Goal: Task Accomplishment & Management: Manage account settings

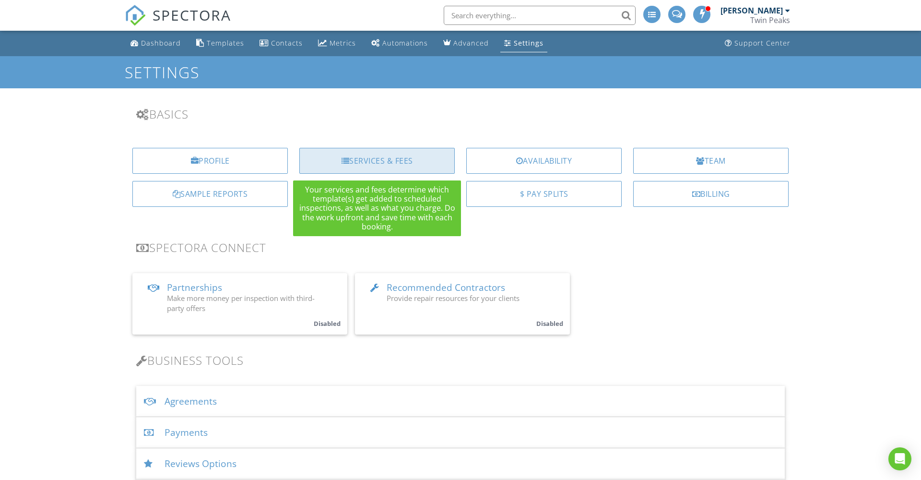
click at [407, 162] on div "Services & Fees" at bounding box center [376, 161] width 155 height 26
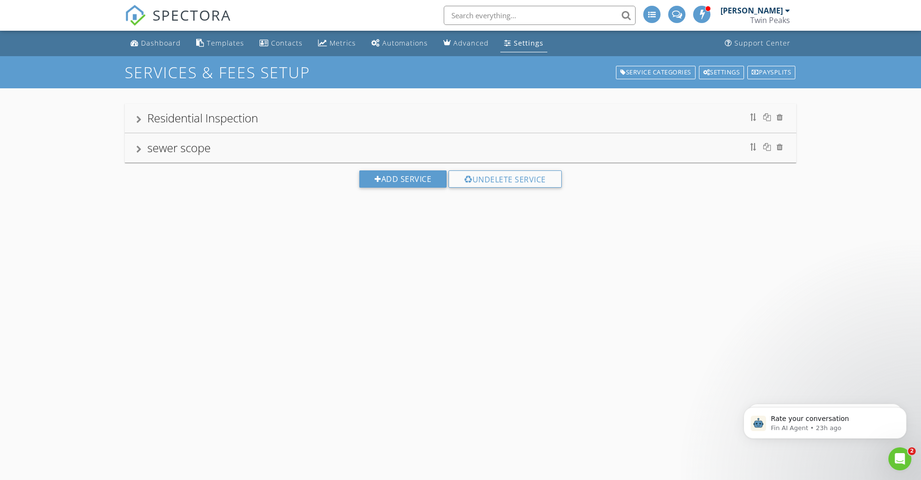
click at [140, 148] on div at bounding box center [138, 149] width 5 height 8
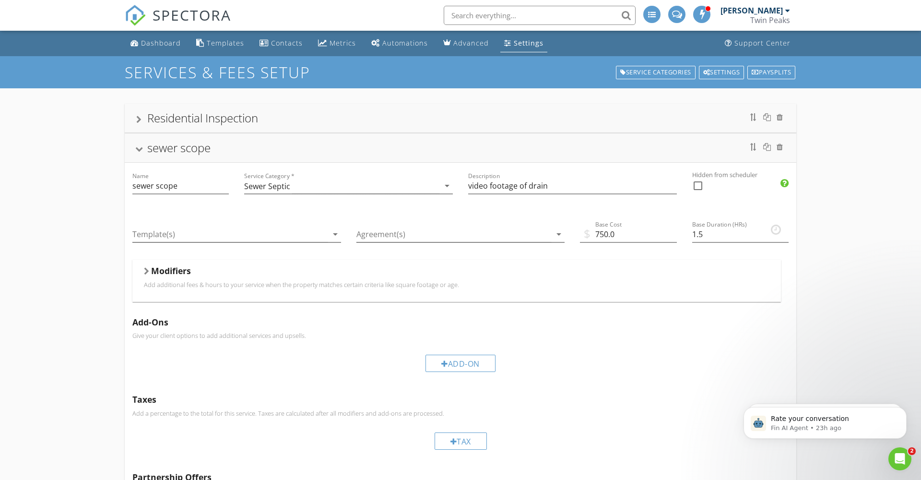
click at [106, 214] on div "Residential Inspection sewer scope Name sewer scope Service Category * Sewer Se…" at bounding box center [460, 330] width 921 height 484
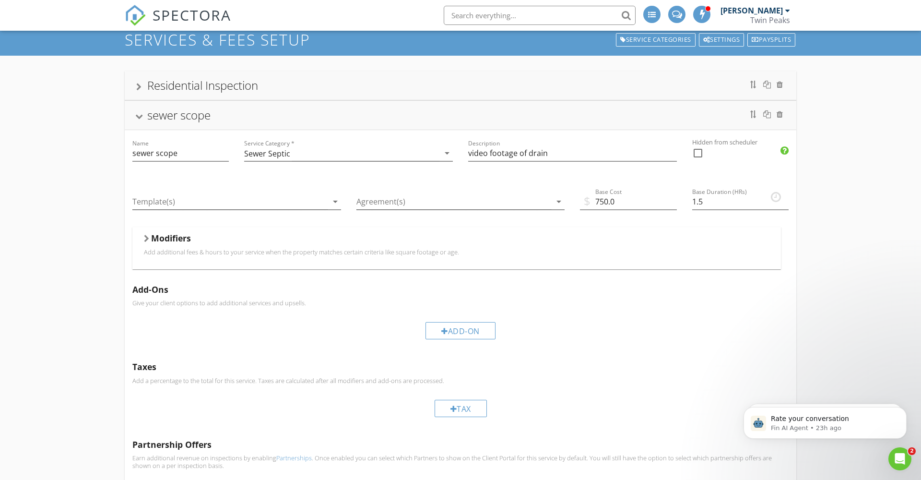
scroll to position [-1, 0]
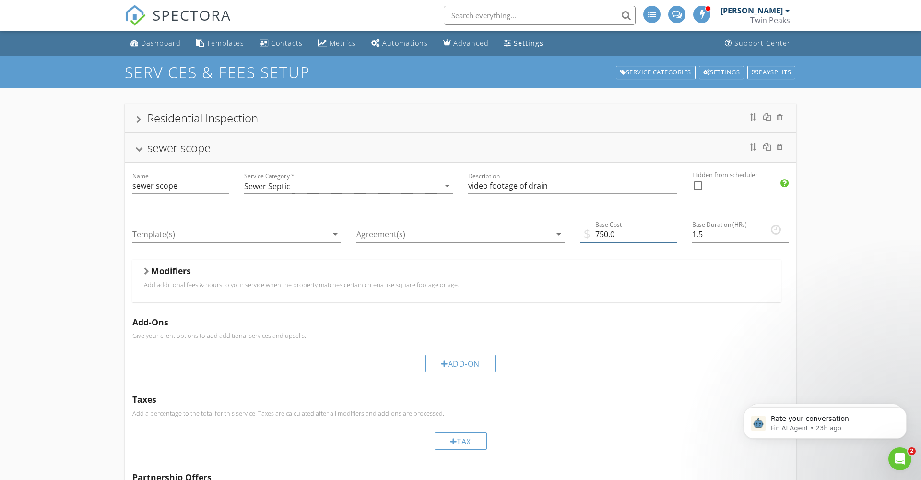
click at [627, 235] on input "750.0" at bounding box center [628, 234] width 96 height 16
click at [219, 148] on div "sewer scope" at bounding box center [460, 147] width 648 height 17
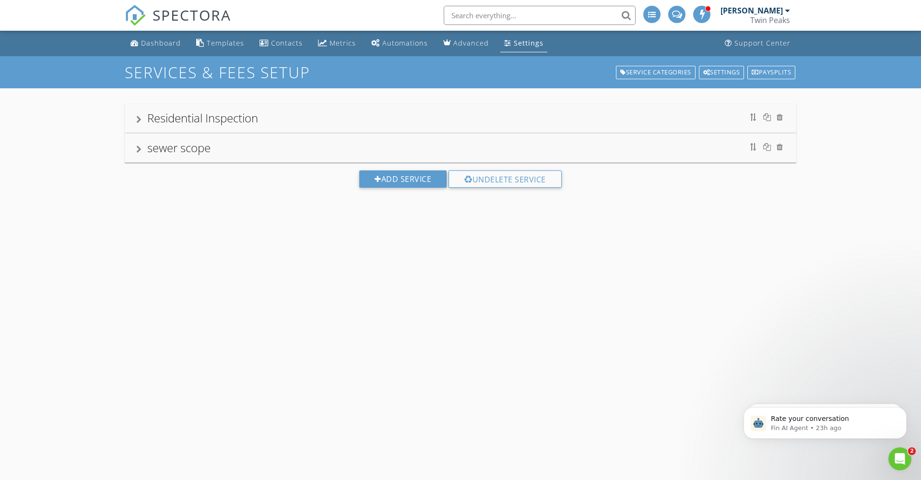
click at [213, 149] on div "sewer scope" at bounding box center [460, 147] width 648 height 17
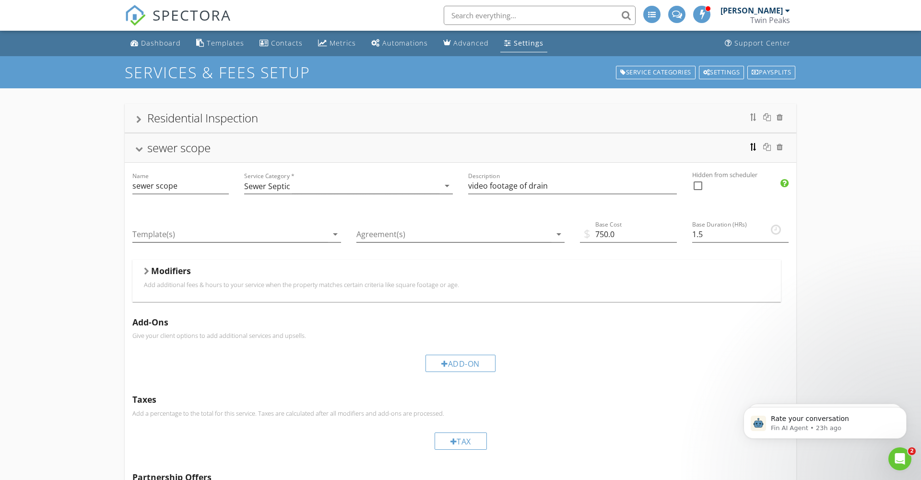
click at [753, 147] on div at bounding box center [754, 147] width 8 height 8
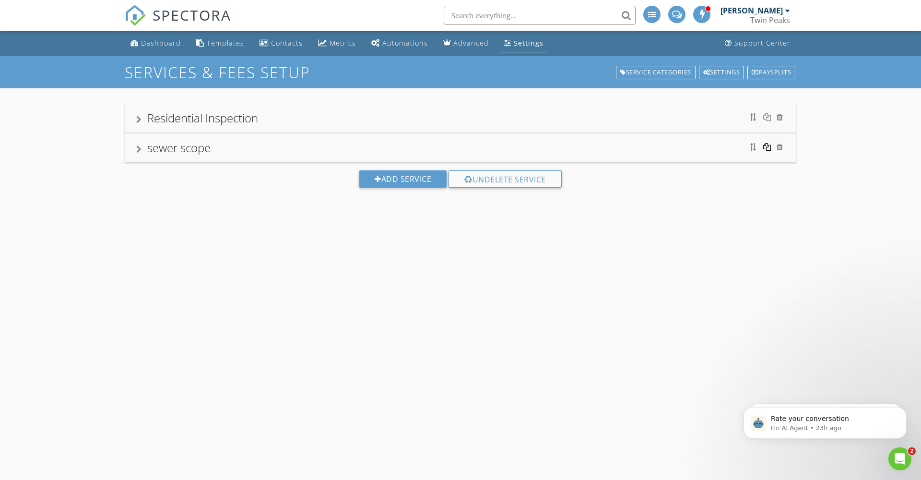
click at [767, 147] on div at bounding box center [767, 147] width 8 height 8
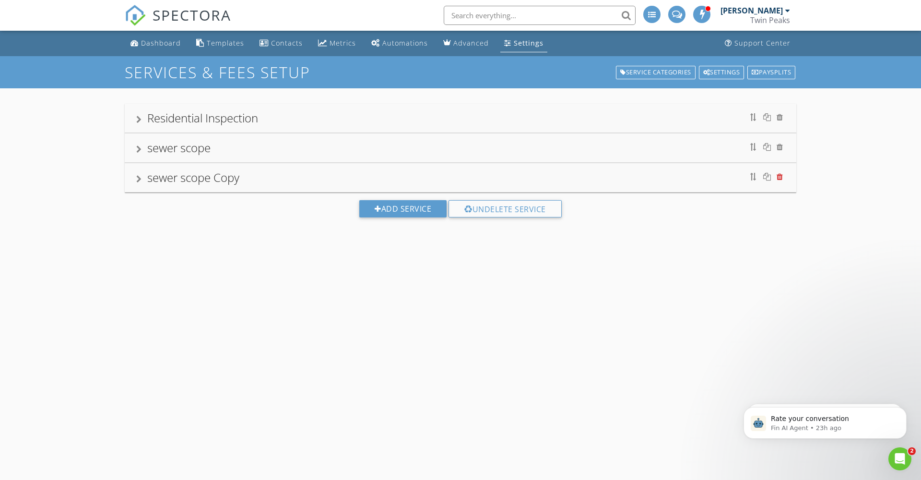
click at [781, 176] on div at bounding box center [780, 177] width 6 height 8
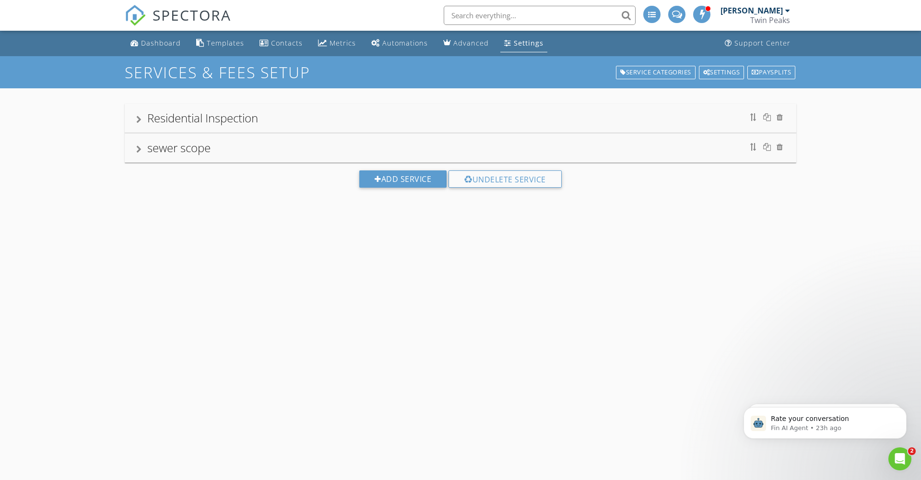
click at [141, 148] on div at bounding box center [138, 149] width 5 height 8
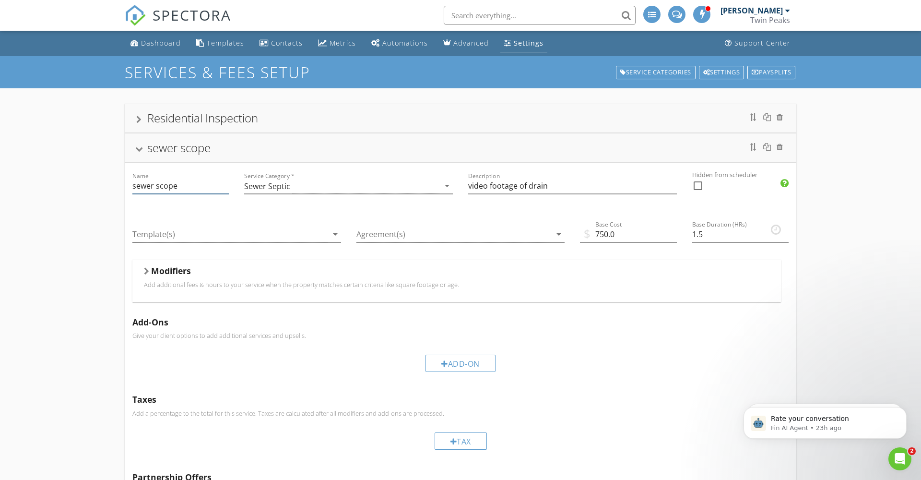
click at [181, 185] on input "sewer scope" at bounding box center [180, 186] width 96 height 16
type input "s"
type input "Sewer scop base charge"
click at [553, 186] on input "video footage of drain" at bounding box center [572, 186] width 209 height 16
type input "v"
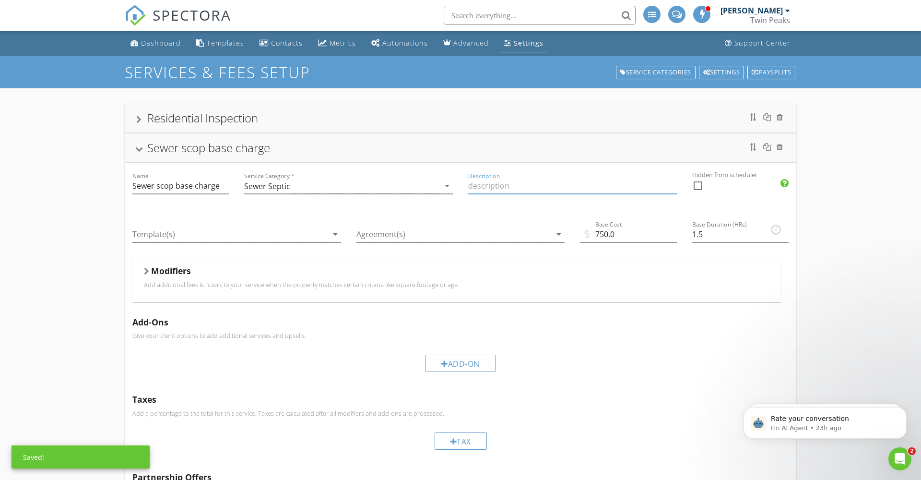
click at [471, 186] on input "Description" at bounding box center [572, 186] width 209 height 16
paste input "This inspection includes a camera inspection of the main sewer line from the in…"
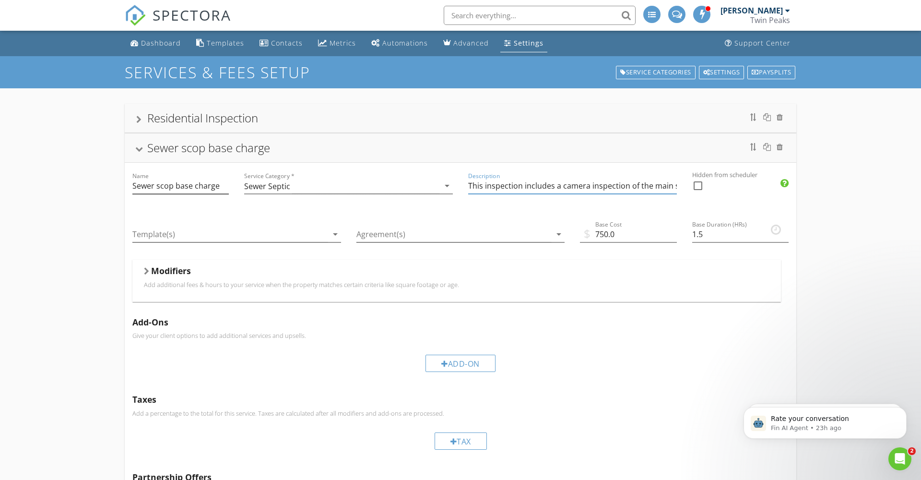
type input "This inspection includes a camera inspection of the main sewer line from the in…"
click at [174, 188] on input "Sewer scop base charge" at bounding box center [180, 186] width 96 height 16
type input "Sewer scope base charge"
click at [625, 234] on input "750.0" at bounding box center [628, 234] width 96 height 16
type input "7"
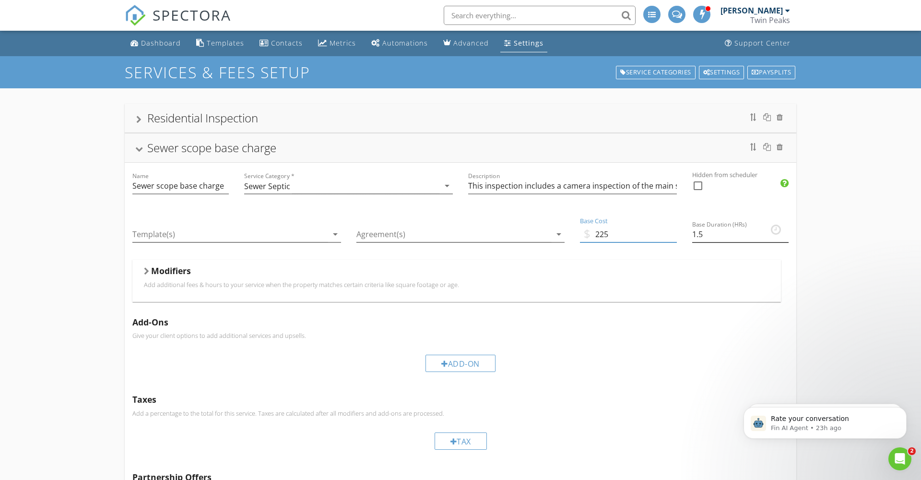
type input "225"
click at [785, 237] on input "1.25" at bounding box center [740, 234] width 96 height 16
type input "1"
click at [718, 121] on div "Residential Inspection" at bounding box center [460, 117] width 648 height 17
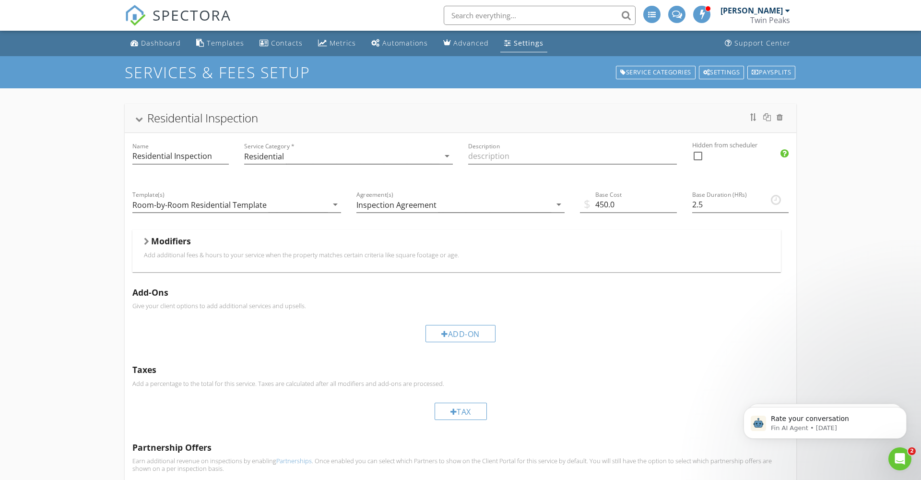
click at [138, 118] on div at bounding box center [139, 119] width 8 height 5
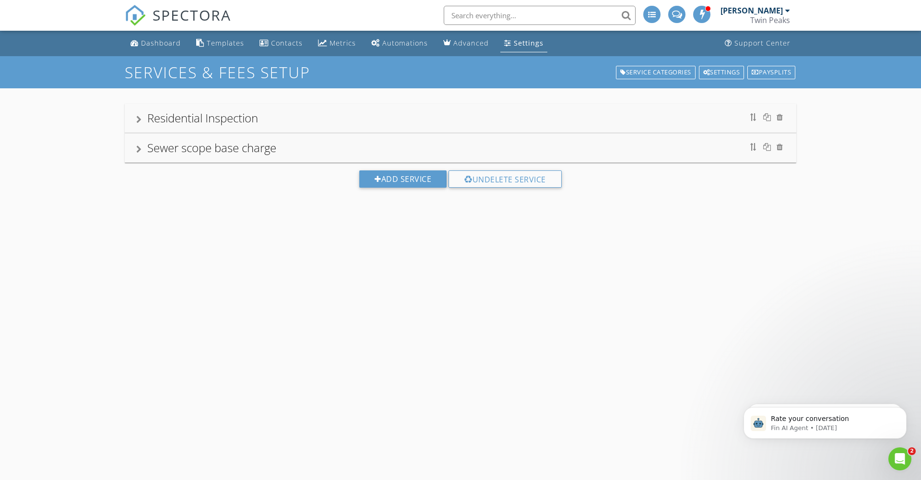
click at [139, 150] on div at bounding box center [138, 149] width 5 height 8
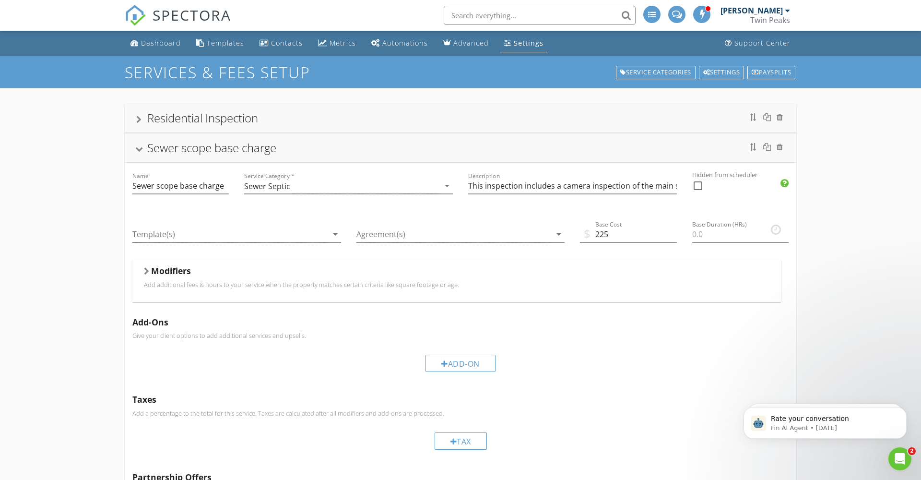
click at [139, 150] on div at bounding box center [139, 149] width 8 height 5
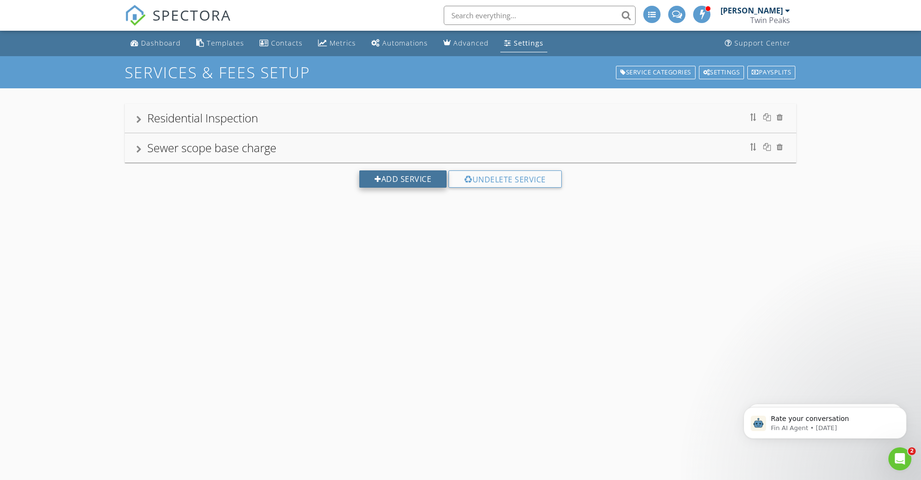
click at [390, 179] on div "Add Service" at bounding box center [402, 178] width 87 height 17
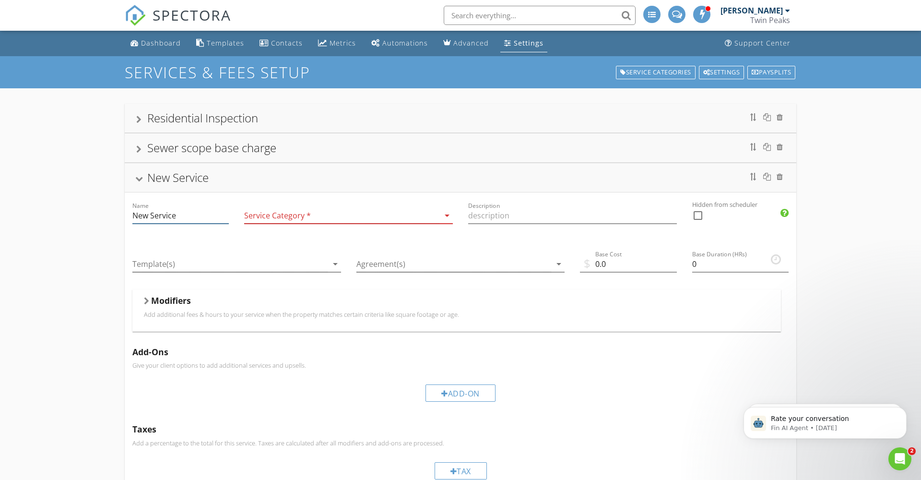
click at [186, 214] on input "New Service" at bounding box center [180, 216] width 96 height 16
type input "N"
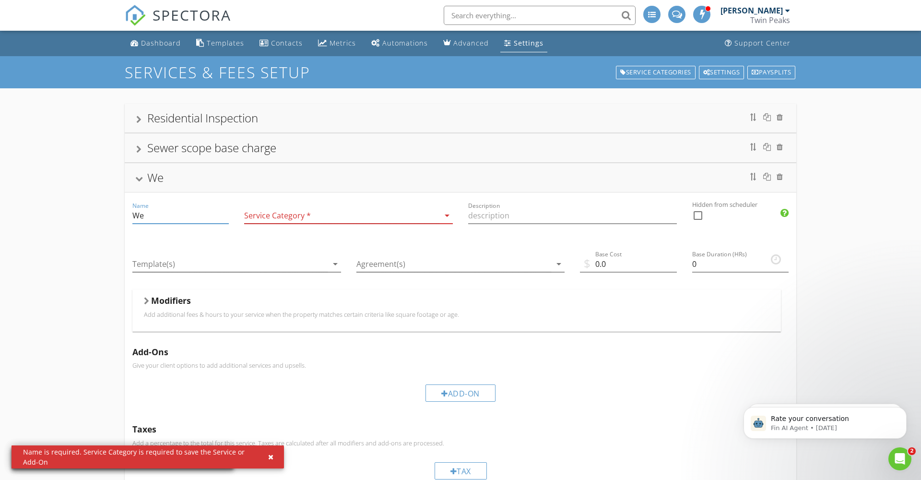
type input "W"
click at [159, 214] on input "Sewer-" at bounding box center [180, 216] width 96 height 16
paste input "Re-Inspection Fee"
type input "Sewer-Re-Inspection Fee"
click at [447, 215] on icon "arrow_drop_down" at bounding box center [447, 216] width 12 height 12
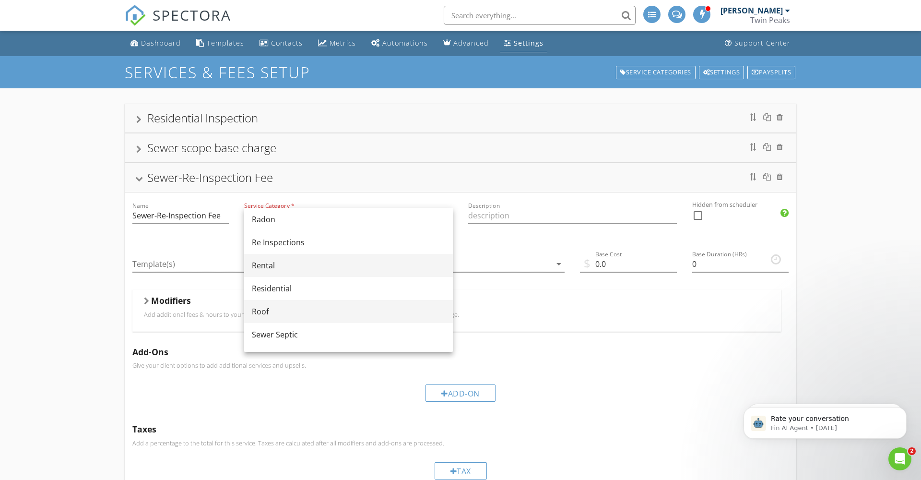
scroll to position [441, 0]
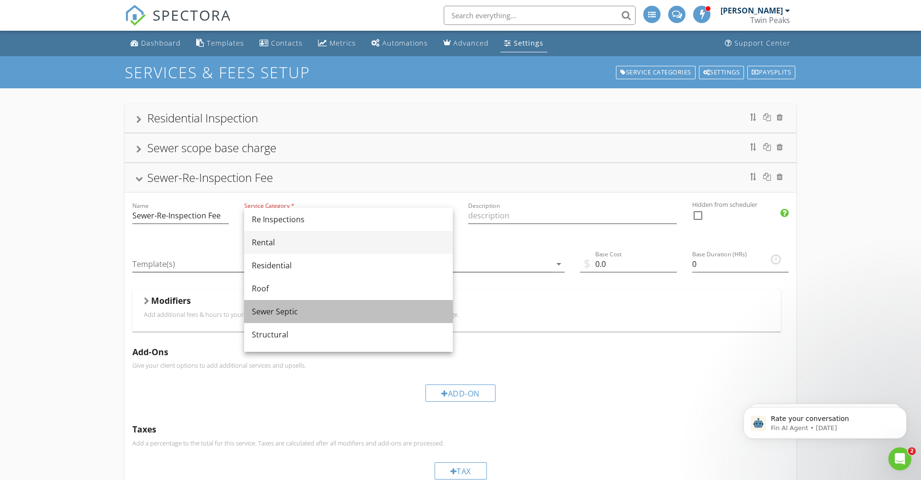
click at [285, 312] on div "Sewer Septic" at bounding box center [348, 312] width 193 height 12
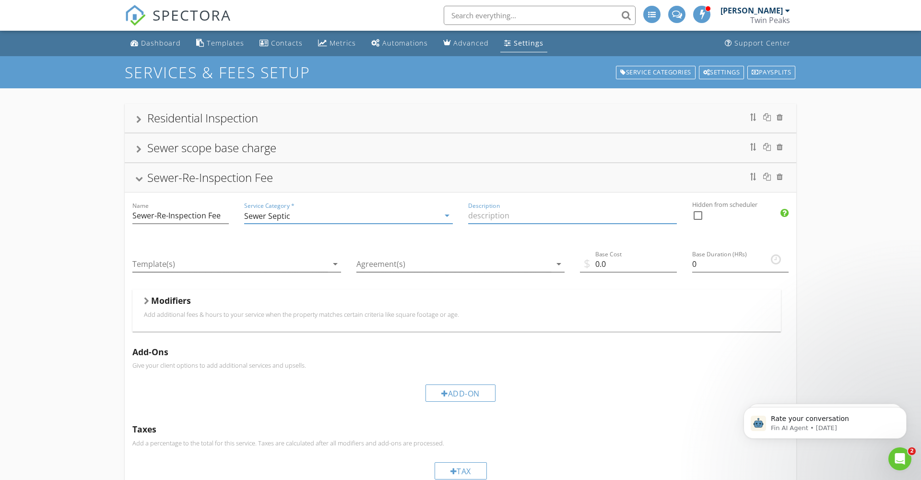
click at [480, 215] on input "Description" at bounding box center [572, 216] width 209 height 16
paste input "Re-Inspection Fee"
type input "R"
click at [472, 216] on input "Description" at bounding box center [572, 216] width 209 height 16
paste input "This inspection includes a camera inspection of the main sewer line from the in…"
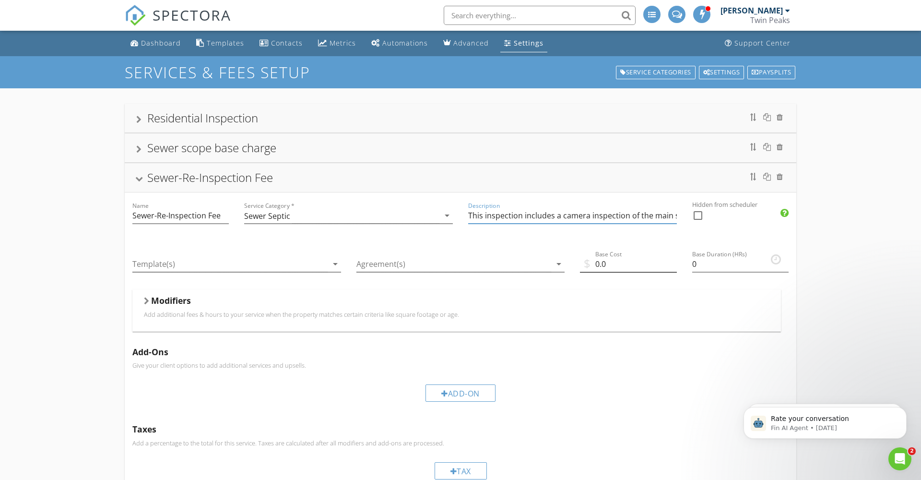
type input "This inspection includes a camera inspection of the main sewer line from the in…"
click at [608, 264] on input "0.0" at bounding box center [628, 264] width 96 height 16
type input "0"
click at [594, 304] on div "Modifiers" at bounding box center [456, 302] width 625 height 15
click at [613, 262] on input "175" at bounding box center [628, 264] width 96 height 16
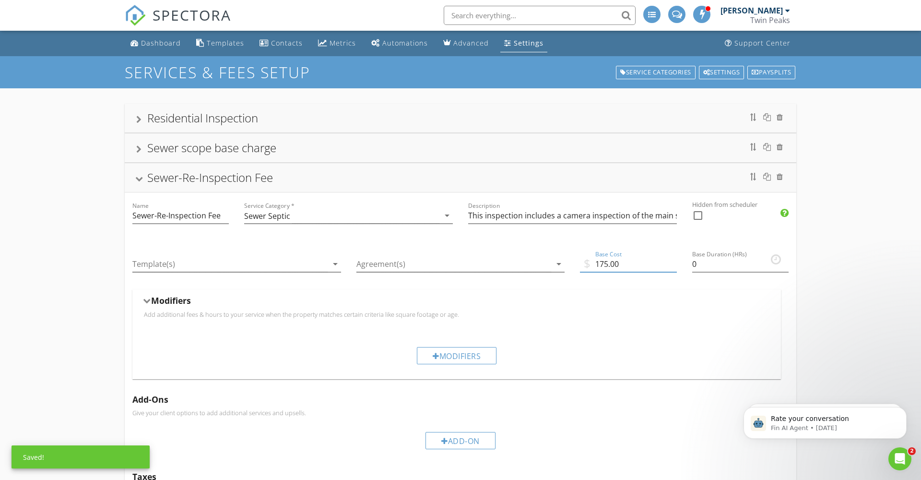
type input "175.00"
click at [601, 306] on div "Modifiers" at bounding box center [456, 302] width 625 height 15
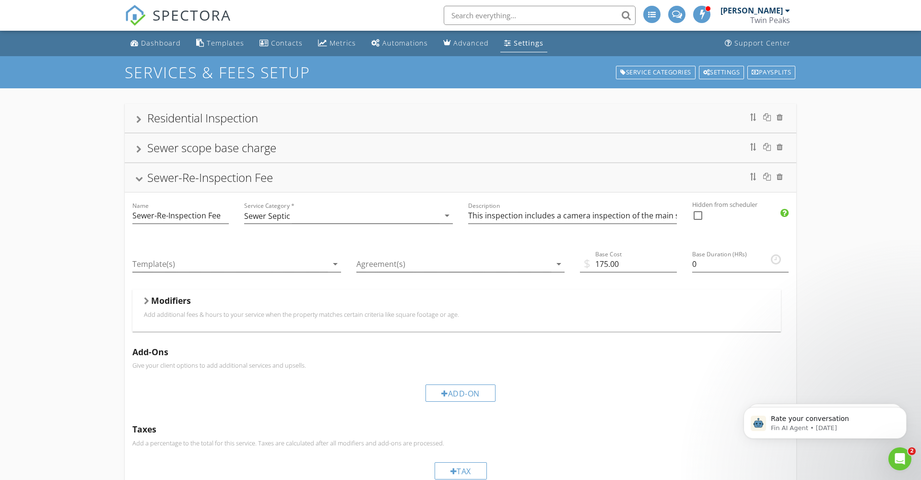
click at [81, 300] on div "Residential Inspection Name Residential Inspection Service Category * Residenti…" at bounding box center [460, 345] width 921 height 514
click at [689, 146] on div "Sewer scope base charge" at bounding box center [460, 147] width 648 height 17
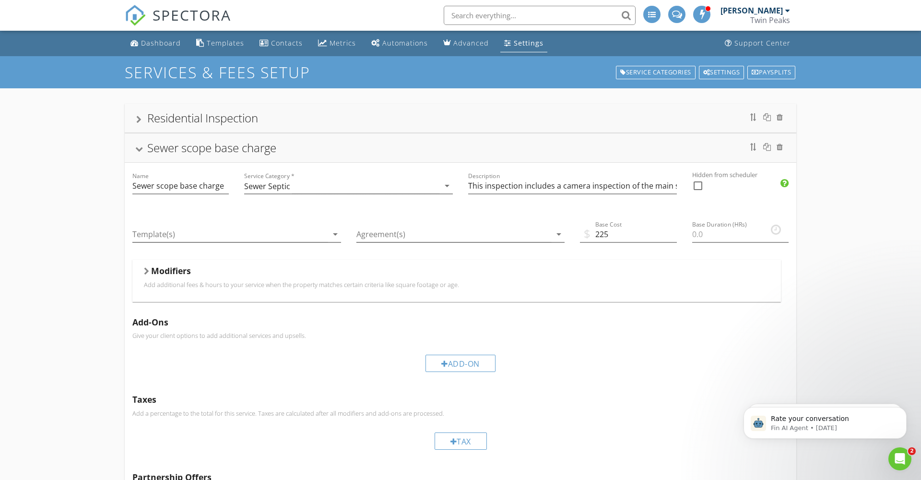
click at [140, 118] on div at bounding box center [138, 120] width 5 height 8
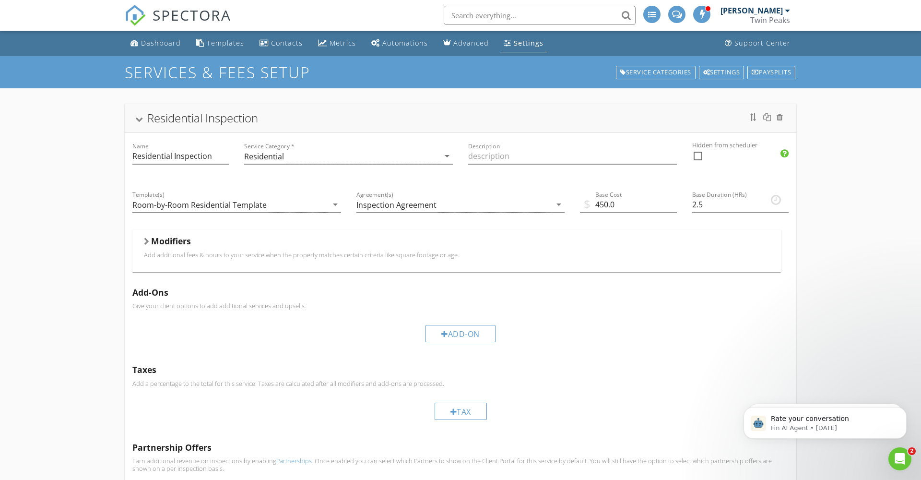
click at [139, 117] on div at bounding box center [139, 119] width 8 height 5
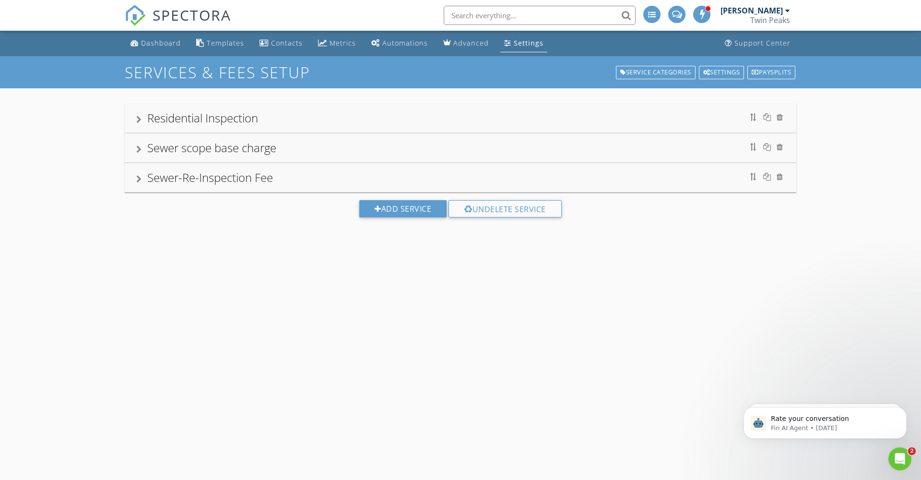
click at [174, 148] on div "Sewer scope base charge" at bounding box center [211, 148] width 129 height 16
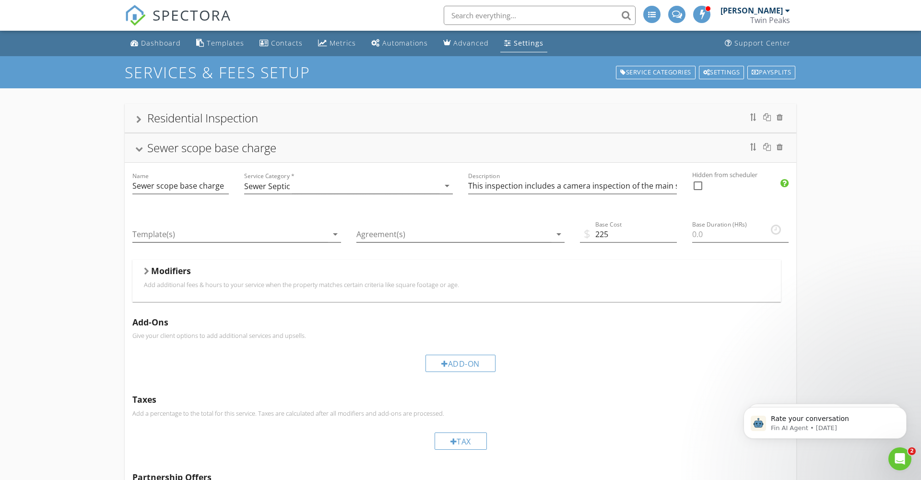
click at [140, 147] on div at bounding box center [139, 149] width 8 height 5
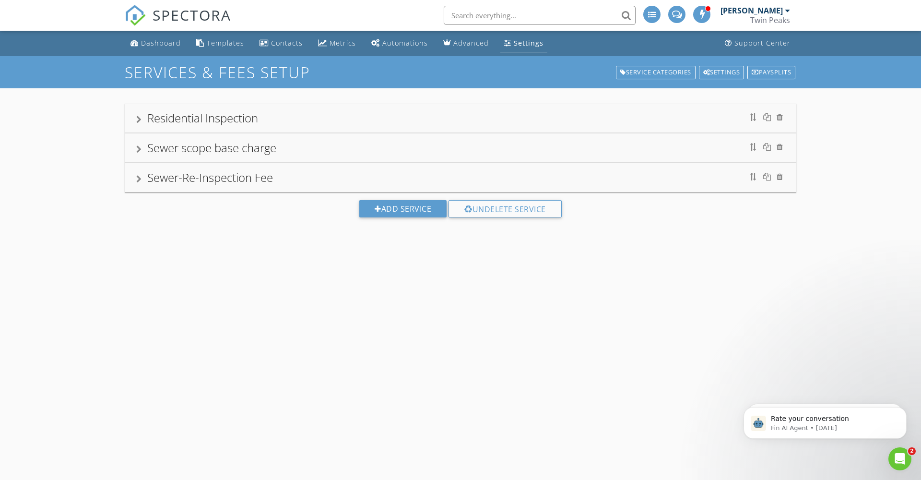
click at [140, 179] on div at bounding box center [138, 179] width 5 height 8
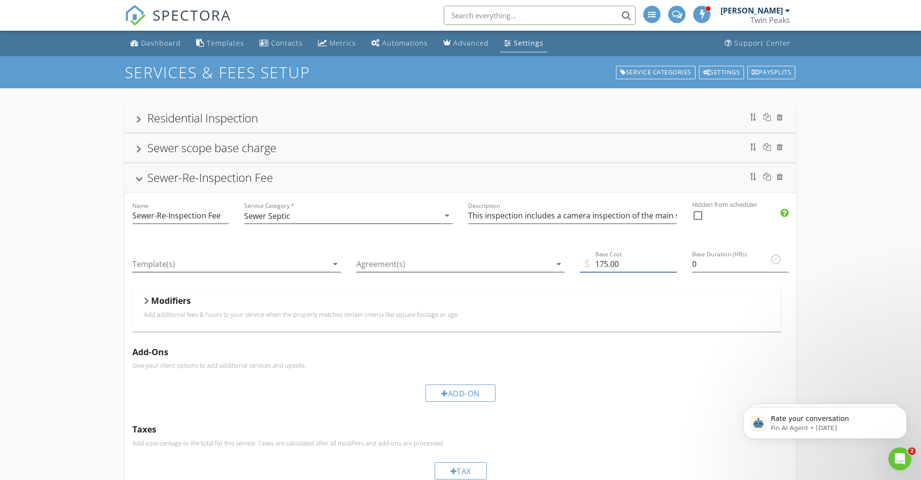
click at [620, 265] on input "175.00" at bounding box center [628, 264] width 96 height 16
type input "175"
click at [139, 179] on div at bounding box center [139, 179] width 8 height 5
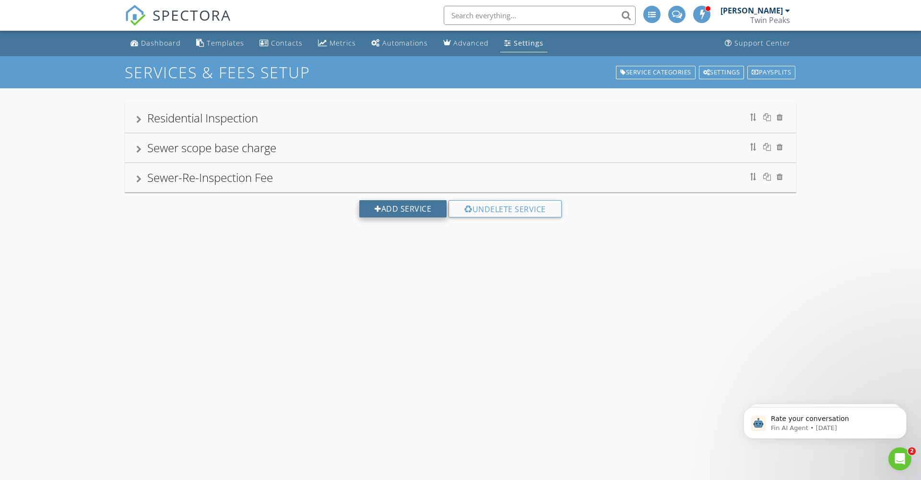
click at [399, 210] on div "Add Service" at bounding box center [402, 208] width 87 height 17
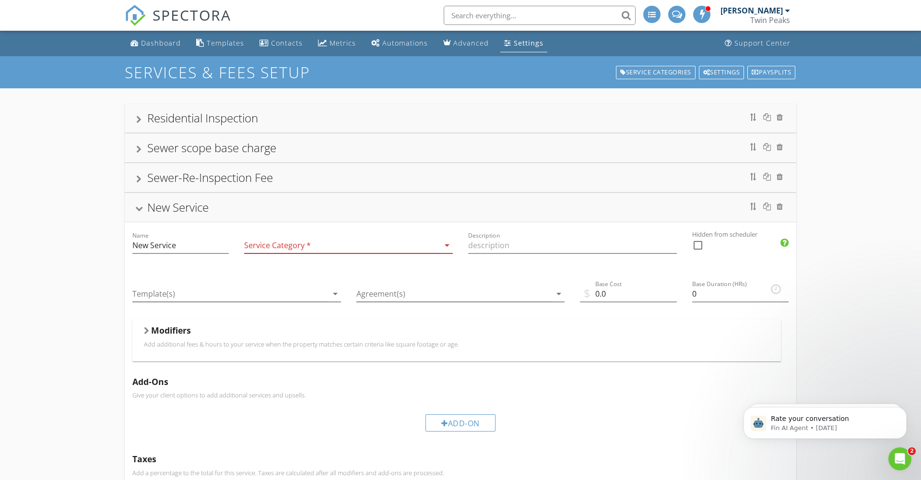
click at [141, 209] on div at bounding box center [139, 208] width 8 height 5
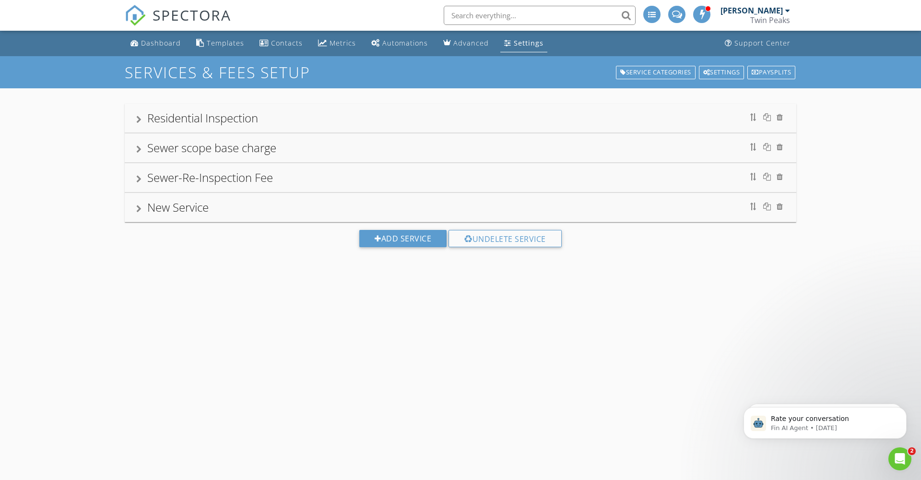
click at [141, 209] on div at bounding box center [138, 209] width 5 height 8
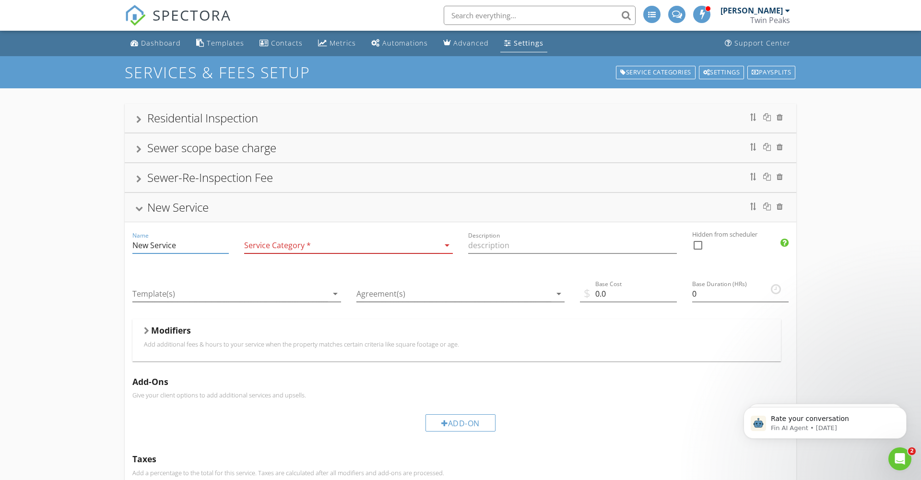
click at [180, 246] on input "New Service" at bounding box center [180, 245] width 96 height 16
type input "N"
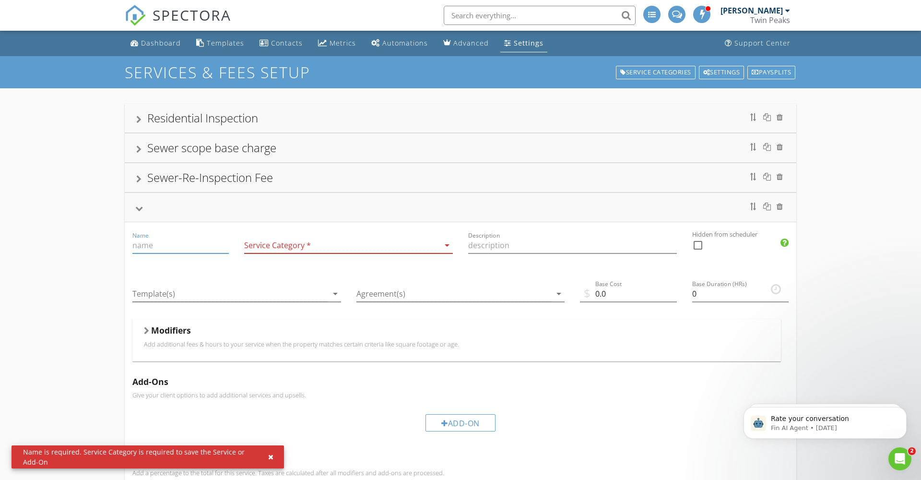
click at [136, 247] on input "Name" at bounding box center [180, 245] width 96 height 16
paste input "Additional Fee to Pull Toilet"
type input "Additional Fee to Pull Toilet"
click at [447, 246] on icon "arrow_drop_down" at bounding box center [447, 245] width 12 height 12
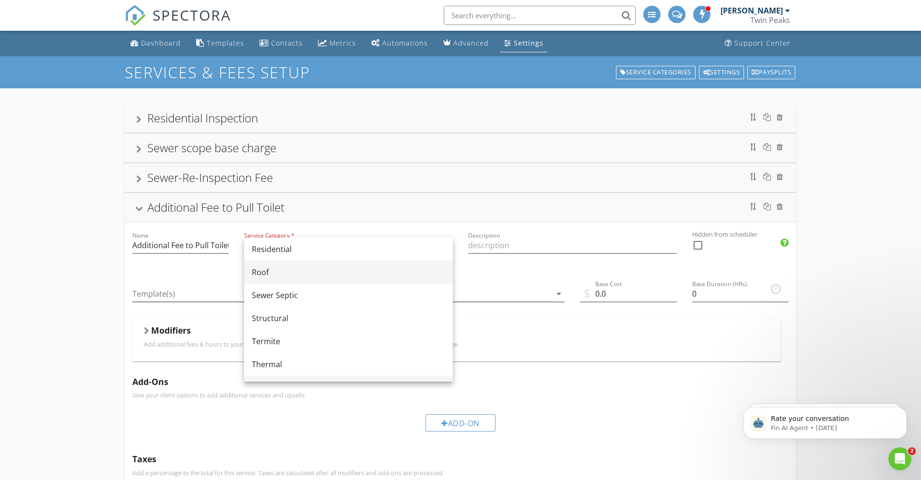
scroll to position [464, 0]
click at [286, 319] on div "Sewer Septic" at bounding box center [348, 318] width 193 height 12
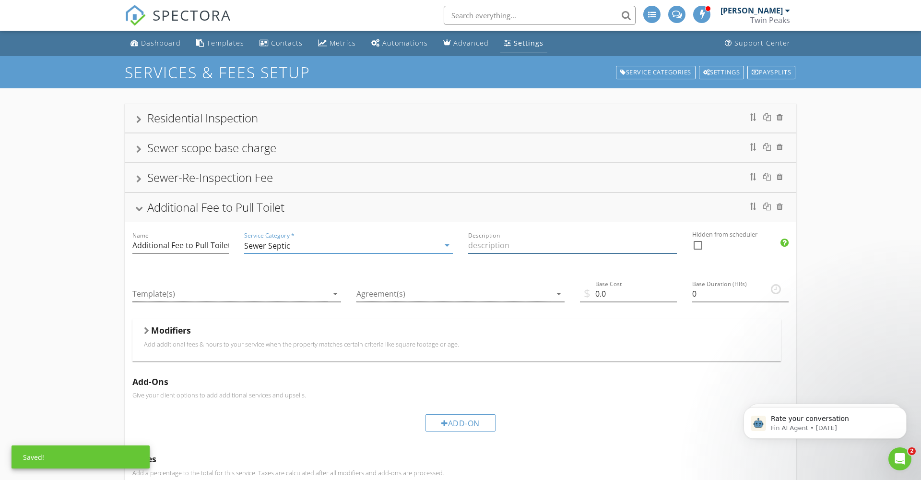
click at [472, 242] on input "Description" at bounding box center [572, 245] width 209 height 16
click at [472, 246] on input "Description" at bounding box center [572, 245] width 209 height 16
paste input "This inspection includes a camera inspection of the main sewer line from the in…"
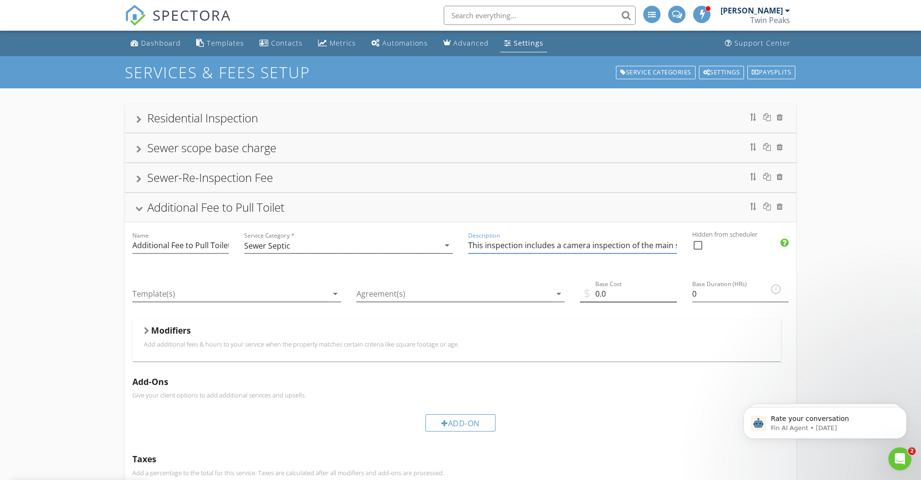
type input "This inspection includes a camera inspection of the main sewer line from the in…"
click at [610, 294] on input "0.0" at bounding box center [628, 294] width 96 height 16
type input "0"
type input "150"
click at [140, 209] on div at bounding box center [139, 208] width 8 height 5
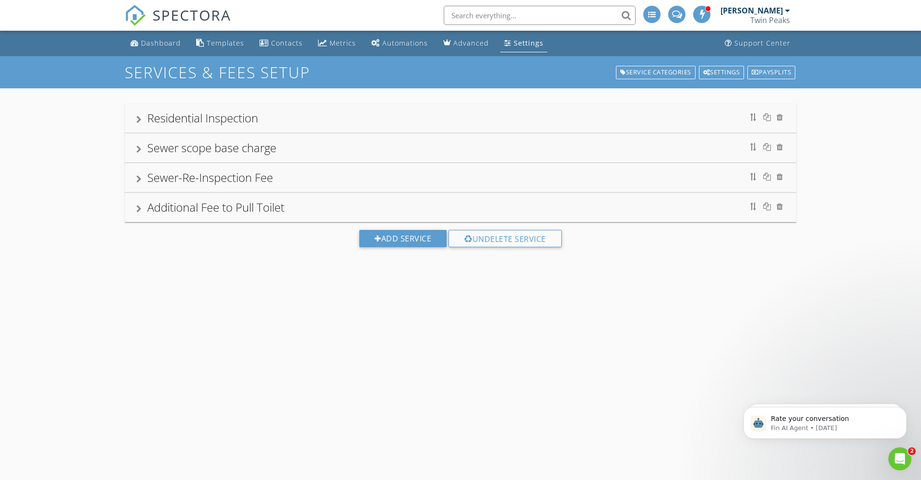
click at [82, 283] on div "SERVICES & FEES SETUP Service Categories Settings Paysplits Residential Inspect…" at bounding box center [460, 296] width 921 height 480
click at [410, 240] on div "Add Service" at bounding box center [402, 238] width 87 height 17
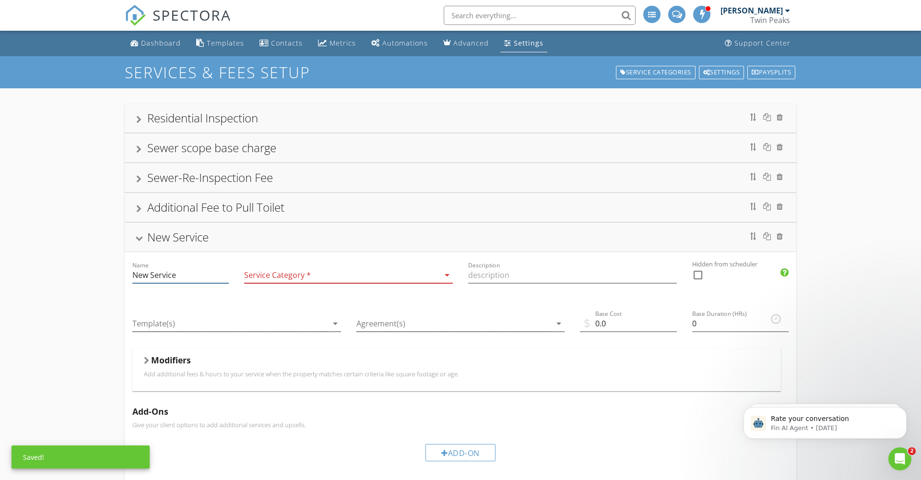
click at [157, 276] on input "New Service" at bounding box center [180, 275] width 96 height 16
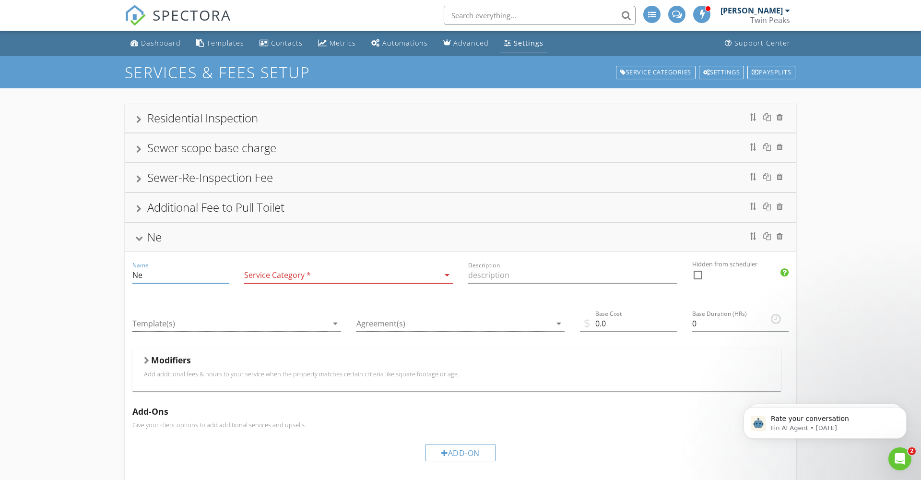
type input "N"
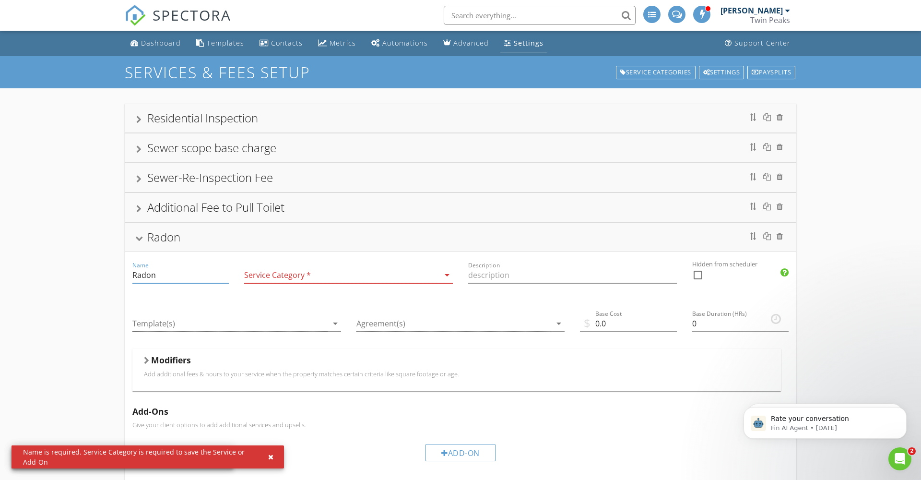
type input "Radon"
click at [259, 273] on div at bounding box center [341, 275] width 195 height 16
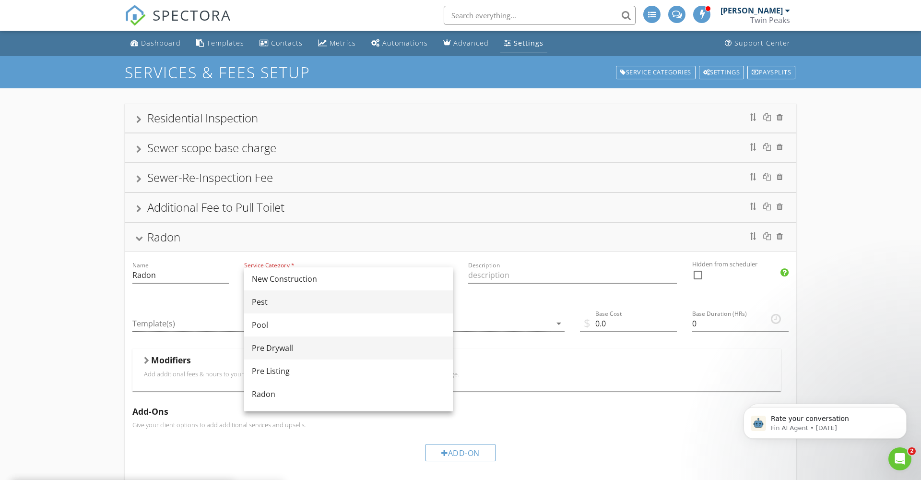
scroll to position [326, 0]
click at [265, 373] on div "Radon" at bounding box center [348, 371] width 193 height 12
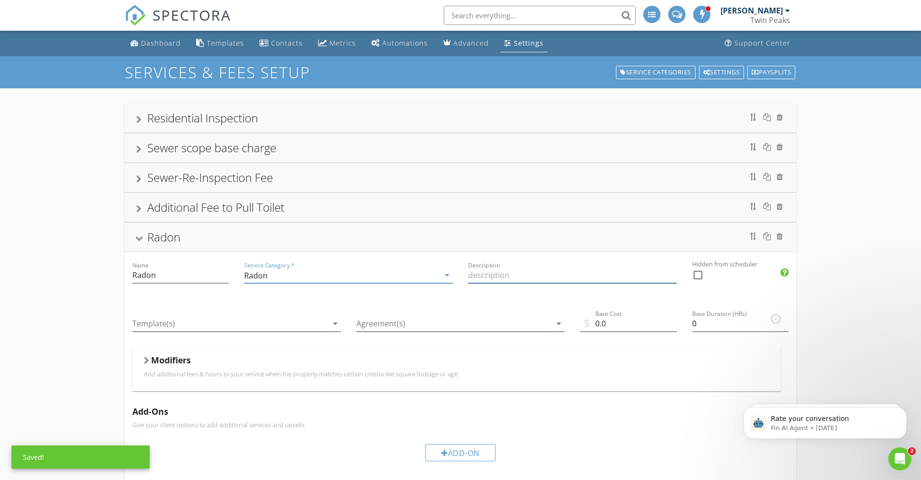
click at [473, 276] on input "Description" at bounding box center [572, 275] width 209 height 16
click at [472, 274] on input "Description" at bounding box center [572, 275] width 209 height 16
paste input "Radon testing performed on a single family home meeting the requirements of the…"
click at [507, 273] on input "Radon testing performed on a single family home meeting the requirements of the…" at bounding box center [572, 275] width 209 height 16
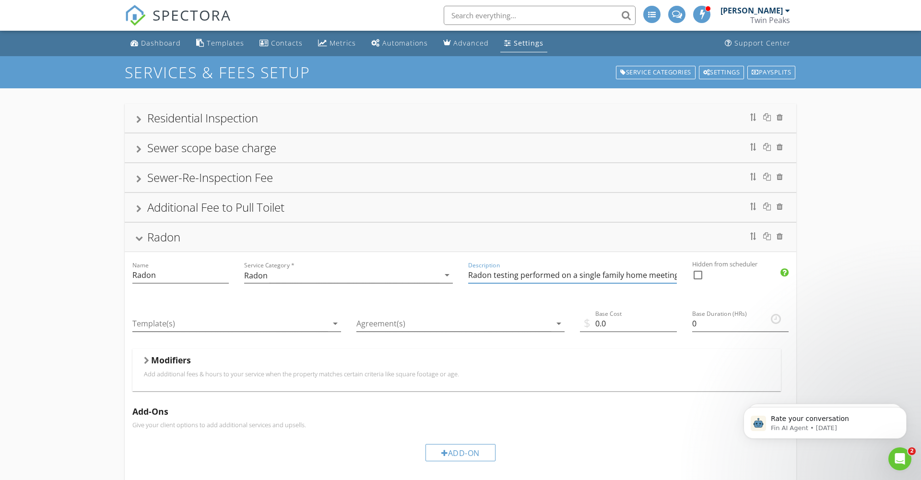
type input "Radon testing performed on a single family home meeting the requirements of the…"
click at [140, 236] on div at bounding box center [139, 238] width 8 height 5
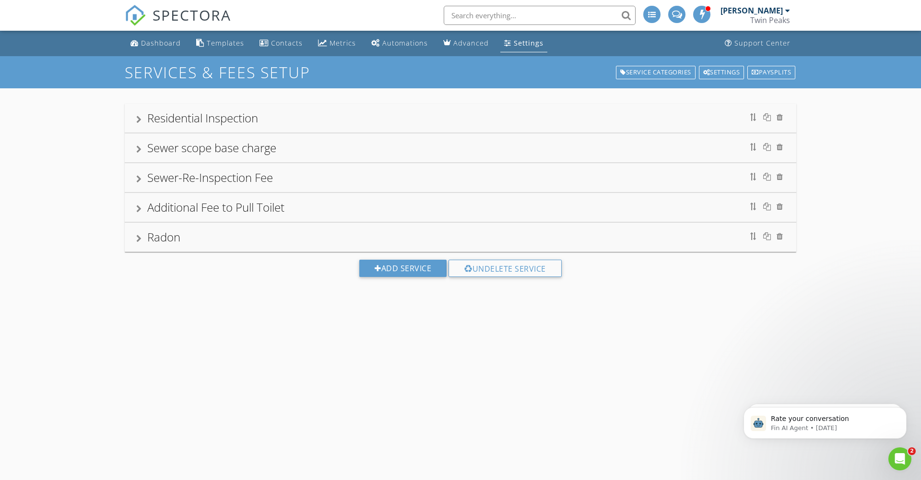
click at [139, 206] on div at bounding box center [138, 209] width 5 height 8
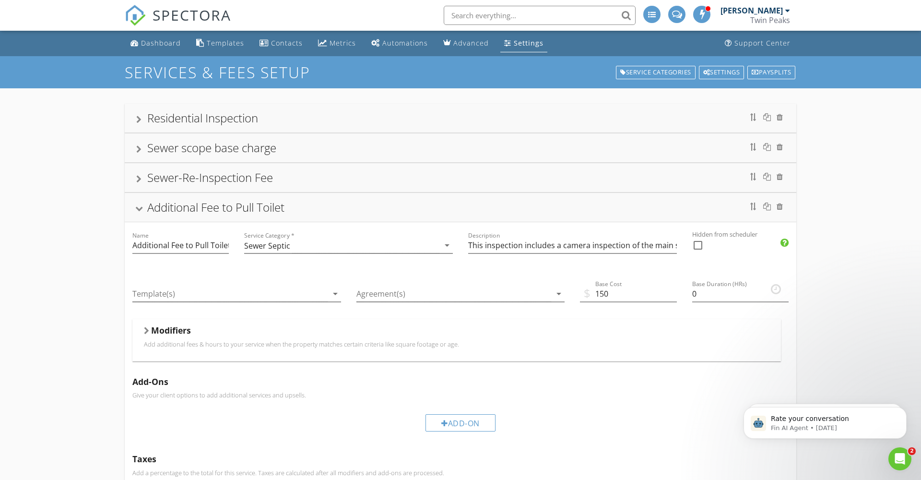
click at [139, 206] on div "Additional Fee to Pull Toilet" at bounding box center [460, 207] width 648 height 17
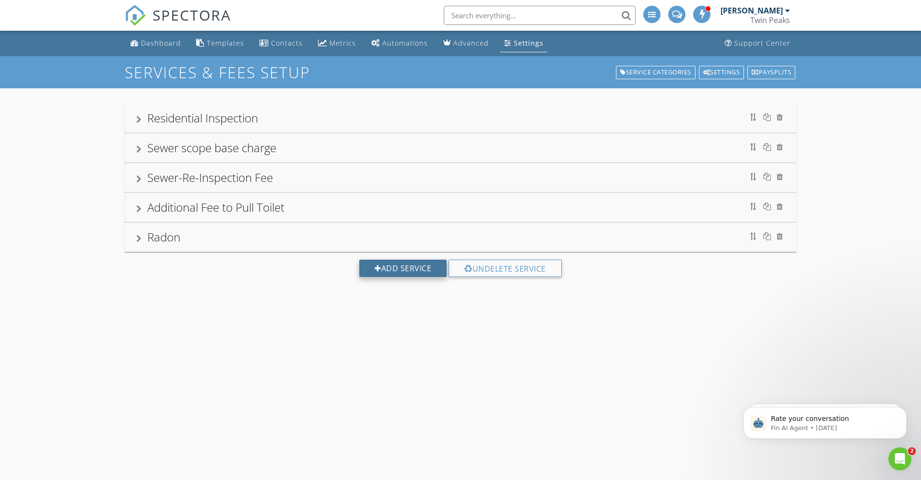
click at [397, 267] on div "Add Service" at bounding box center [402, 267] width 87 height 17
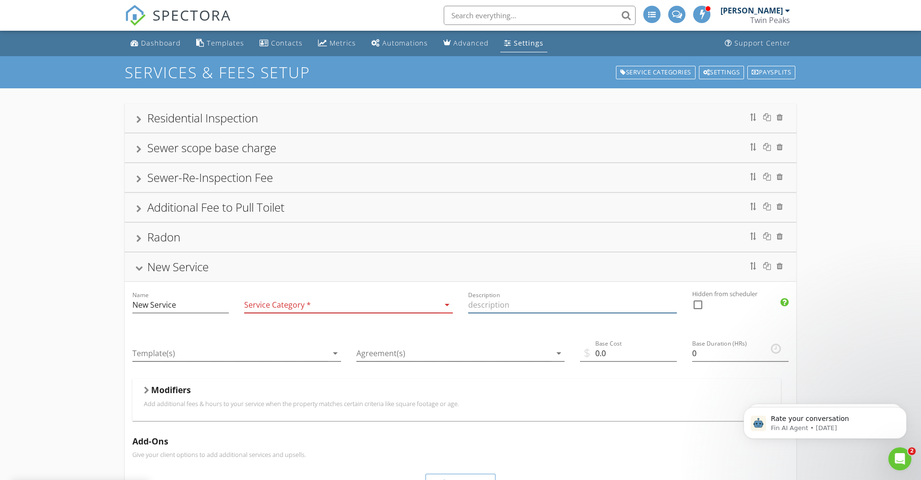
click at [476, 301] on input "Description" at bounding box center [572, 305] width 209 height 16
paste input "Level II CHIMNEY INSPECTION (NFPA STANDARDS by CSIA Certified Inspector) – This…"
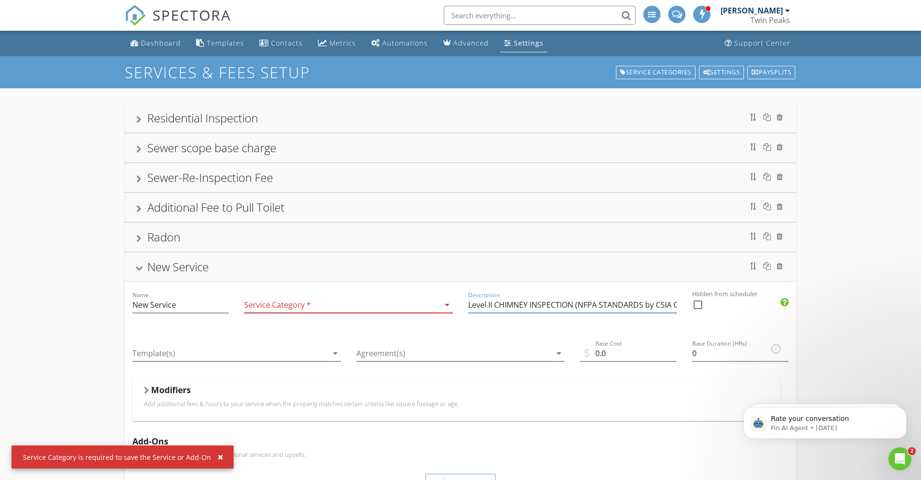
type input "Level II CHIMNEY INSPECTION (NFPA STANDARDS by CSIA Certified Inspector) – This…"
click at [447, 305] on icon "arrow_drop_down" at bounding box center [447, 305] width 12 height 12
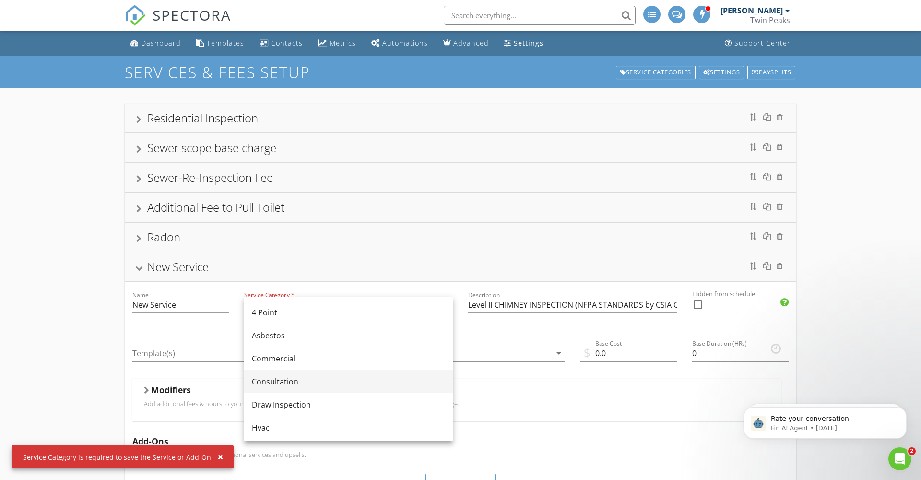
click at [277, 370] on div "Consultation" at bounding box center [348, 381] width 193 height 23
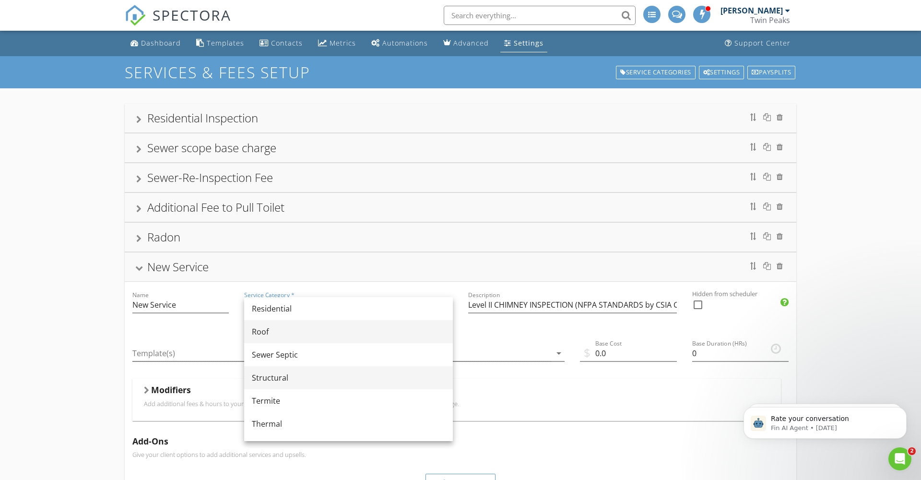
scroll to position [464, 0]
click at [262, 353] on div "Roof" at bounding box center [348, 355] width 193 height 12
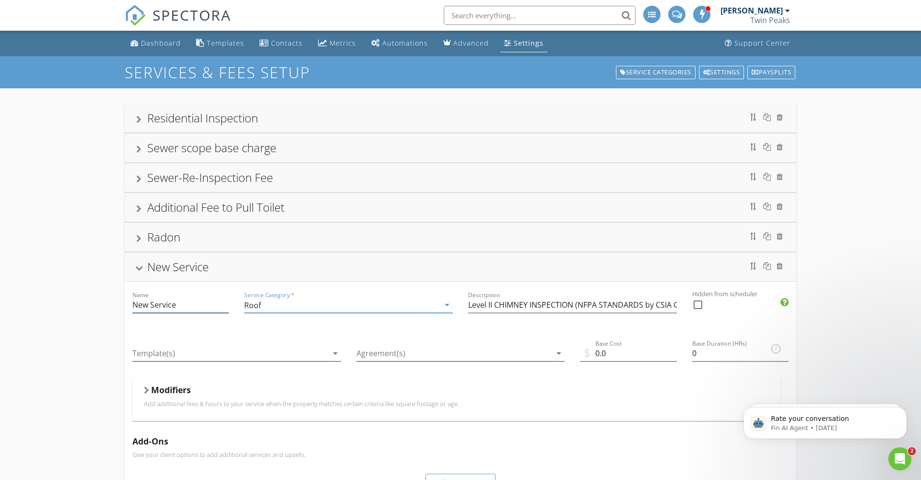
click at [185, 306] on input "New Service" at bounding box center [180, 305] width 96 height 16
type input "N"
click at [83, 297] on div "Residential Inspection Name Residential Inspection Service Category * Residenti…" at bounding box center [460, 389] width 921 height 603
click at [172, 306] on input "Chimney" at bounding box center [180, 305] width 96 height 16
type input "C"
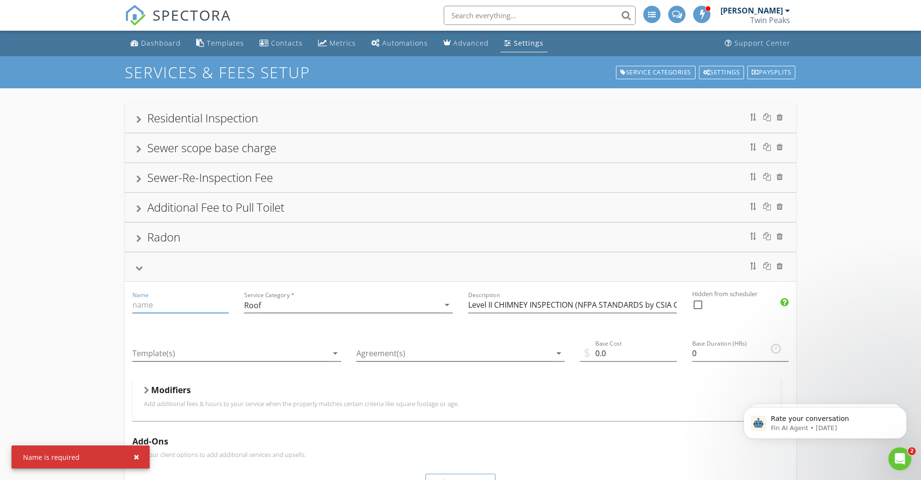
click at [136, 305] on input "Name" at bounding box center [180, 305] width 96 height 16
paste input "Base Charge"
click at [134, 304] on input "Base Charge" at bounding box center [180, 305] width 96 height 16
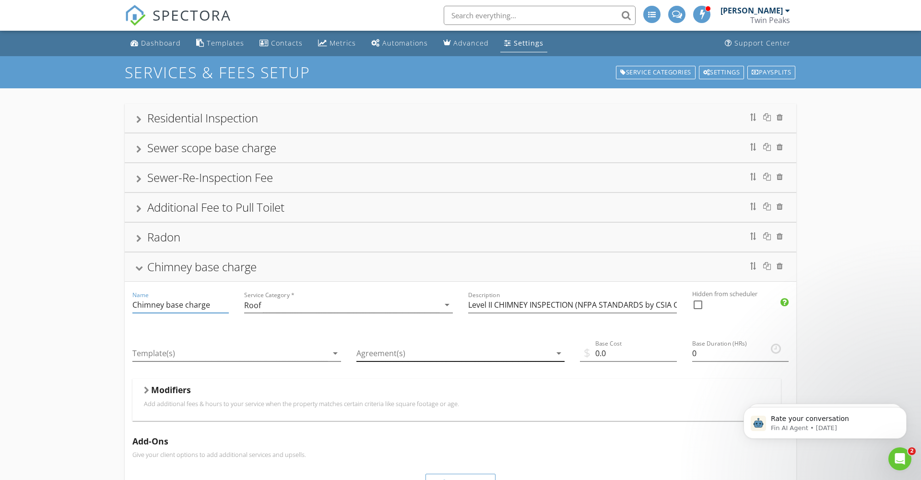
type input "Chimney base charge"
click at [497, 348] on div at bounding box center [453, 353] width 195 height 16
click at [613, 354] on input "0.0" at bounding box center [628, 353] width 96 height 16
type input "0"
type input "250"
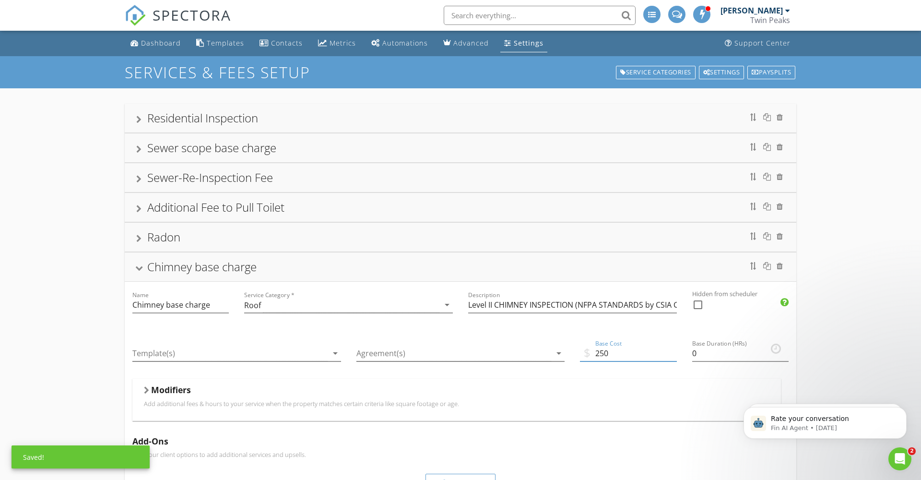
click at [93, 349] on div "Residential Inspection Name Residential Inspection Service Category * Residenti…" at bounding box center [460, 389] width 921 height 603
click at [140, 209] on div at bounding box center [138, 209] width 5 height 8
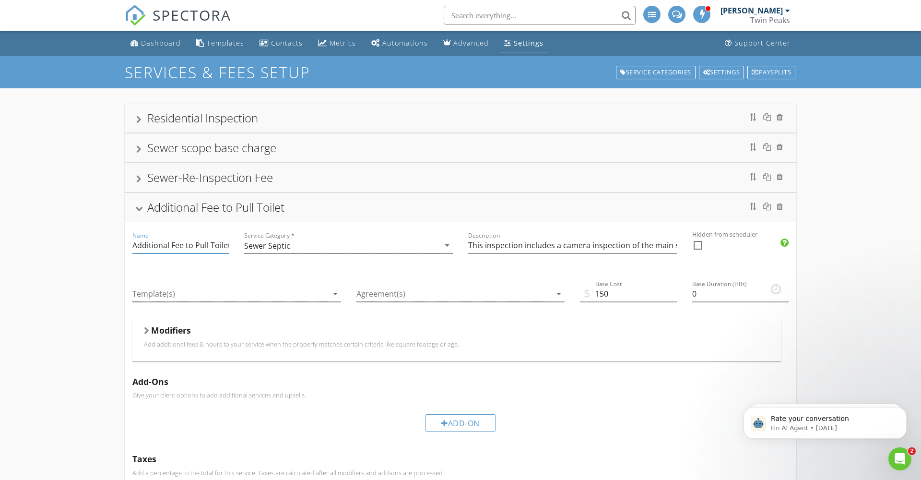
click at [174, 246] on input "Additional Fee to Pull Toilet" at bounding box center [180, 245] width 96 height 16
type input "Additional fee to pull toilet"
click at [143, 178] on div "Sewer-Re-Inspection Fee" at bounding box center [460, 177] width 648 height 17
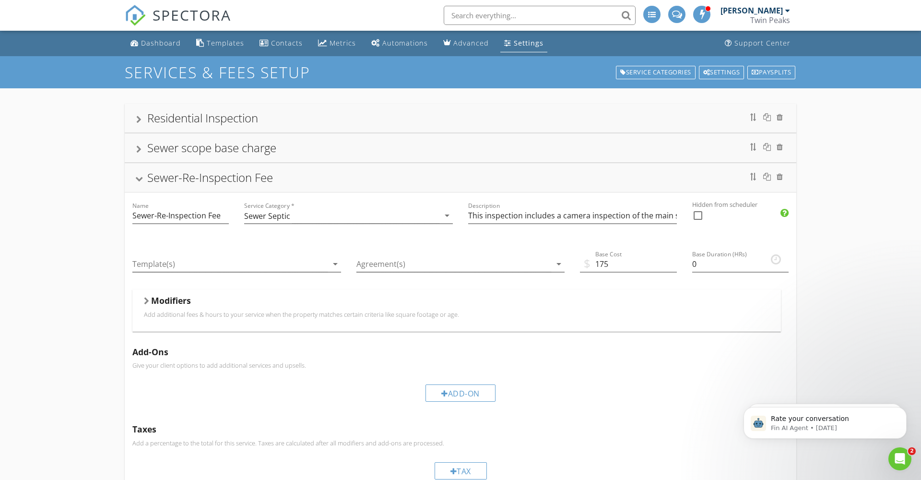
click at [189, 179] on div "Sewer-Re-Inspection Fee" at bounding box center [210, 177] width 126 height 16
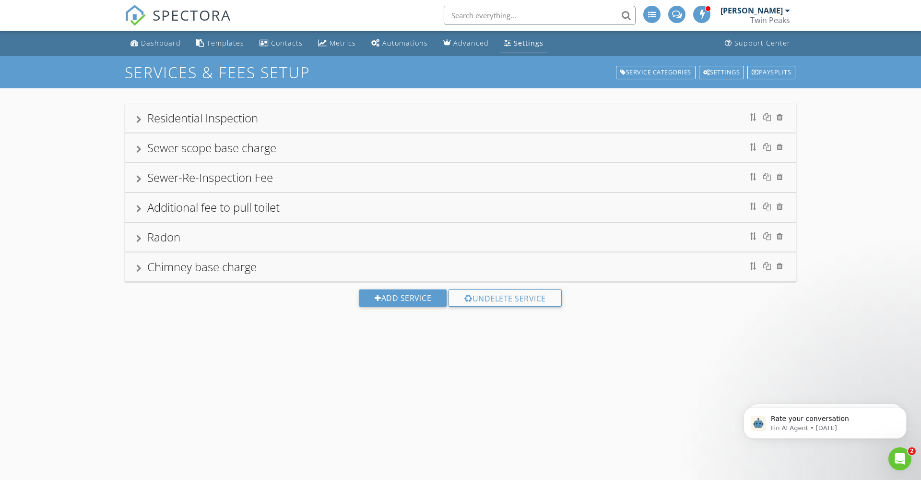
click at [189, 176] on div "Sewer-Re-Inspection Fee" at bounding box center [210, 177] width 126 height 16
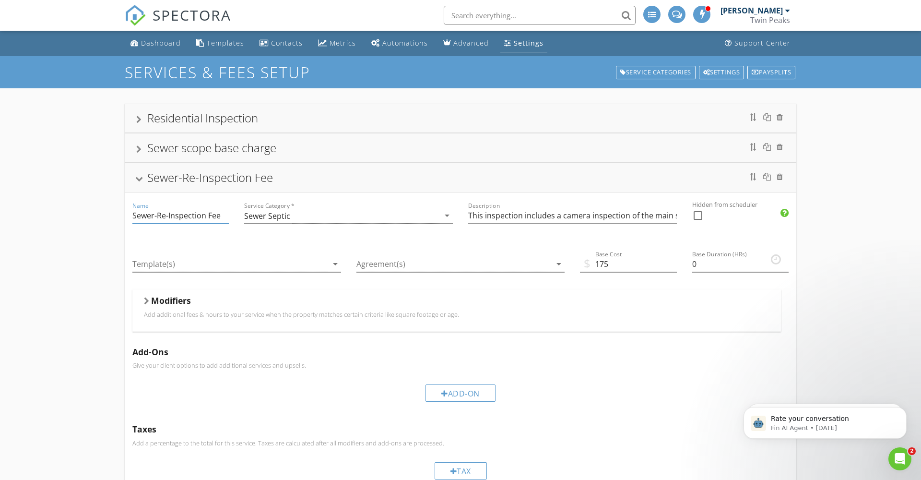
click at [161, 215] on input "Sewer-Re-Inspection Fee" at bounding box center [180, 216] width 96 height 16
type input "Sewer-re-inspection fee"
click at [140, 179] on div at bounding box center [139, 179] width 8 height 5
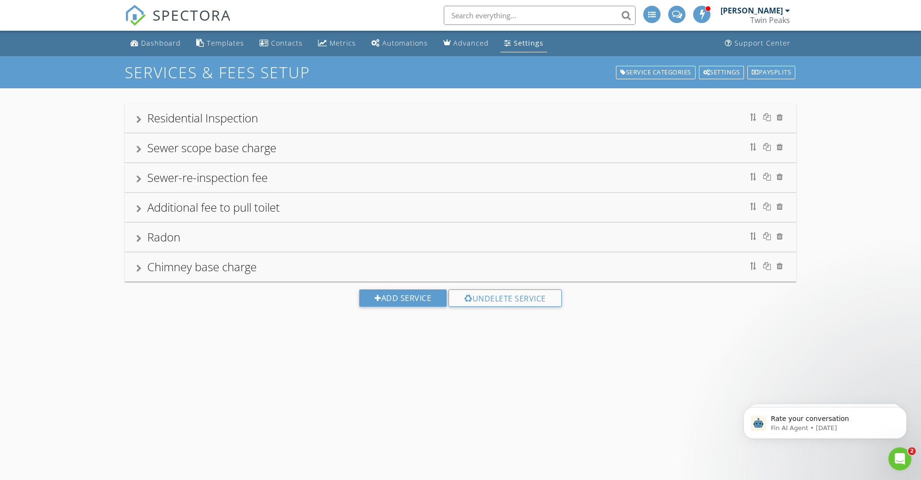
click at [141, 148] on div at bounding box center [138, 149] width 5 height 8
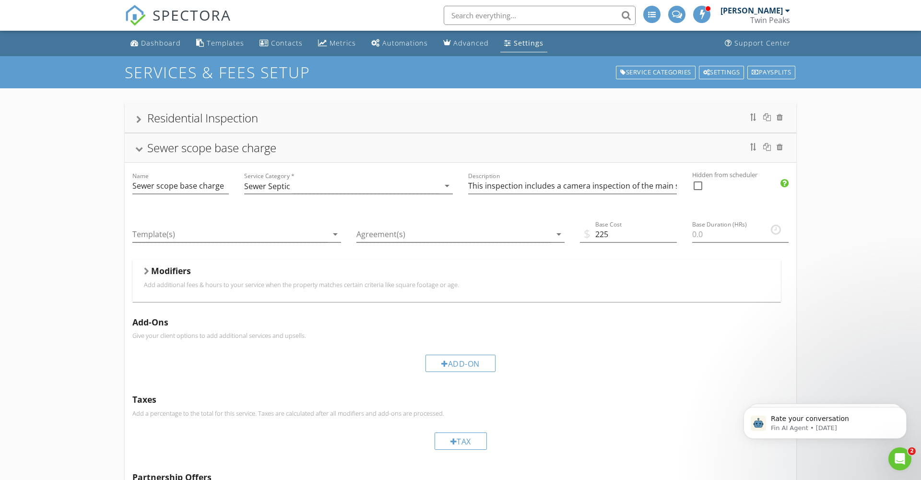
click at [142, 147] on div at bounding box center [139, 149] width 8 height 5
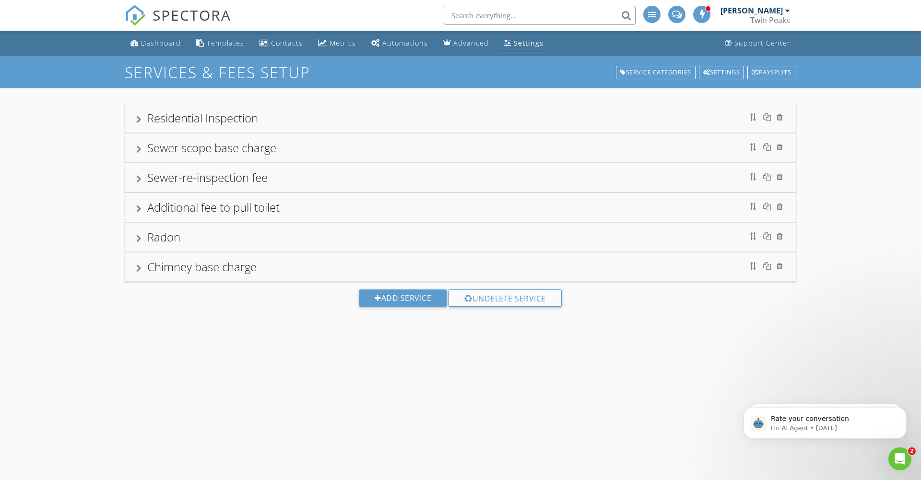
click at [141, 118] on div at bounding box center [138, 120] width 5 height 8
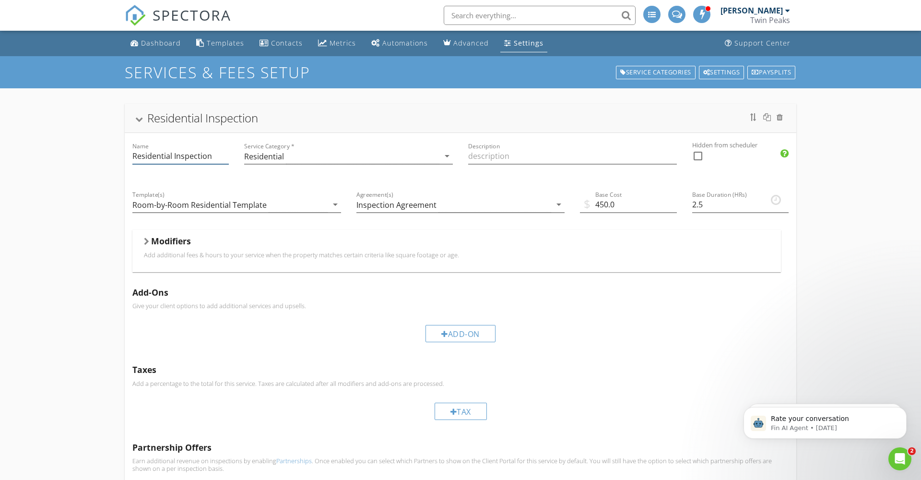
click at [177, 157] on input "Residential Inspection" at bounding box center [180, 156] width 96 height 16
type input "Residential inspection"
click at [140, 120] on div at bounding box center [139, 119] width 8 height 5
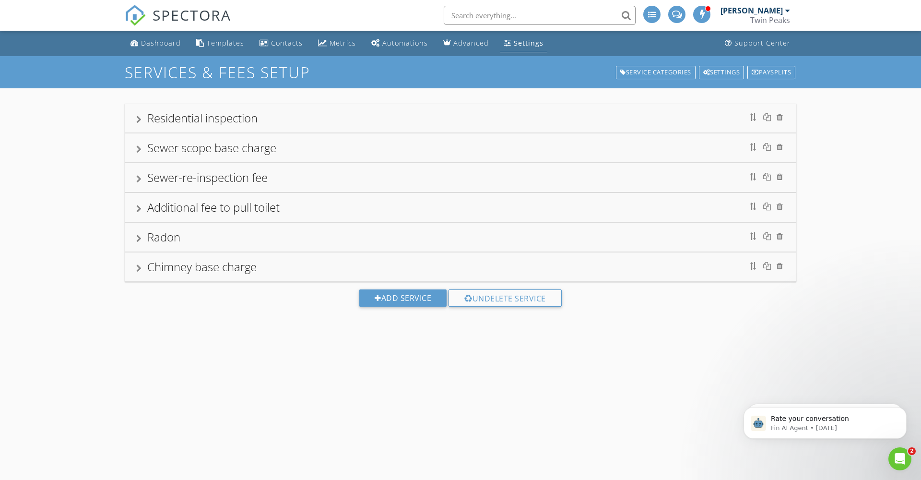
click at [272, 341] on div "SERVICES & FEES SETUP Service Categories Settings Paysplits Residential inspect…" at bounding box center [460, 296] width 921 height 480
click at [141, 267] on div at bounding box center [138, 268] width 5 height 8
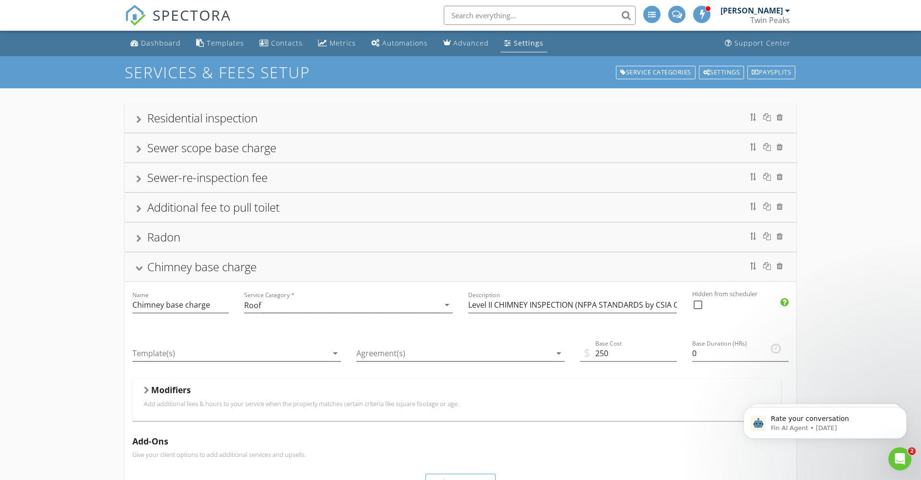
click at [154, 411] on div "Modifiers Add additional fees & hours to your service when the property matches…" at bounding box center [456, 399] width 625 height 30
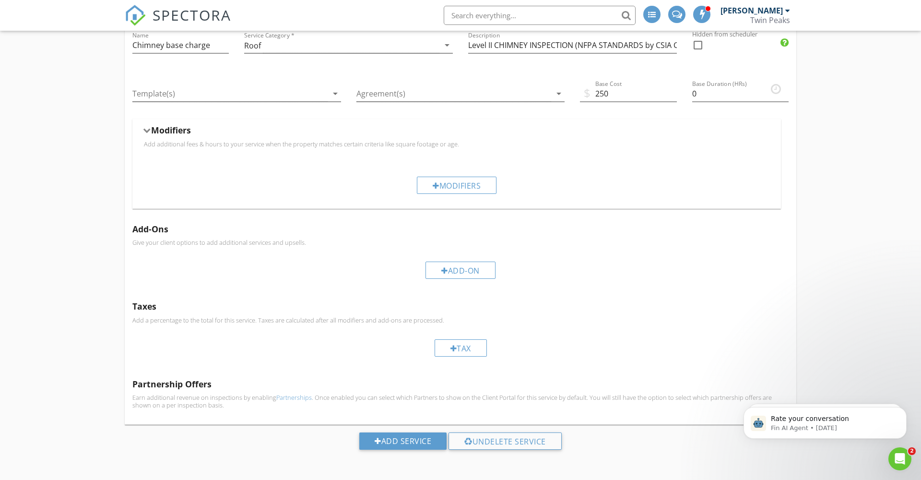
scroll to position [259, 0]
click at [146, 147] on p "Add additional fees & hours to your service when the property matches certain c…" at bounding box center [456, 145] width 625 height 8
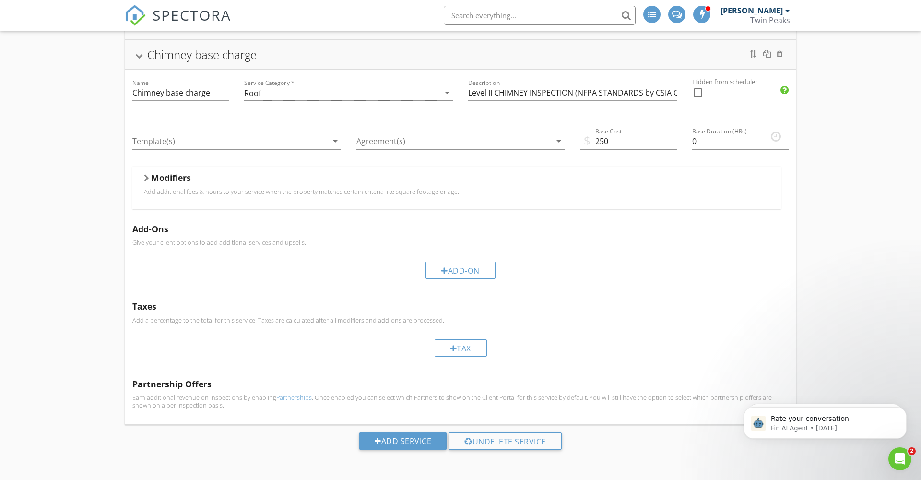
scroll to position [212, 0]
click at [157, 190] on p "Add additional fees & hours to your service when the property matches certain c…" at bounding box center [456, 192] width 625 height 8
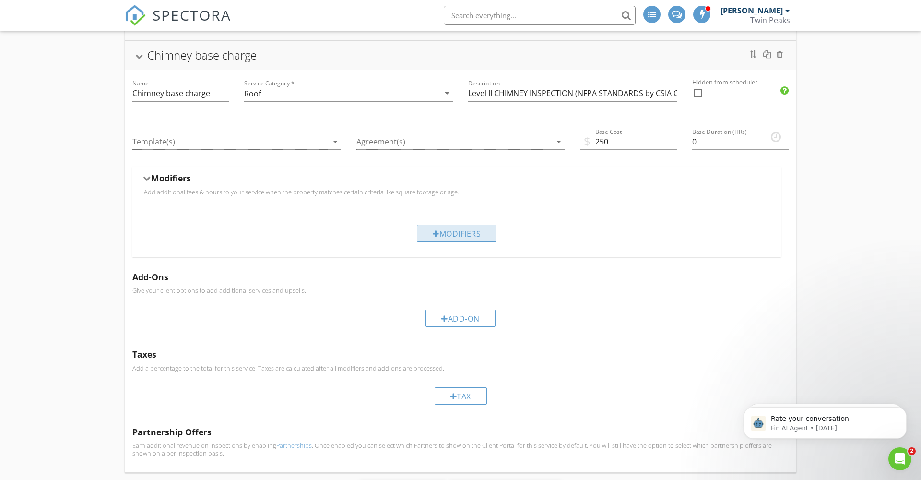
click at [436, 233] on div at bounding box center [436, 234] width 7 height 8
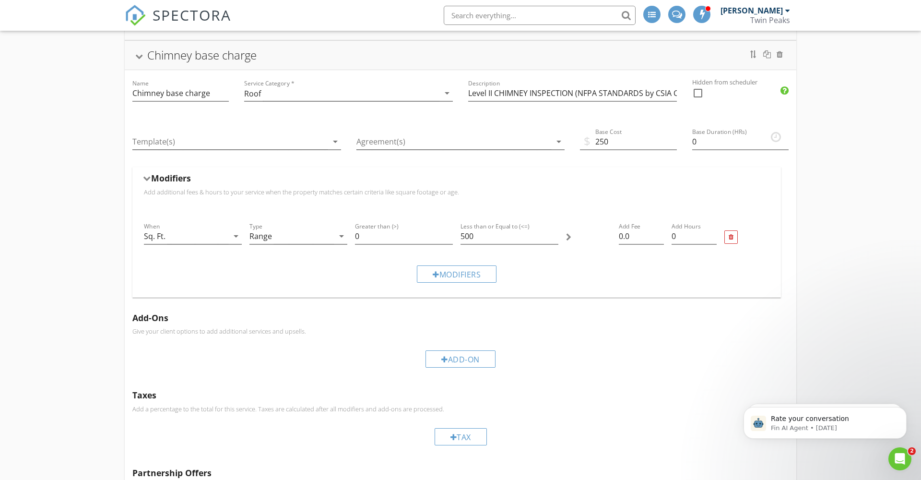
click at [147, 178] on div at bounding box center [147, 178] width 8 height 5
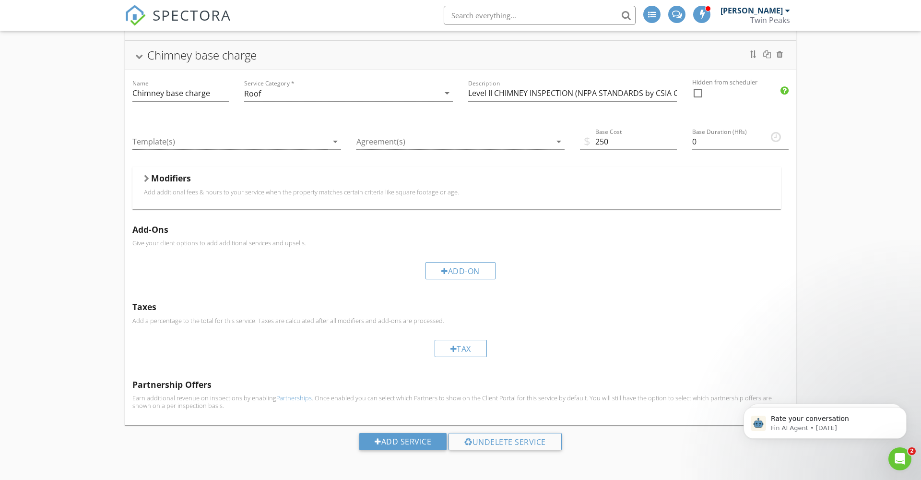
click at [140, 57] on div at bounding box center [139, 56] width 8 height 5
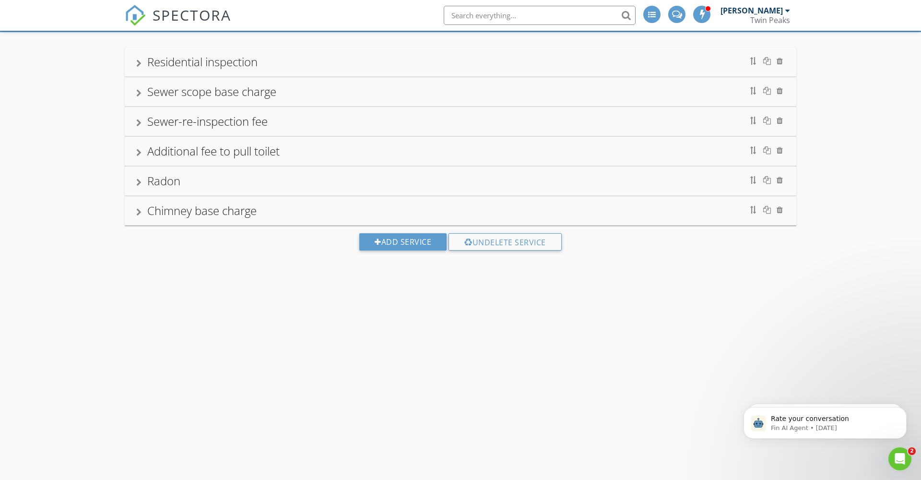
scroll to position [56, 0]
click at [398, 244] on div "Add Service" at bounding box center [402, 241] width 87 height 17
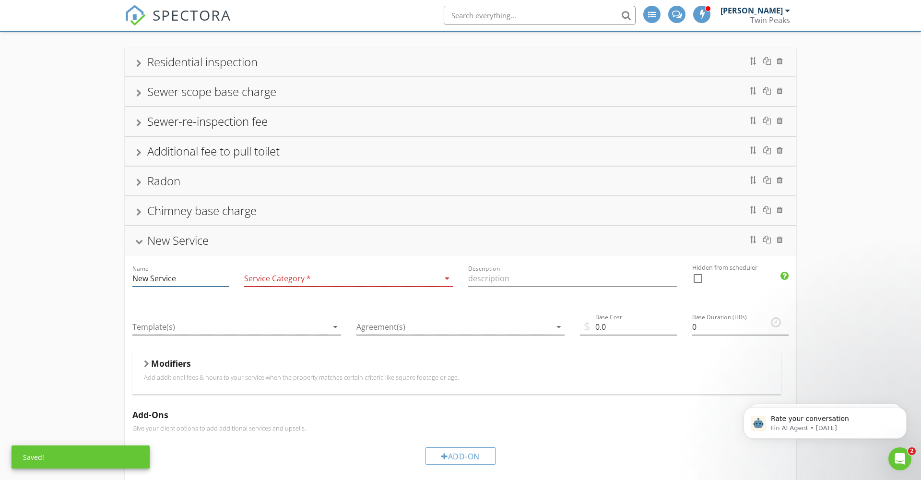
click at [180, 281] on input "New Service" at bounding box center [180, 279] width 96 height 16
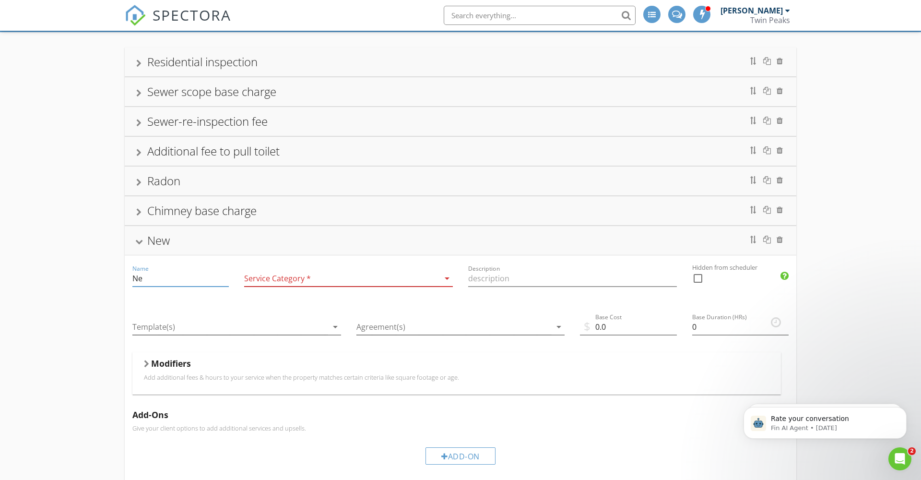
type input "N"
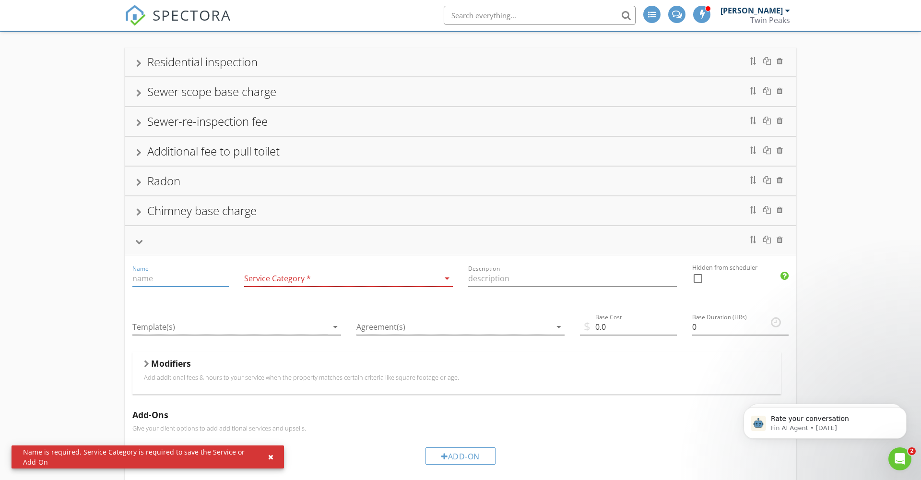
paste input "Charge Per Additional Flue"
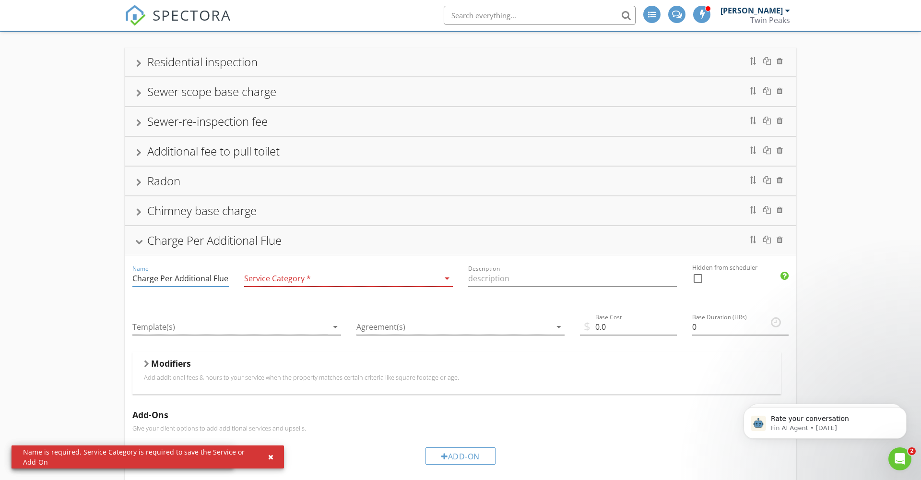
click at [163, 278] on input "Charge Per Additional Flue" at bounding box center [180, 279] width 96 height 16
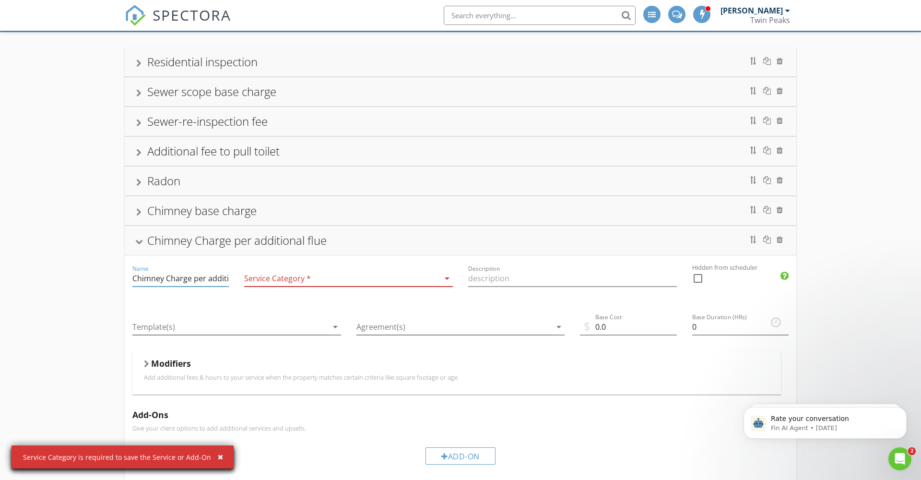
click at [172, 279] on input "Chimney Charge per additional flue" at bounding box center [180, 279] width 96 height 16
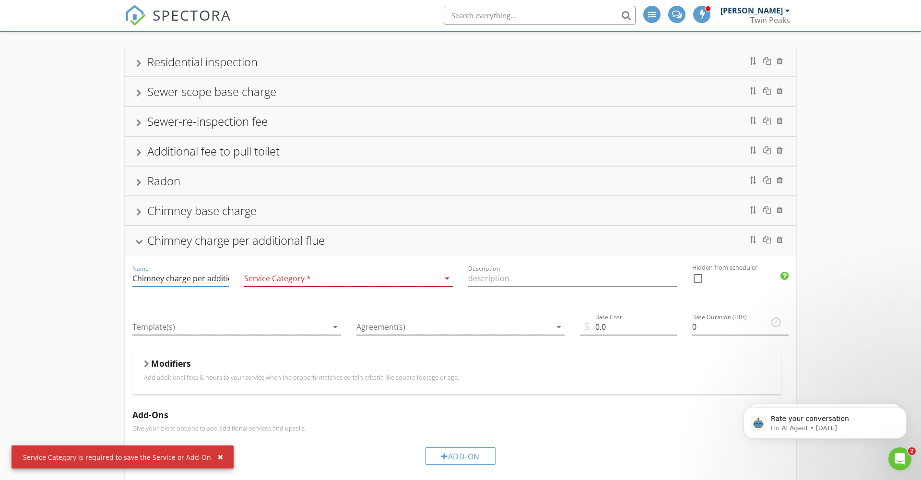
type input "Chimney charge per additional flue"
click at [447, 278] on icon "arrow_drop_down" at bounding box center [447, 278] width 12 height 12
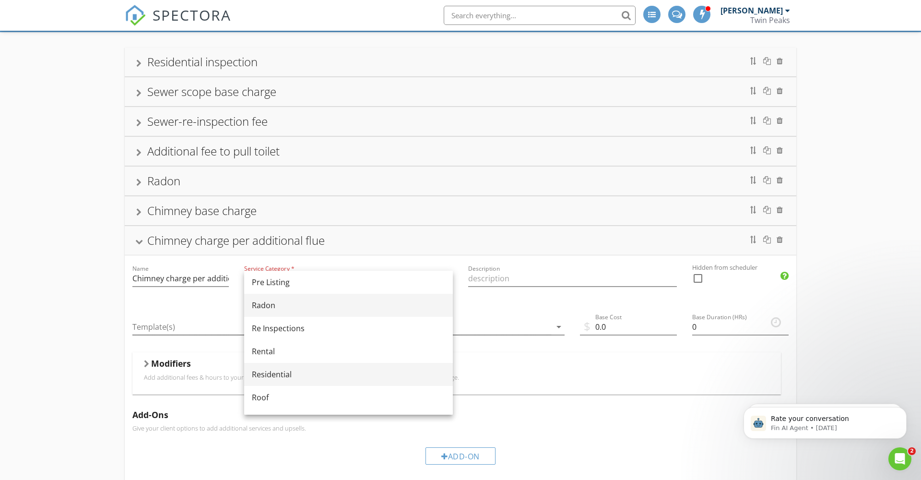
scroll to position [418, 0]
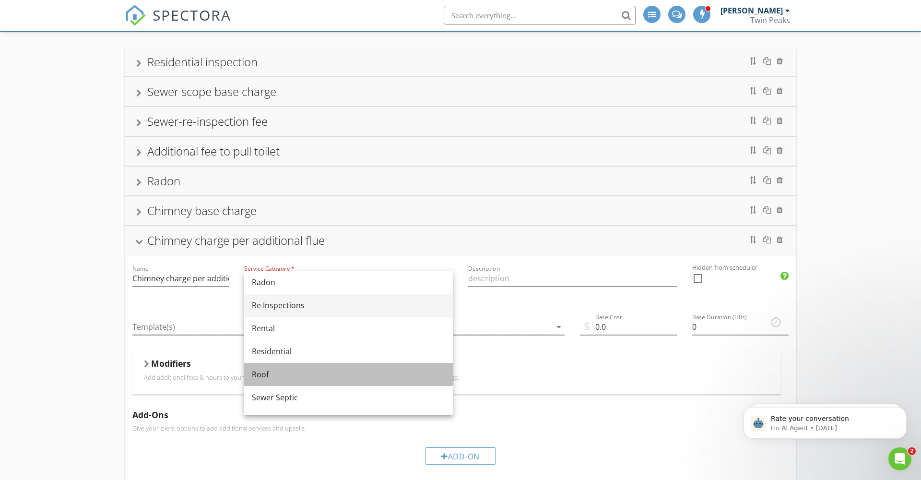
click at [261, 376] on div "Roof" at bounding box center [348, 374] width 193 height 12
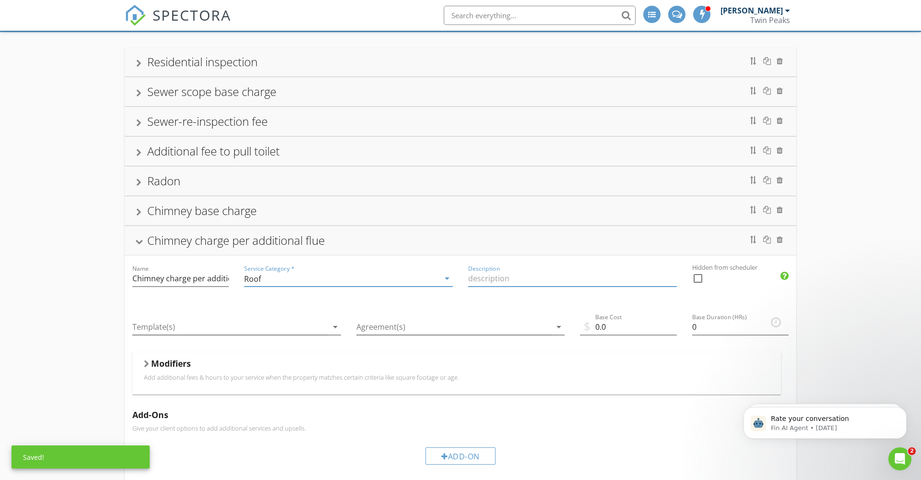
click at [476, 277] on input "Description" at bounding box center [572, 279] width 209 height 16
click at [471, 281] on input "Description" at bounding box center [572, 279] width 209 height 16
paste input "Level II CHIMNEY INSPECTION (NFPA STANDARDS by CSIA Certified Inspector) – This…"
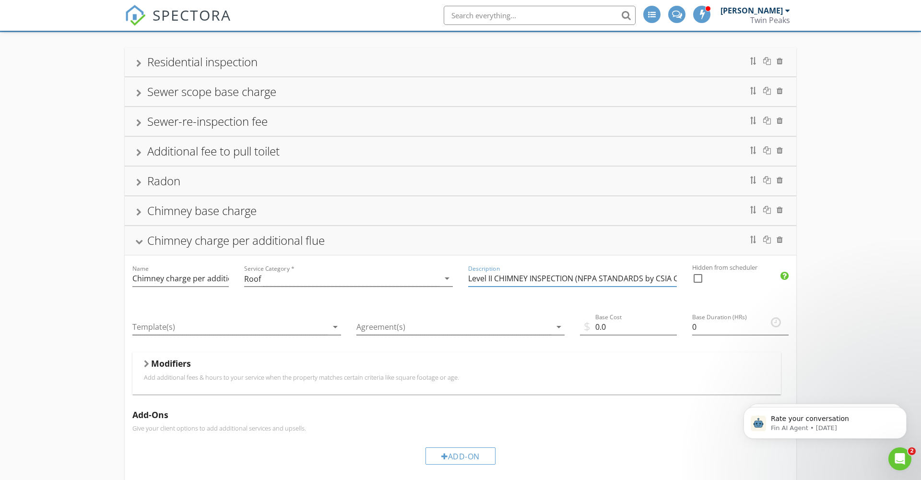
type input "Level II CHIMNEY INSPECTION (NFPA STANDARDS by CSIA Certified Inspector) – This…"
click at [92, 316] on div "Residential inspection Name Residential inspection Service Category * Residenti…" at bounding box center [460, 348] width 921 height 633
click at [609, 327] on input "0.0" at bounding box center [628, 327] width 96 height 16
type input "0"
type input "145"
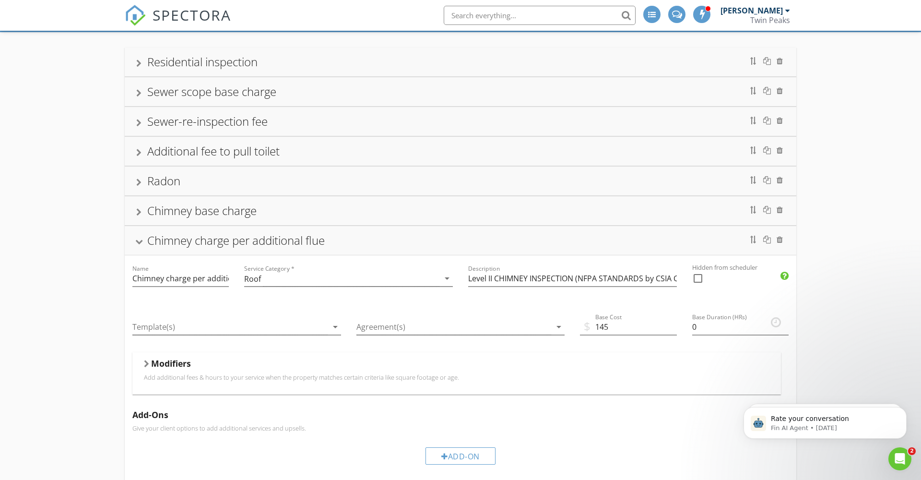
click at [78, 359] on div "Residential inspection Name Residential inspection Service Category * Residenti…" at bounding box center [460, 348] width 921 height 633
click at [139, 240] on div at bounding box center [139, 241] width 8 height 5
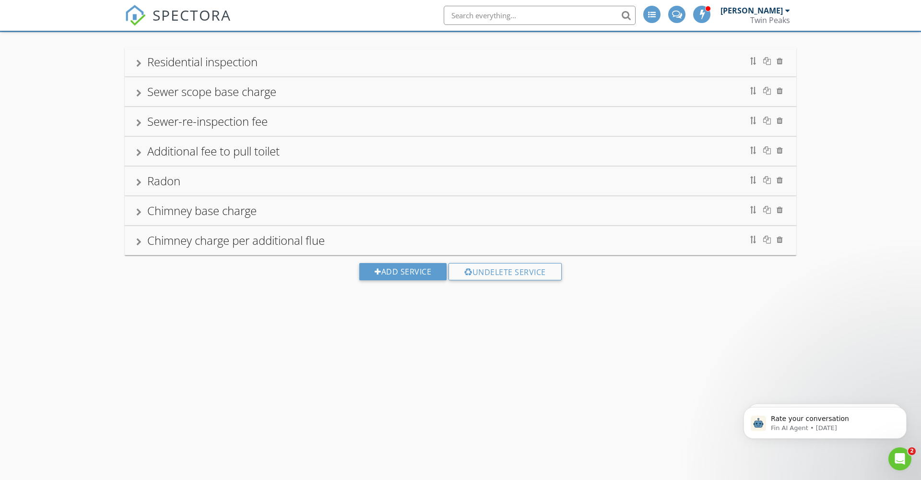
click at [59, 253] on div "Residential inspection Name Residential inspection Service Category * Residenti…" at bounding box center [460, 171] width 921 height 278
click at [891, 174] on div "Residential inspection Name Residential inspection Service Category * Residenti…" at bounding box center [460, 171] width 921 height 278
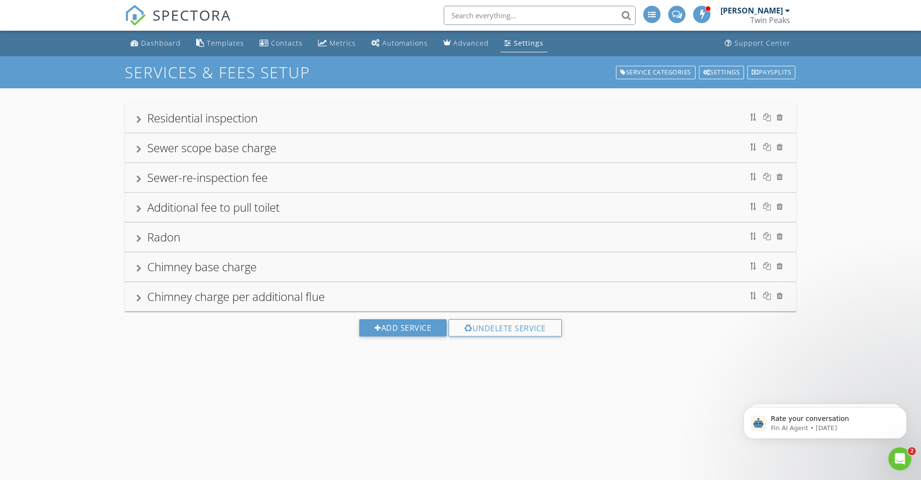
scroll to position [0, 0]
click at [640, 70] on div "Service Categories" at bounding box center [656, 72] width 80 height 13
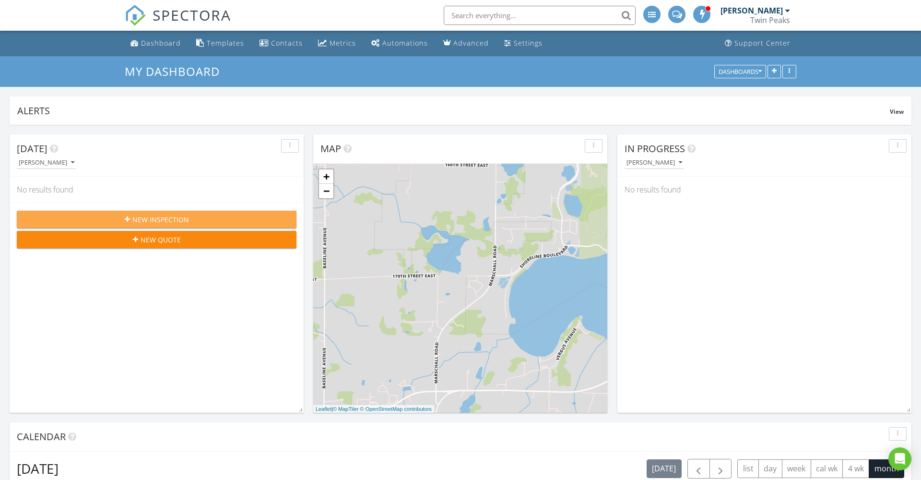
click at [151, 221] on span "New Inspection" at bounding box center [160, 219] width 57 height 10
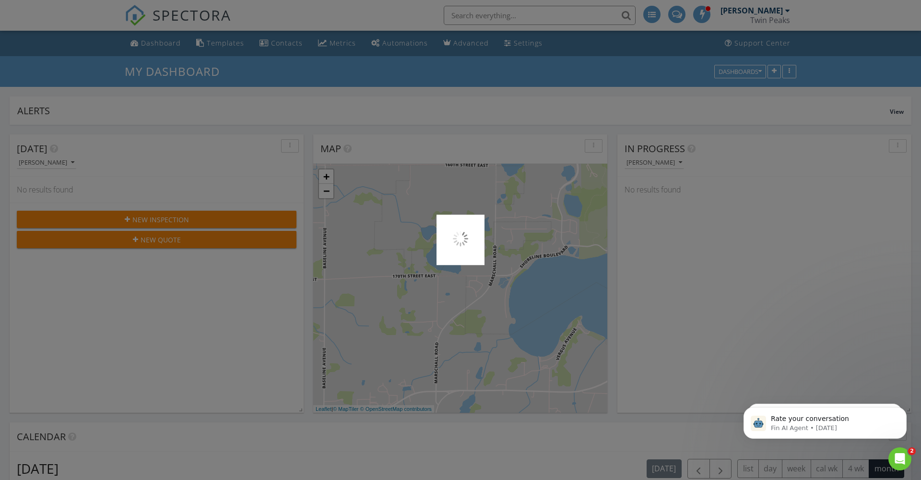
click at [382, 452] on div at bounding box center [460, 240] width 921 height 480
click at [222, 44] on div at bounding box center [460, 240] width 921 height 480
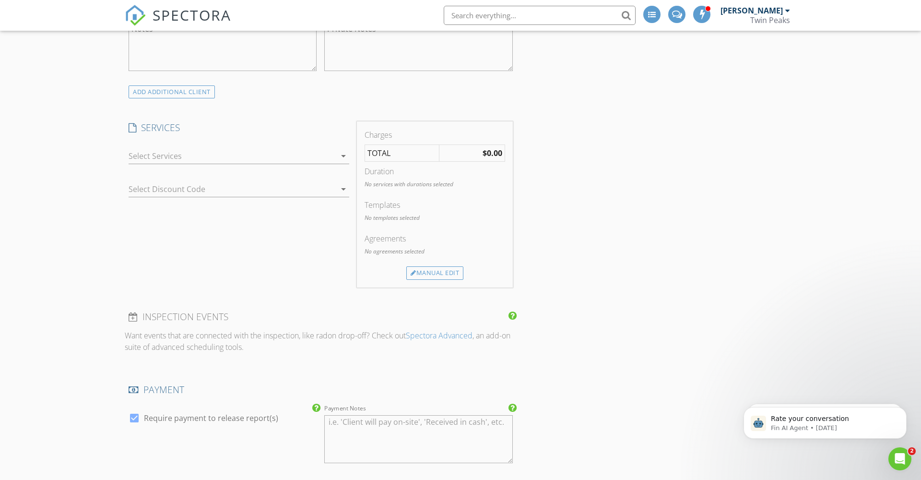
scroll to position [473, 0]
click at [343, 149] on icon "arrow_drop_down" at bounding box center [344, 151] width 12 height 12
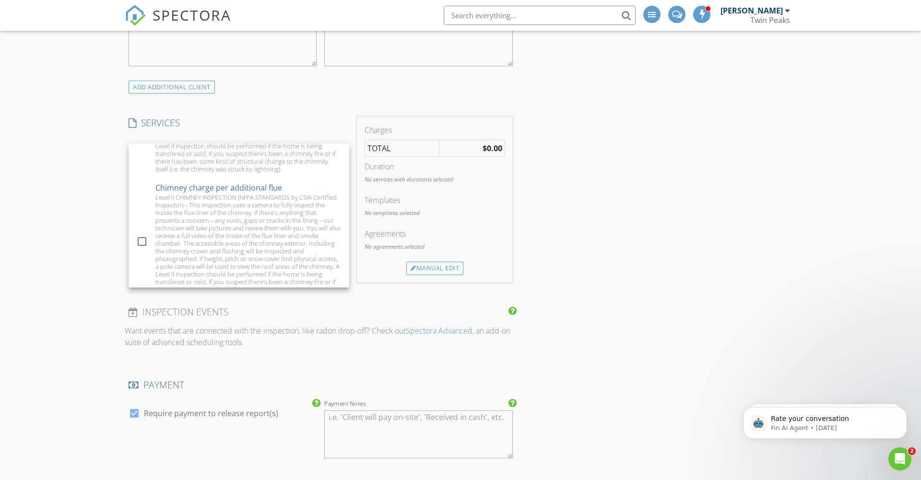
scroll to position [509, 0]
click at [59, 244] on div "New Inspection INSPECTOR(S) check_box Ryan Hawley PRIMARY check_box_outline_bla…" at bounding box center [460, 384] width 921 height 1602
click at [344, 183] on icon "arrow_drop_down" at bounding box center [344, 184] width 12 height 12
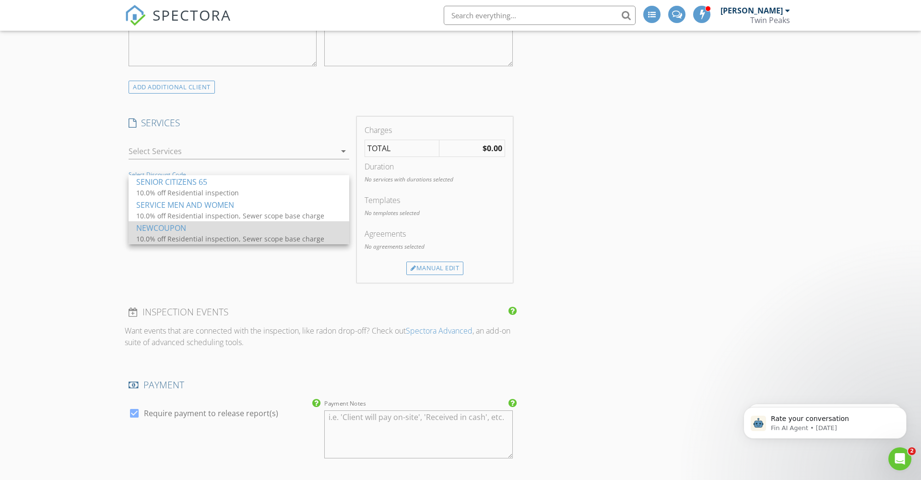
click at [201, 235] on div "10.0% off Residential inspection, Sewer scope base charge" at bounding box center [232, 239] width 192 height 10
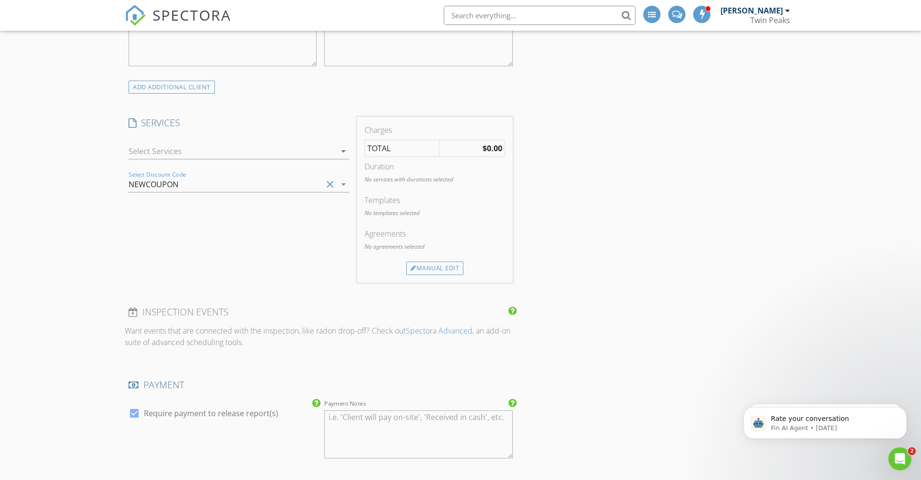
click at [330, 181] on icon "clear" at bounding box center [330, 184] width 12 height 12
click at [343, 182] on icon "arrow_drop_down" at bounding box center [344, 184] width 12 height 12
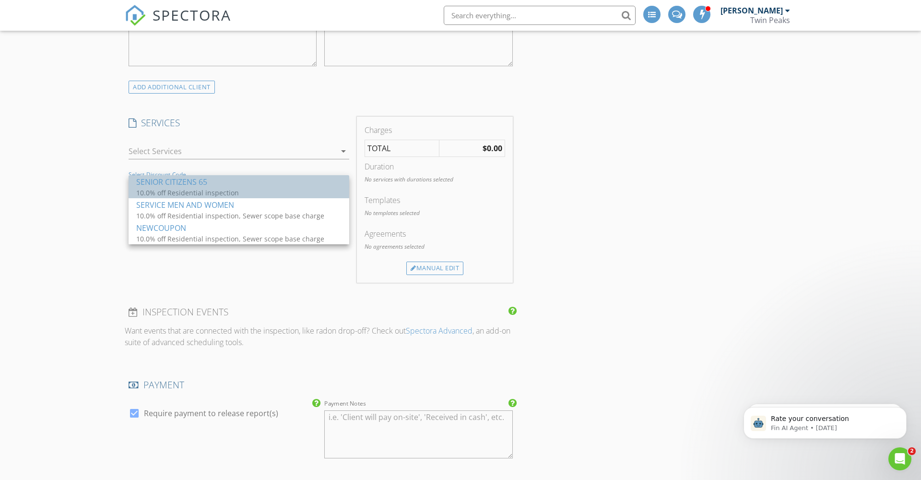
click at [188, 186] on div "SENIOR CITIZENS 65" at bounding box center [238, 182] width 205 height 12
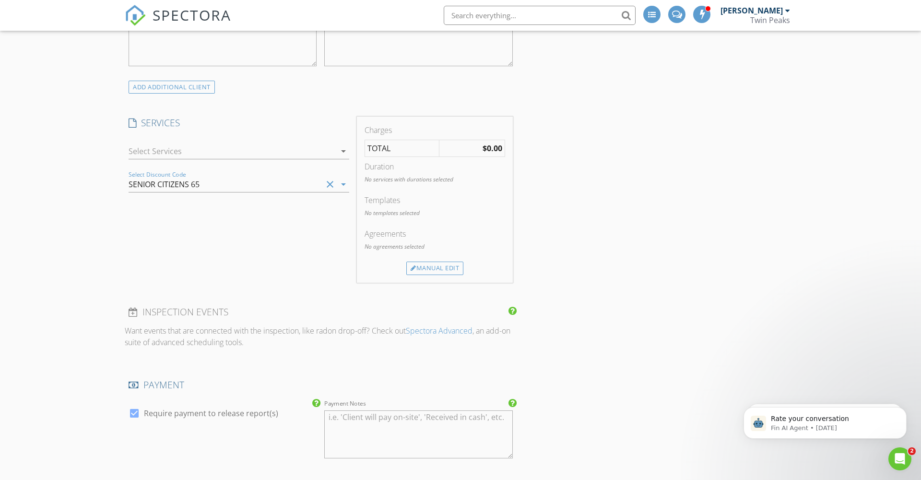
click at [192, 182] on div "SENIOR CITIZENS 65" at bounding box center [164, 184] width 71 height 9
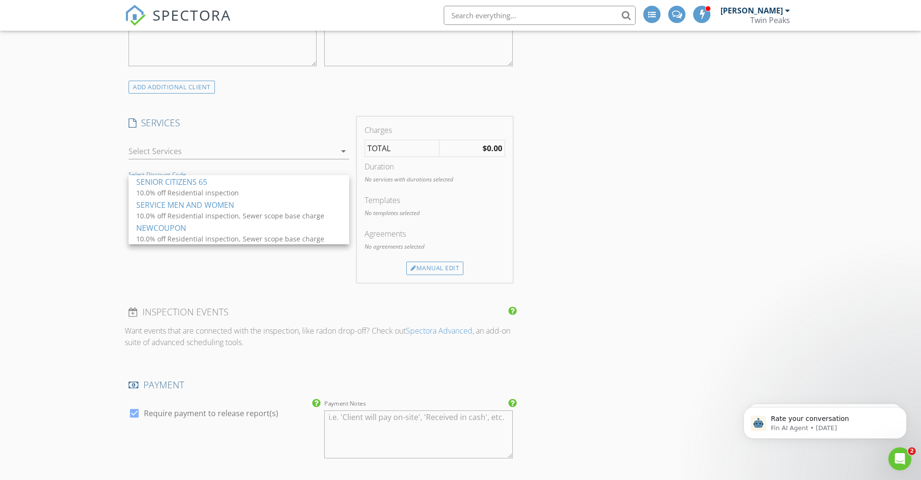
click at [70, 184] on div "New Inspection INSPECTOR(S) check_box Ryan Hawley PRIMARY check_box_outline_bla…" at bounding box center [460, 384] width 921 height 1602
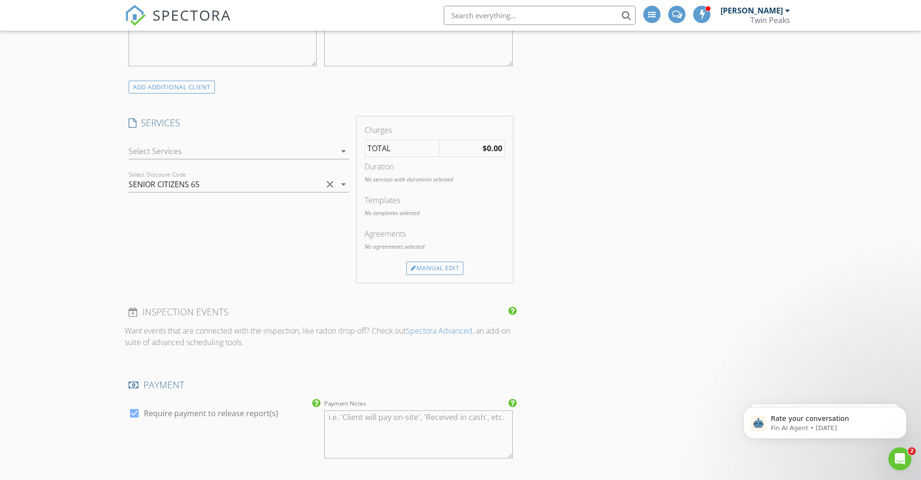
click at [343, 149] on icon "arrow_drop_down" at bounding box center [344, 151] width 12 height 12
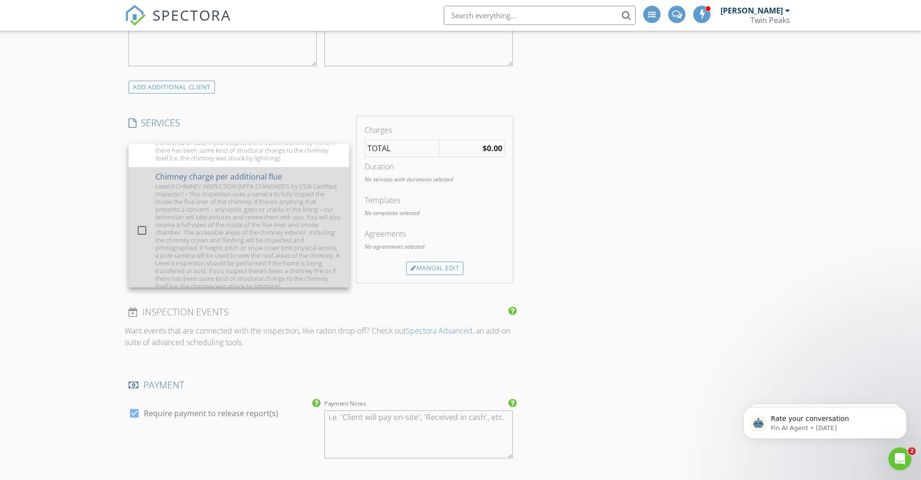
scroll to position [0, 0]
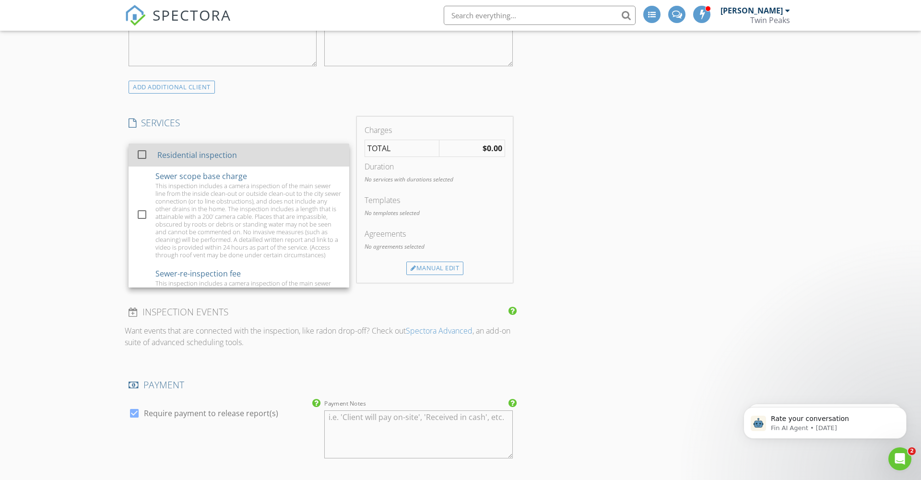
click at [141, 152] on div at bounding box center [142, 154] width 16 height 16
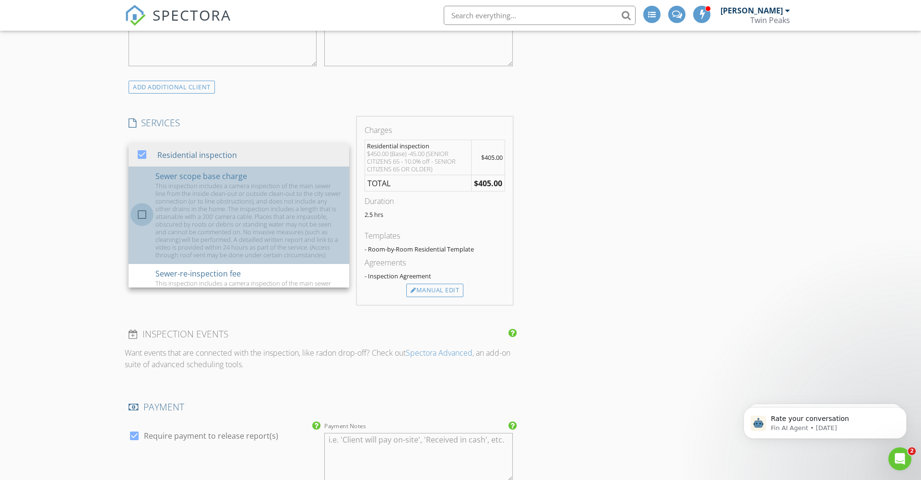
click at [143, 214] on div at bounding box center [142, 214] width 16 height 16
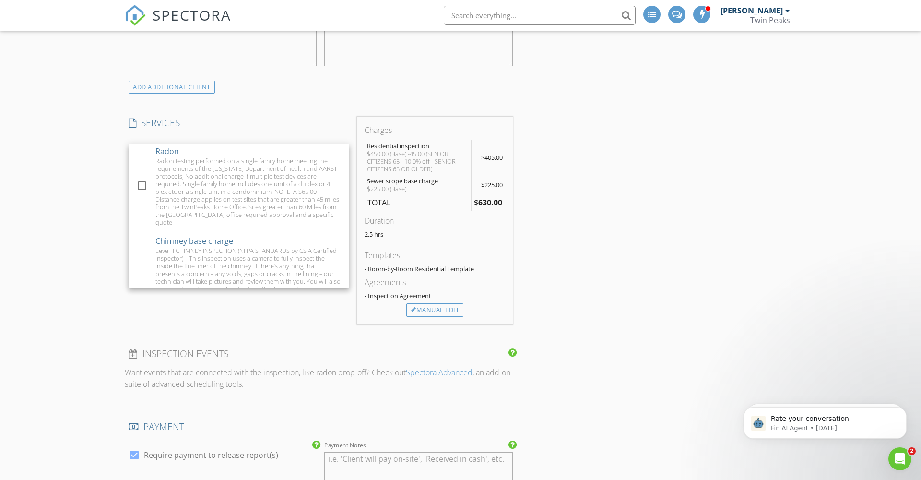
scroll to position [319, 0]
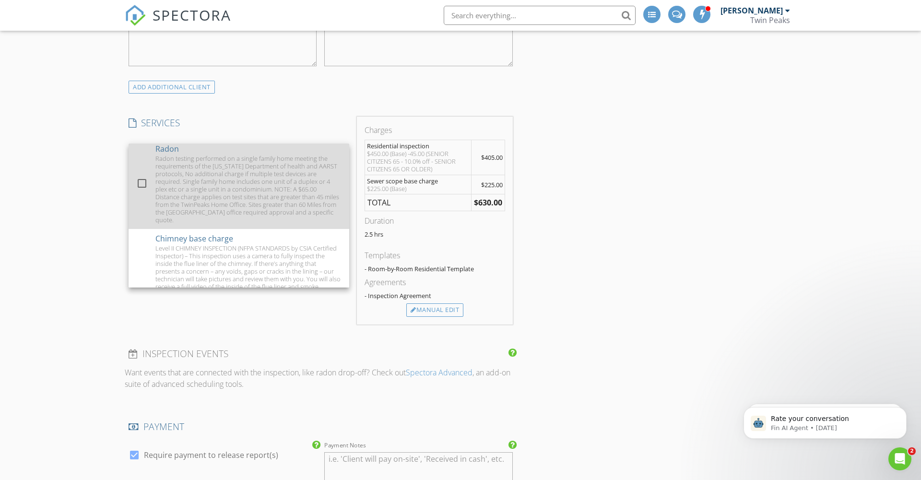
click at [142, 176] on div at bounding box center [142, 183] width 16 height 16
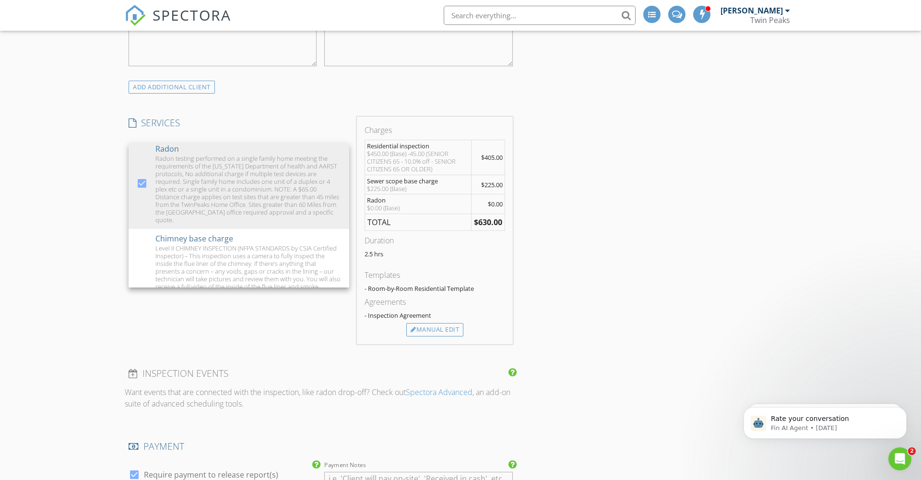
click at [98, 153] on div "New Inspection INSPECTOR(S) check_box Ryan Hawley PRIMARY check_box_outline_bla…" at bounding box center [460, 414] width 921 height 1663
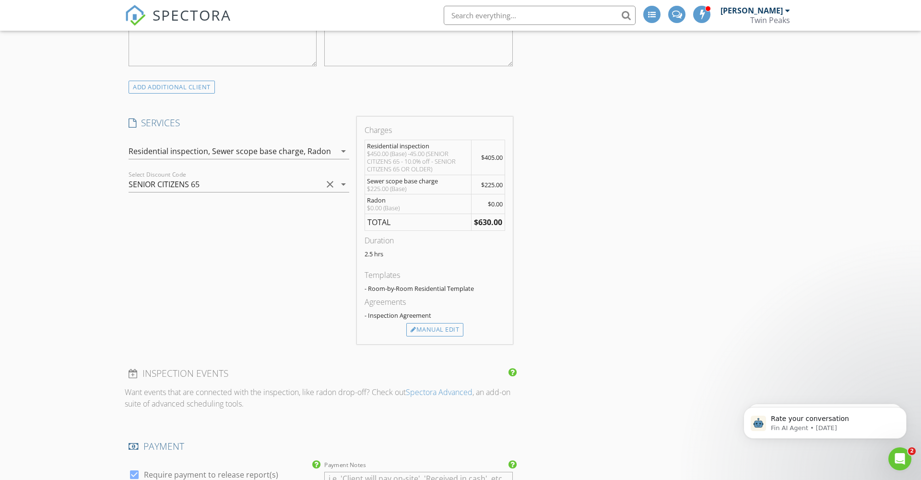
click at [331, 181] on icon "clear" at bounding box center [330, 184] width 12 height 12
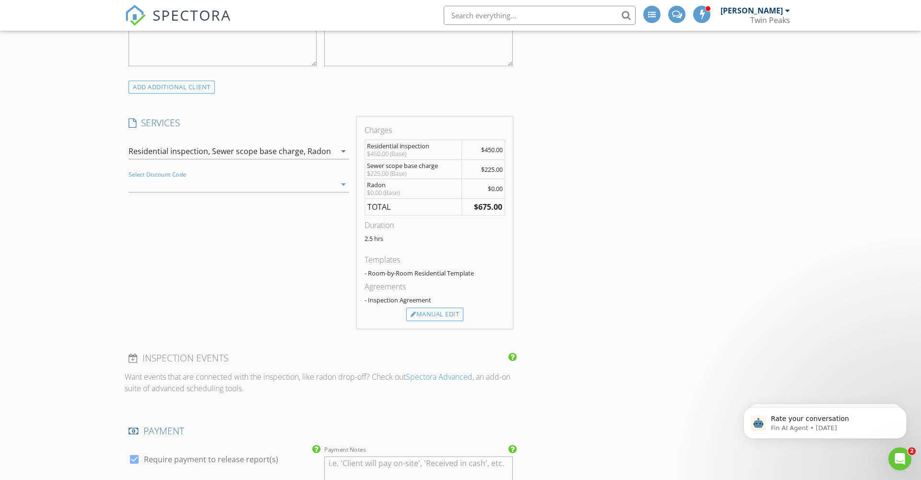
click at [343, 150] on icon "arrow_drop_down" at bounding box center [344, 151] width 12 height 12
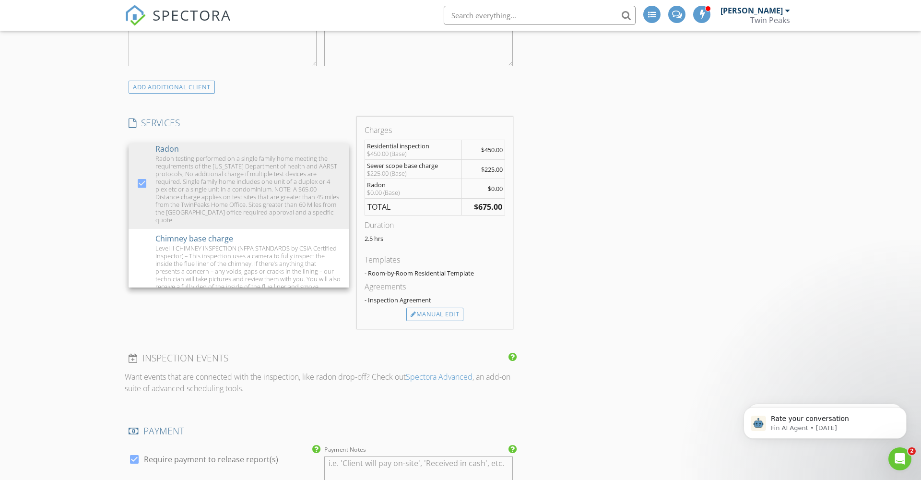
click at [87, 162] on div "New Inspection INSPECTOR(S) check_box Ryan Hawley PRIMARY check_box_outline_bla…" at bounding box center [460, 407] width 921 height 1648
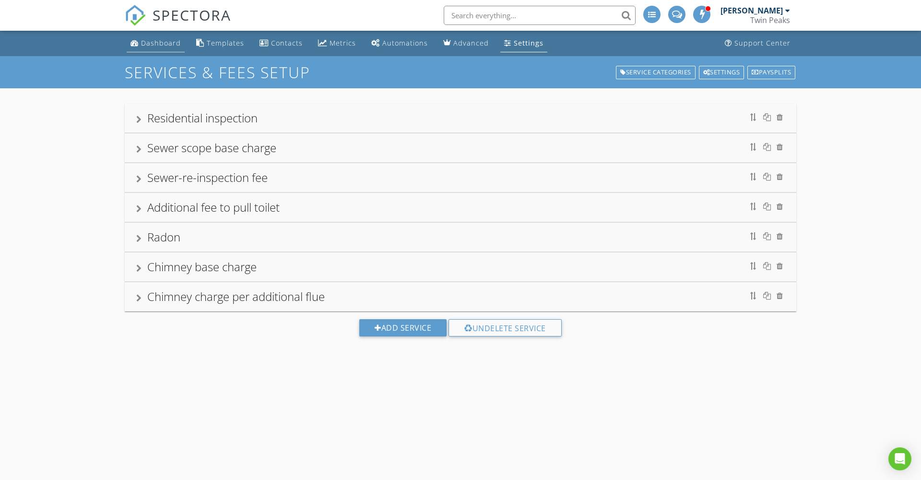
click at [166, 44] on div "Dashboard" at bounding box center [161, 42] width 40 height 9
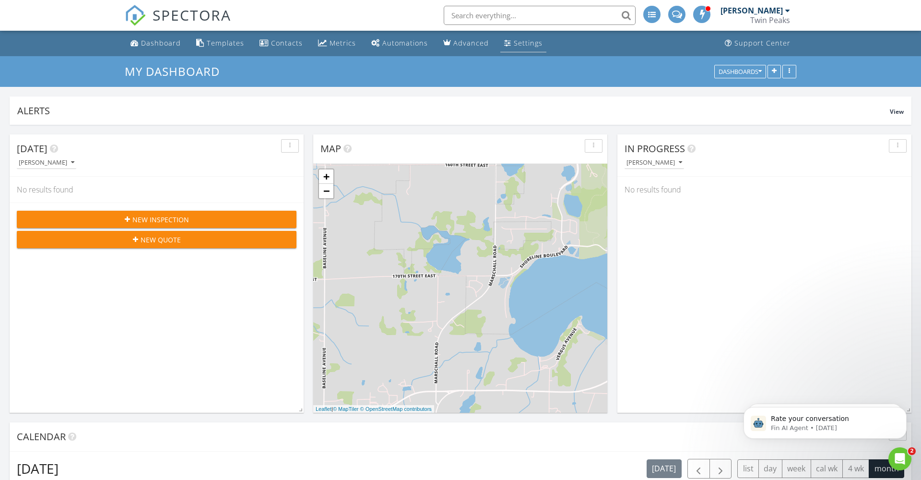
click at [514, 43] on div "Settings" at bounding box center [528, 42] width 29 height 9
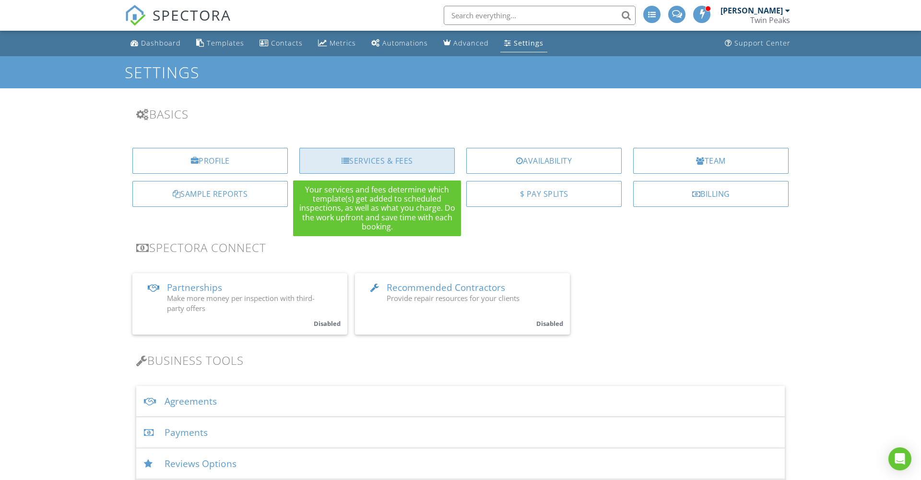
click at [378, 161] on div "Services & Fees" at bounding box center [376, 161] width 155 height 26
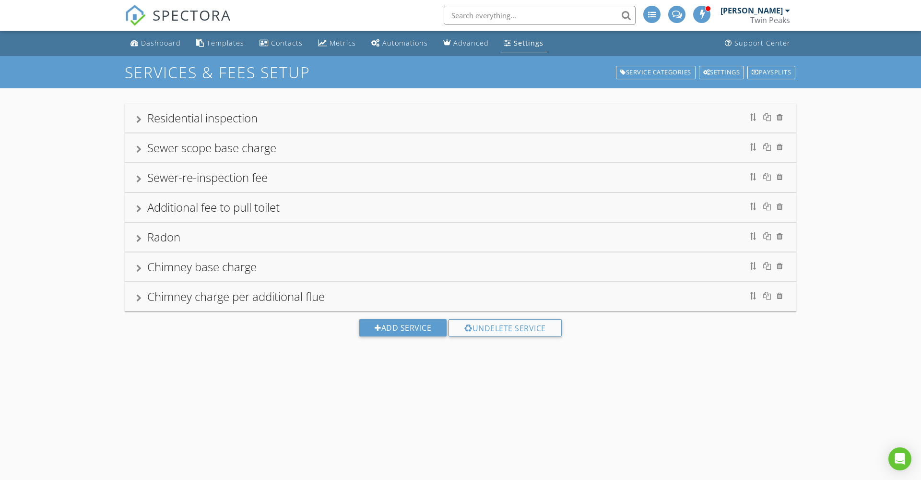
click at [140, 237] on div at bounding box center [138, 239] width 5 height 8
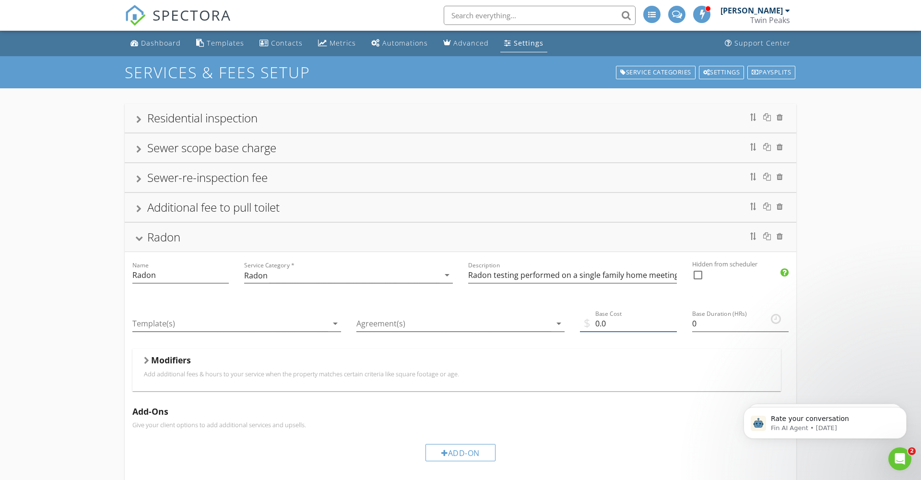
click at [610, 323] on input "0.0" at bounding box center [628, 324] width 96 height 16
type input "0"
type input "225"
click at [141, 236] on div at bounding box center [139, 238] width 8 height 5
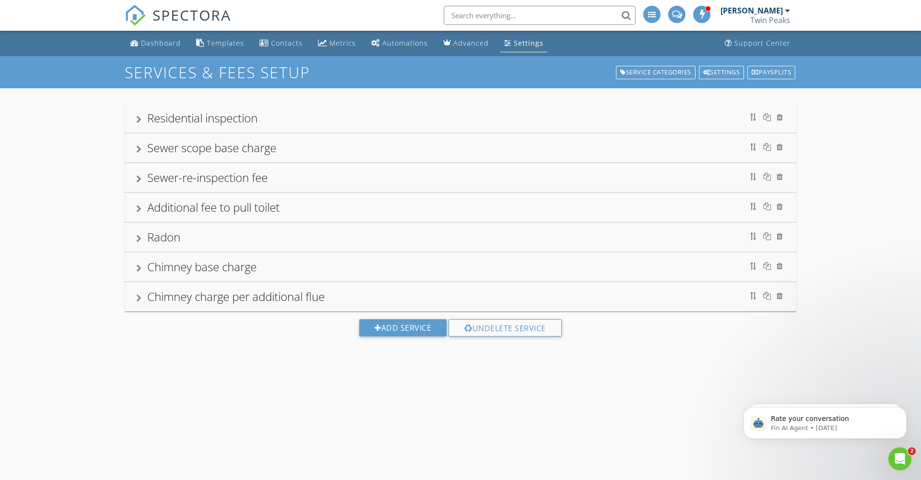
click at [49, 277] on div "Residential inspection Sewer scope base charge Sewer-re-inspection fee Addition…" at bounding box center [460, 227] width 921 height 278
click at [155, 43] on div "Dashboard" at bounding box center [161, 42] width 40 height 9
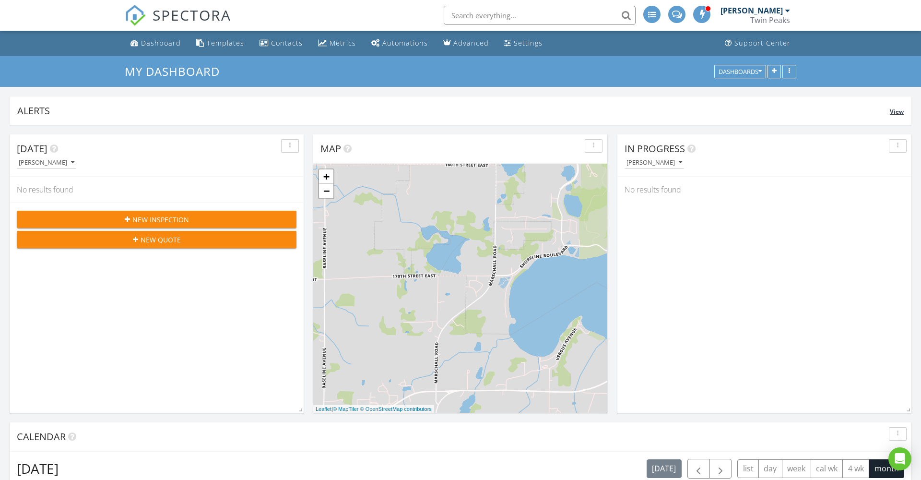
scroll to position [873, 921]
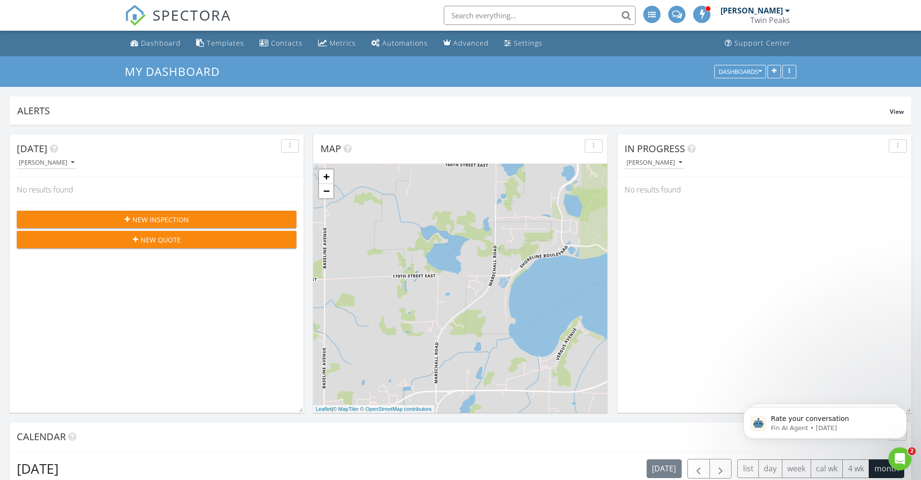
scroll to position [0, 0]
click at [90, 14] on nav "SPECTORA [PERSON_NAME] [GEOGRAPHIC_DATA] Role: Inspector Change Role Dashboard …" at bounding box center [460, 15] width 921 height 31
click at [166, 217] on span "New Inspection" at bounding box center [160, 219] width 57 height 10
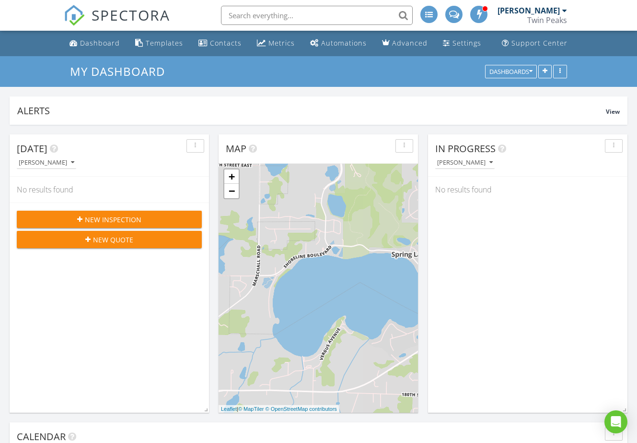
click at [111, 239] on span "New Quote" at bounding box center [113, 240] width 40 height 10
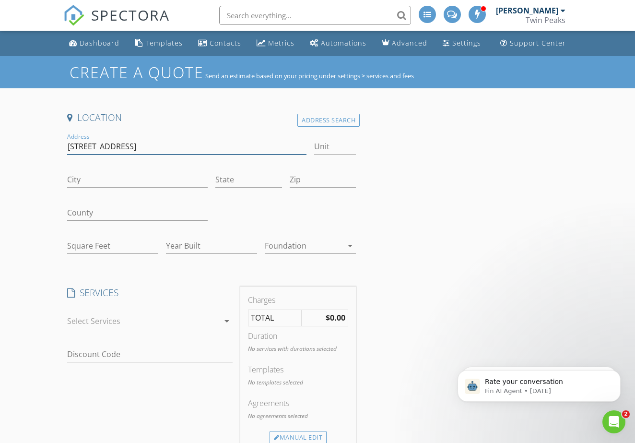
type input "[STREET_ADDRESS]"
type input "[GEOGRAPHIC_DATA]"
type input "MN"
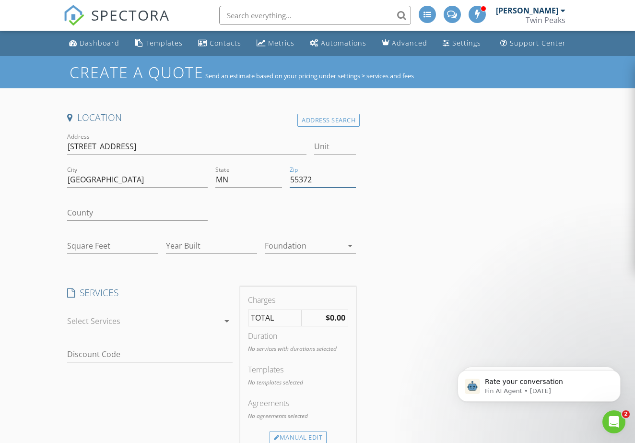
type input "55372"
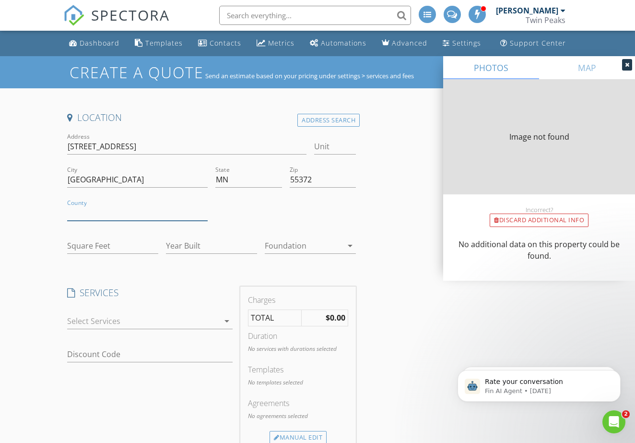
type input "2154"
type input "1988"
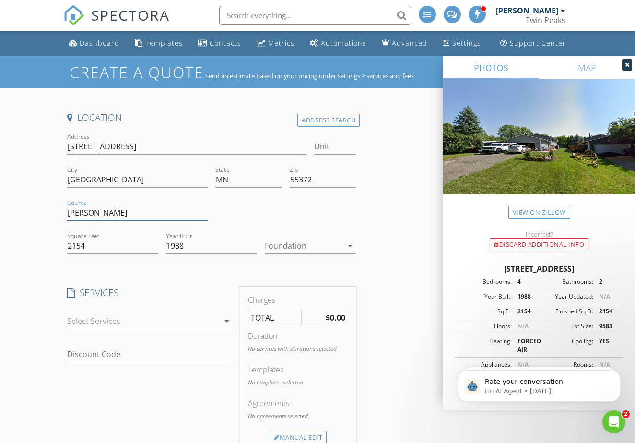
type input "[PERSON_NAME]"
click at [31, 255] on div "Create a Quote Send an estimate based on your pricing under settings > services…" at bounding box center [317, 385] width 635 height 658
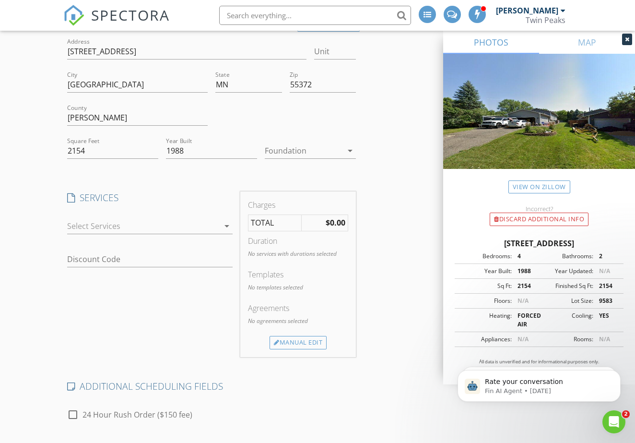
scroll to position [100, 0]
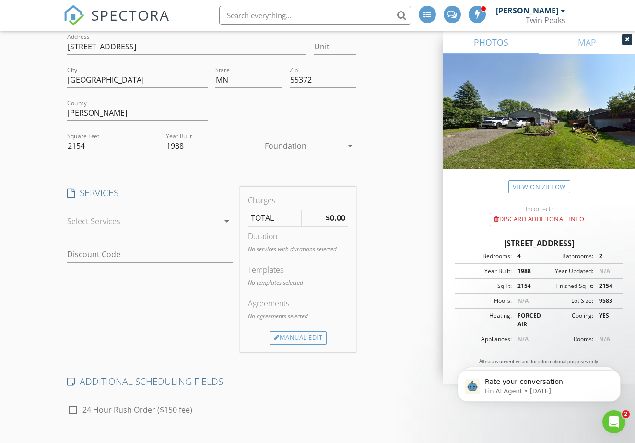
click at [72, 380] on icon at bounding box center [71, 381] width 8 height 9
click at [227, 220] on icon "arrow_drop_down" at bounding box center [227, 221] width 12 height 12
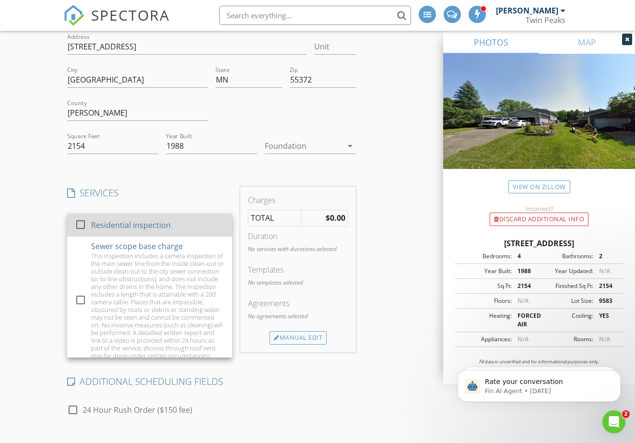
click at [81, 222] on div at bounding box center [80, 224] width 16 height 16
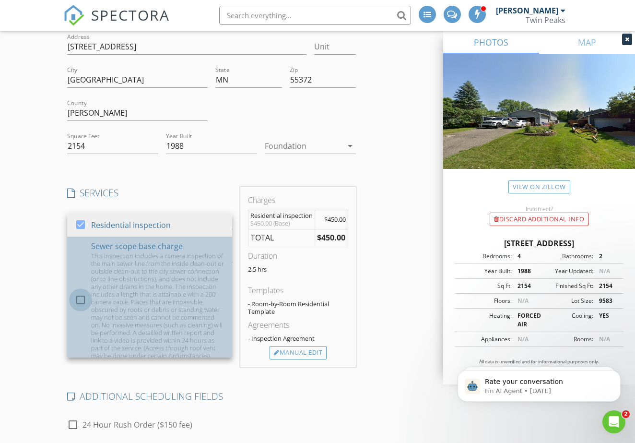
click at [80, 298] on div at bounding box center [80, 300] width 16 height 16
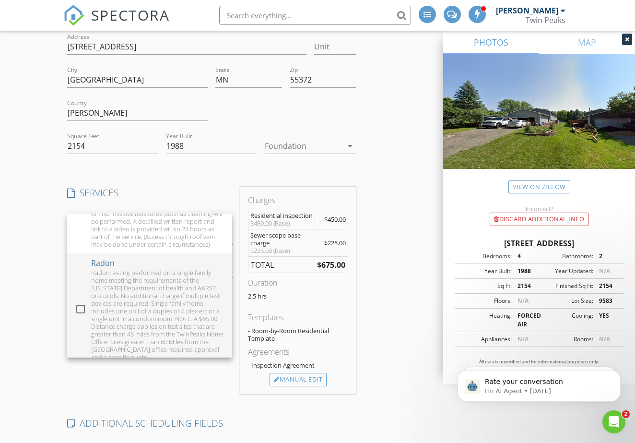
scroll to position [396, 0]
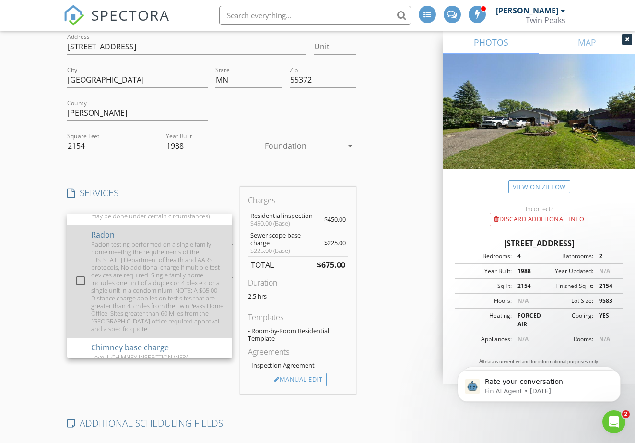
click at [80, 281] on div at bounding box center [80, 280] width 16 height 16
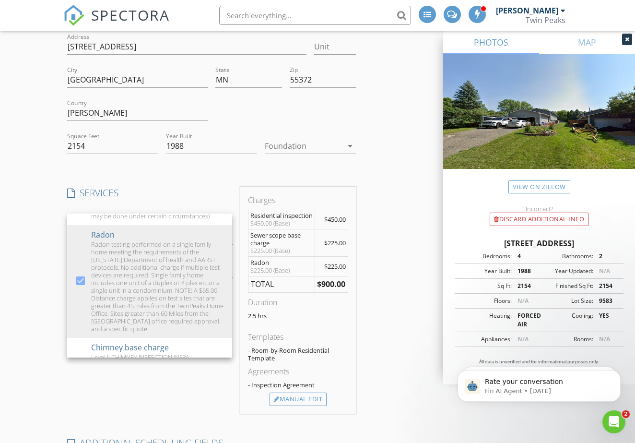
click at [22, 341] on div "Create a Quote Send an estimate based on your pricing under settings > services…" at bounding box center [317, 315] width 635 height 719
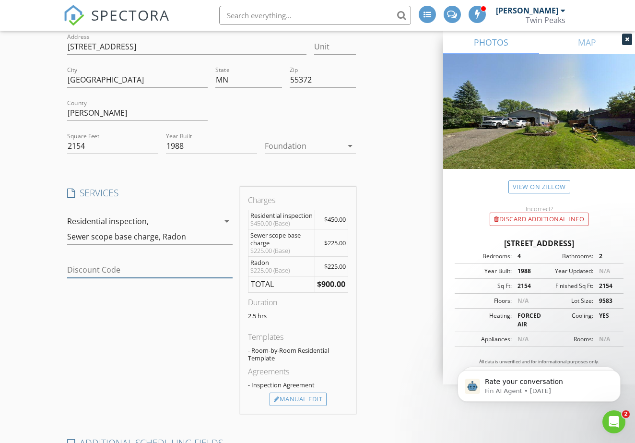
click at [120, 269] on input "Discount Code" at bounding box center [149, 270] width 165 height 16
click at [201, 269] on input "Discount Code" at bounding box center [149, 270] width 165 height 16
type input "S"
click at [84, 259] on div "Discount Code" at bounding box center [149, 271] width 165 height 31
click at [78, 269] on input "Discount Code" at bounding box center [149, 270] width 165 height 16
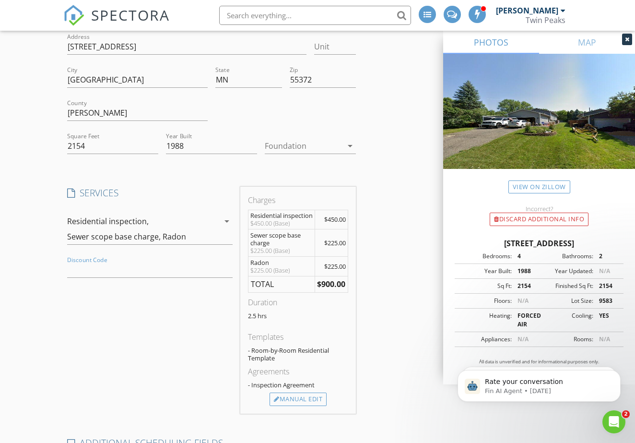
click at [42, 318] on div "Create a Quote Send an estimate based on your pricing under settings > services…" at bounding box center [317, 315] width 635 height 719
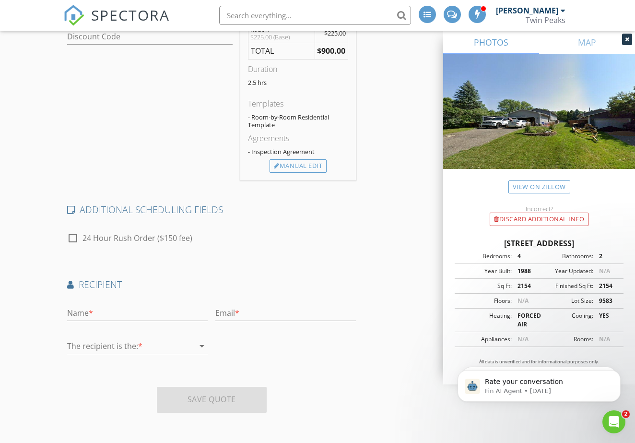
scroll to position [340, 0]
type input "[PERSON_NAME]"
type input "H"
click at [91, 311] on input "Ryan" at bounding box center [137, 313] width 141 height 16
type input "[PERSON_NAME]"
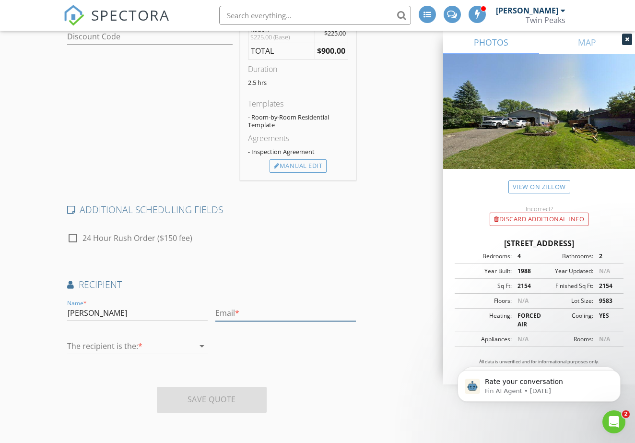
click at [225, 314] on input "text" at bounding box center [285, 313] width 141 height 16
type input "Ryanhawley@twinpeakshome.com"
click at [92, 345] on div at bounding box center [130, 345] width 127 height 15
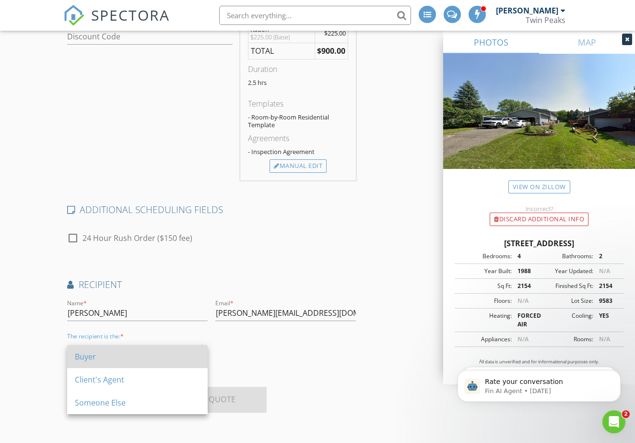
click at [104, 352] on div "Buyer" at bounding box center [137, 357] width 125 height 12
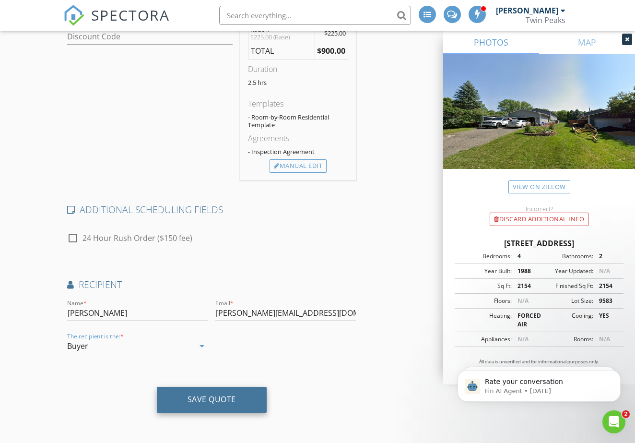
click at [195, 400] on div "Save Quote" at bounding box center [212, 399] width 48 height 10
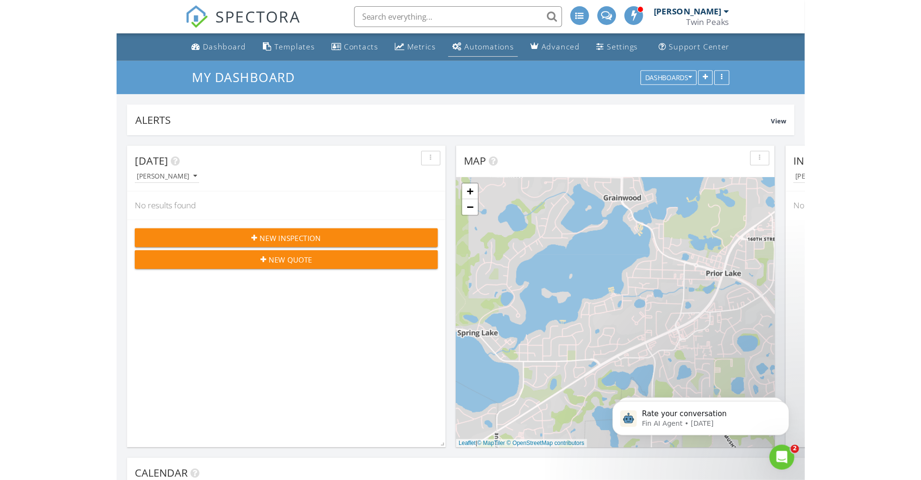
scroll to position [873, 921]
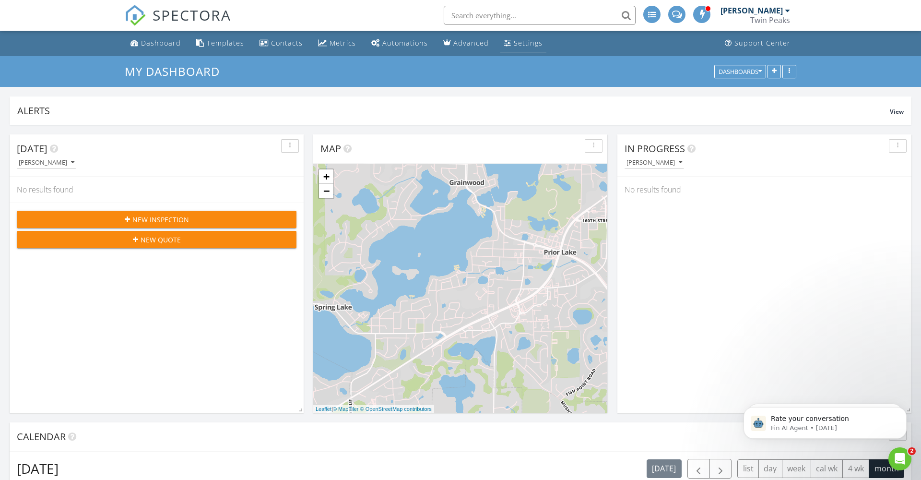
click at [520, 44] on div "Settings" at bounding box center [528, 42] width 29 height 9
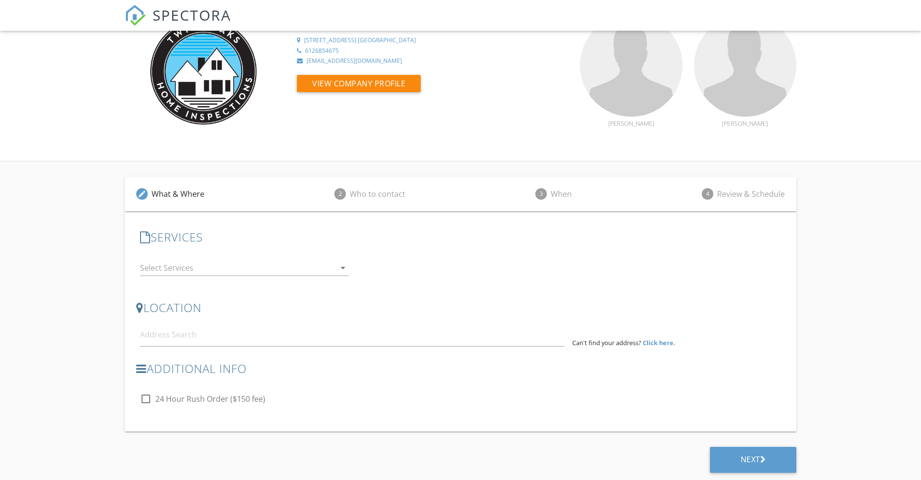
scroll to position [28, 0]
click at [343, 268] on icon "arrow_drop_down" at bounding box center [343, 268] width 12 height 12
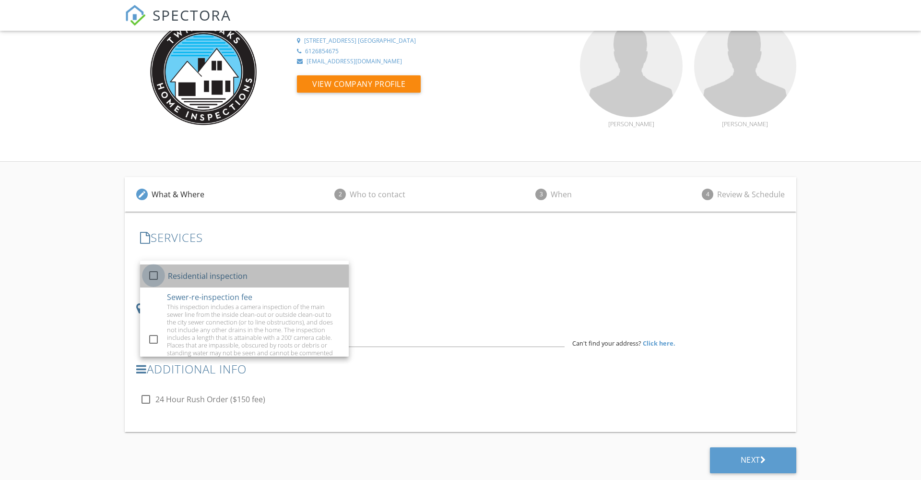
click at [153, 274] on div at bounding box center [153, 275] width 16 height 16
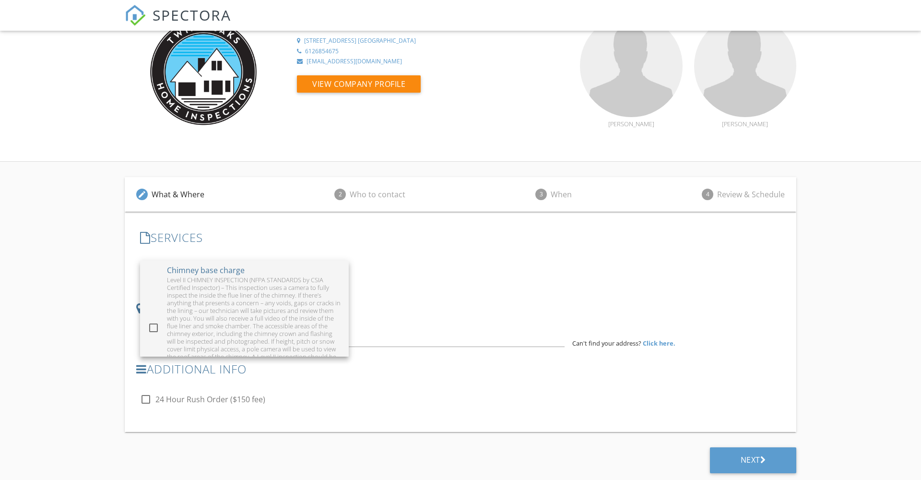
scroll to position [296, 0]
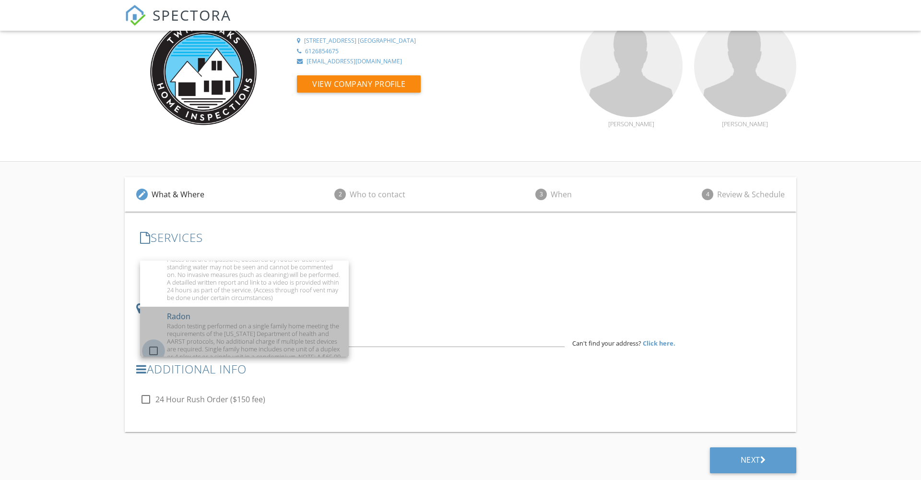
click at [153, 352] on div at bounding box center [153, 350] width 16 height 16
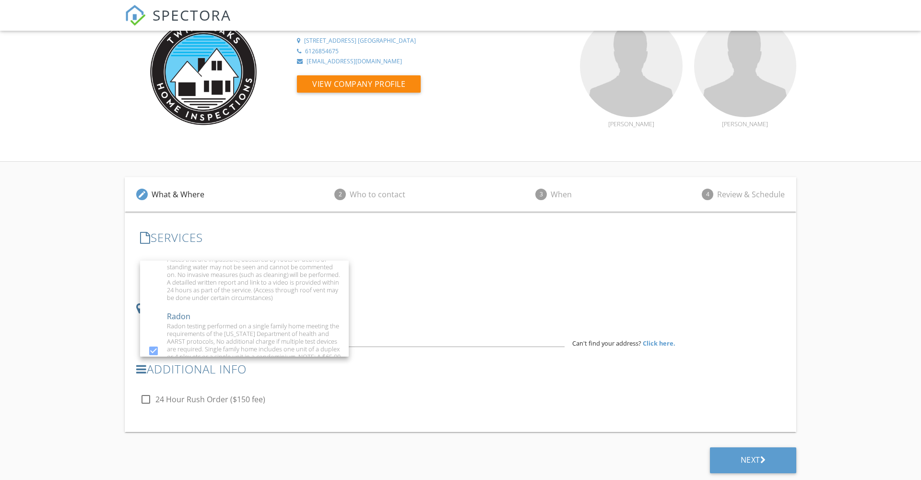
click at [102, 327] on div "edit What & Where 2 Who to contact 3 When 4 Review & Schedule SERVICES check_bo…" at bounding box center [460, 321] width 921 height 319
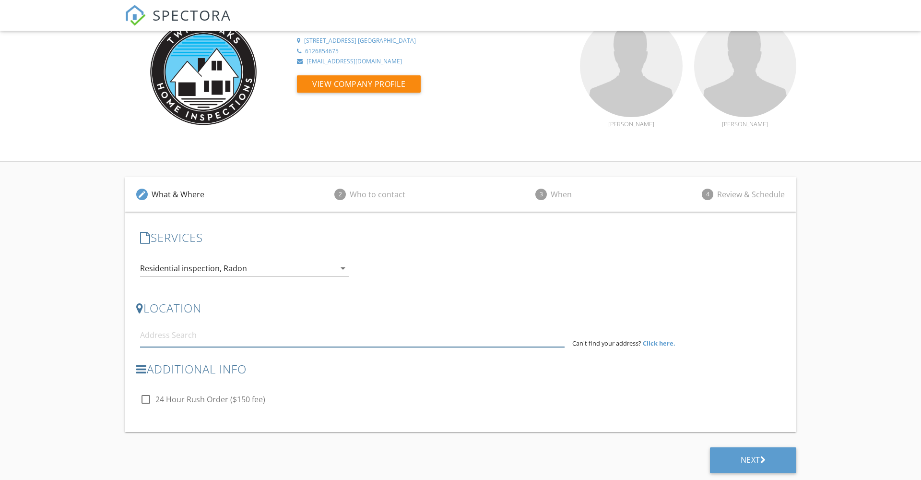
click at [163, 333] on input at bounding box center [352, 335] width 424 height 24
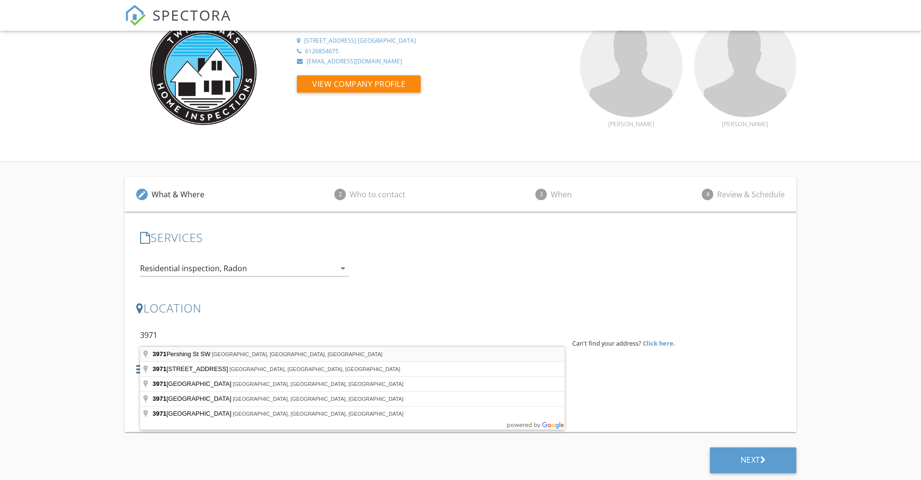
type input "[STREET_ADDRESS]"
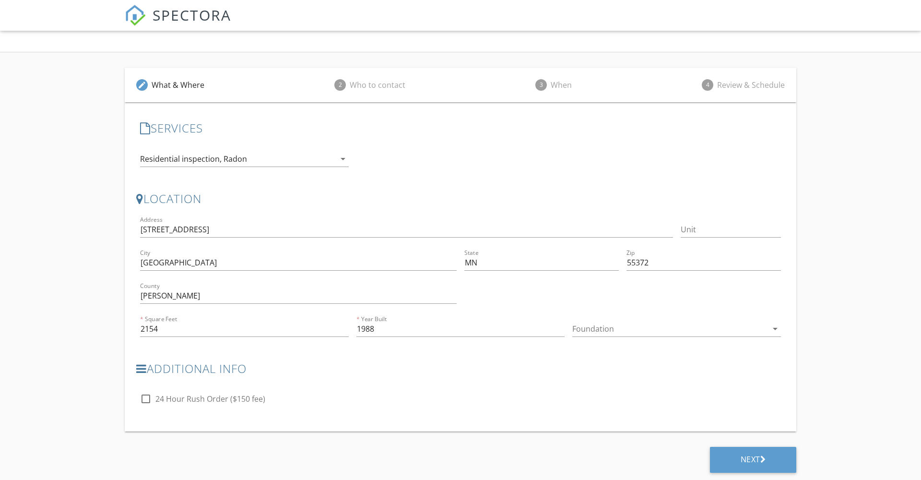
scroll to position [137, 0]
click at [142, 369] on icon at bounding box center [141, 369] width 11 height 12
click at [164, 370] on h3 "Additional Info" at bounding box center [325, 368] width 378 height 13
click at [775, 327] on icon "arrow_drop_down" at bounding box center [775, 329] width 12 height 12
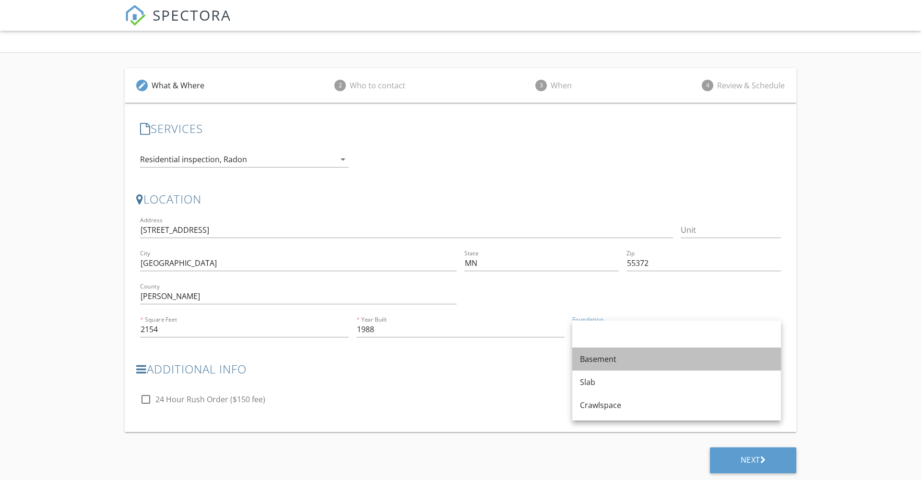
click at [754, 357] on div "Basement" at bounding box center [676, 359] width 193 height 12
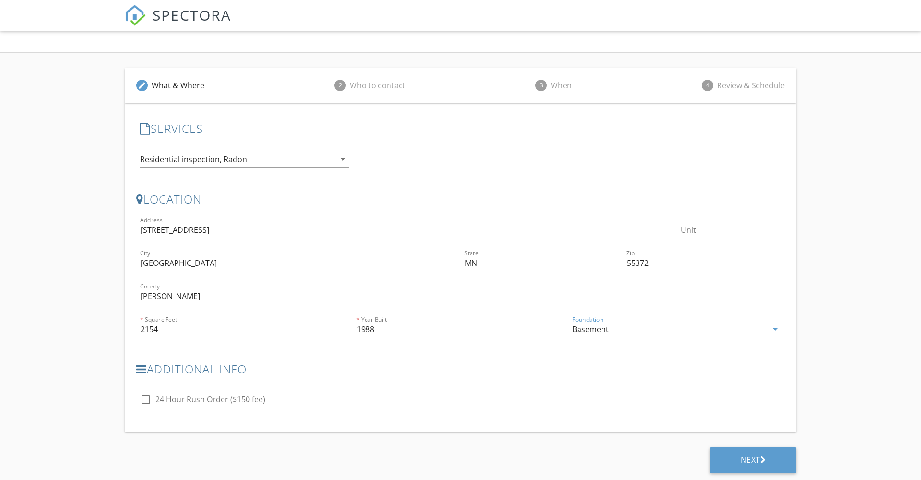
click at [689, 396] on div "Additional Info check_box_outline_blank 24 Hour Rush Order ($150 fee)" at bounding box center [460, 389] width 648 height 70
click at [741, 457] on div "Next" at bounding box center [753, 460] width 25 height 10
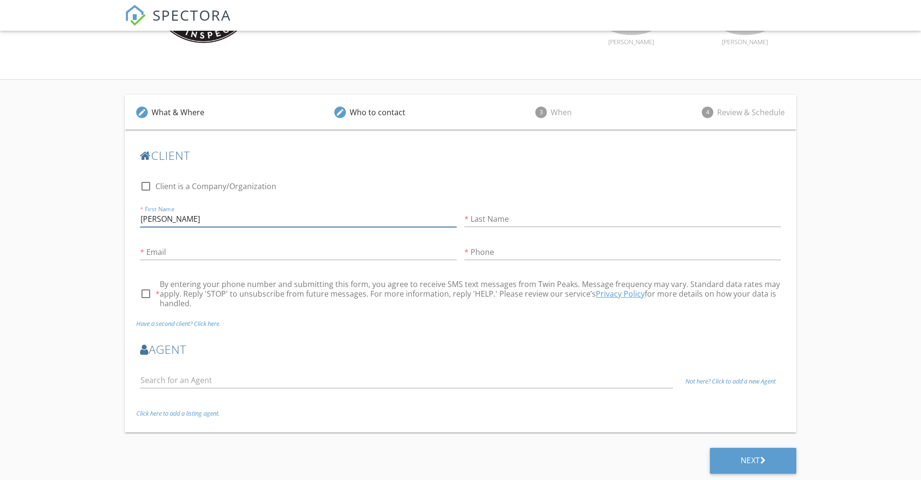
type input "[PERSON_NAME]"
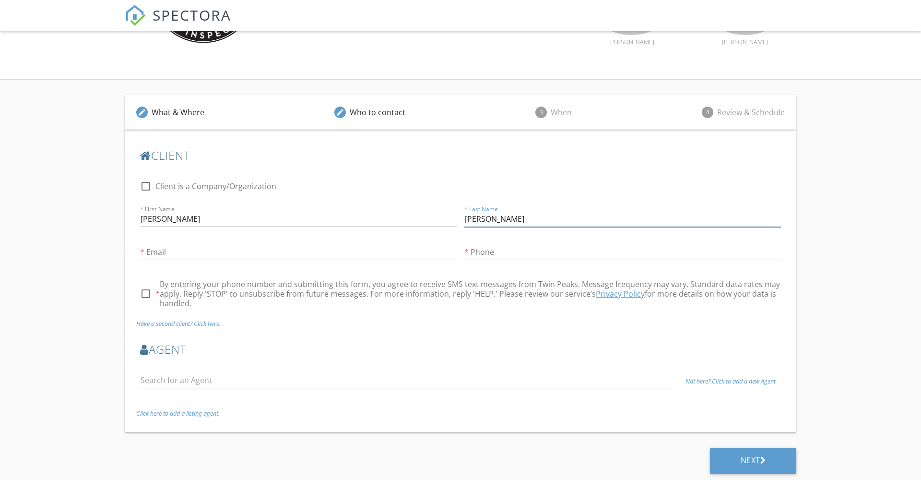
type input "[PERSON_NAME]"
click at [162, 246] on input "Email" at bounding box center [298, 252] width 317 height 16
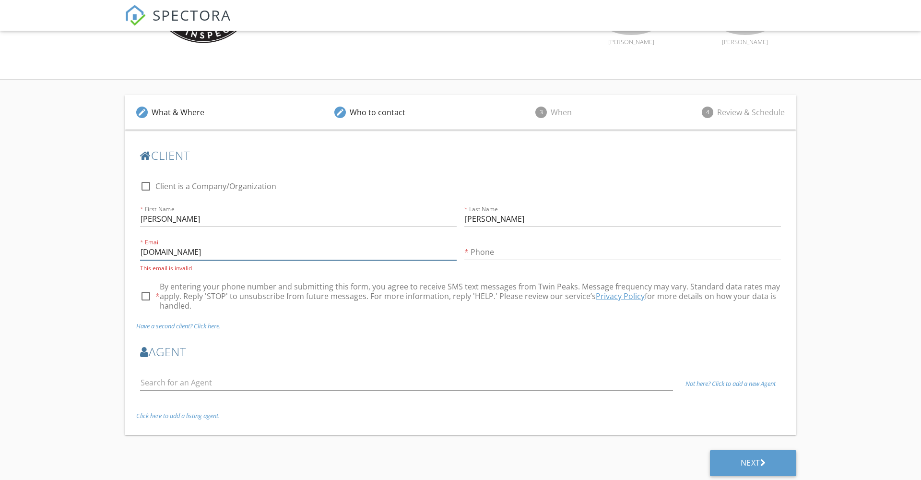
click at [141, 250] on input "[DOMAIN_NAME]" at bounding box center [298, 252] width 317 height 16
type input "[PERSON_NAME][EMAIL_ADDRESS][DOMAIN_NAME]"
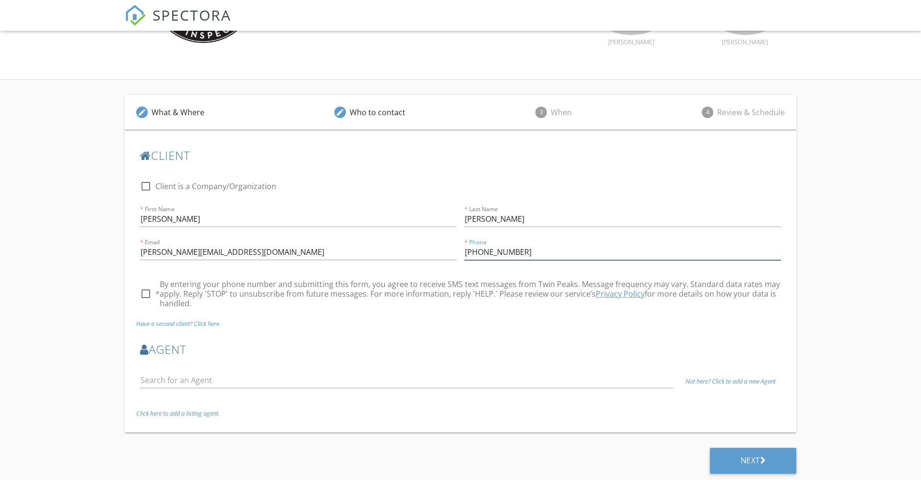
type input "612-685-4675"
click at [146, 293] on div at bounding box center [146, 293] width 16 height 16
checkbox input "true"
click at [268, 310] on div "check_box By entering your phone number and submitting this form, you agree to …" at bounding box center [460, 299] width 641 height 40
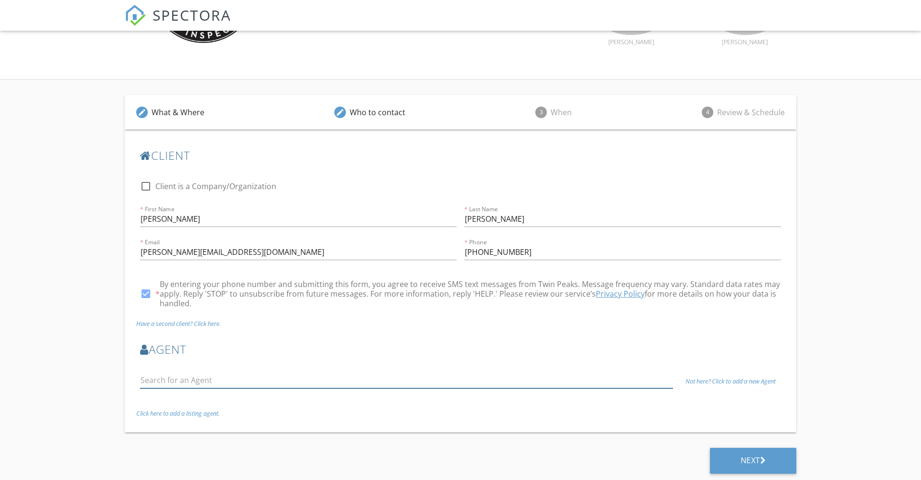
click at [153, 379] on input "text" at bounding box center [406, 380] width 533 height 16
type input "T"
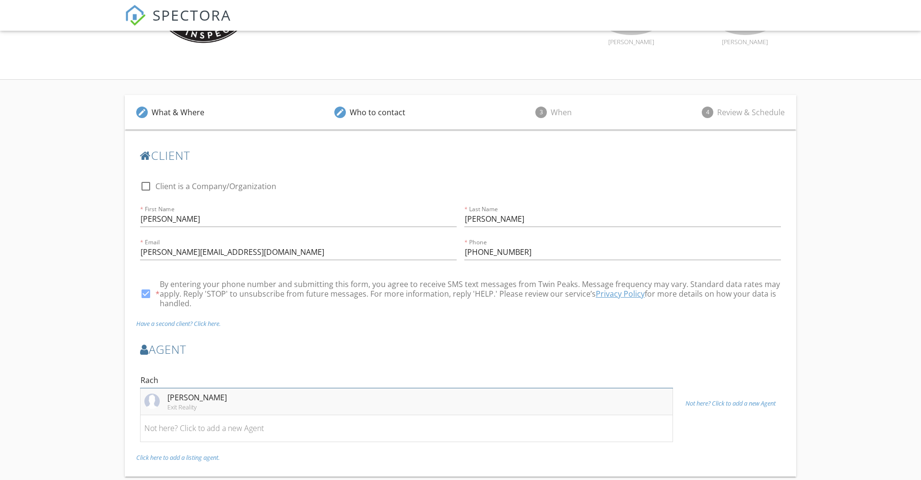
type input "Rach"
click at [221, 395] on div "Rachel Fredrickson" at bounding box center [196, 397] width 59 height 12
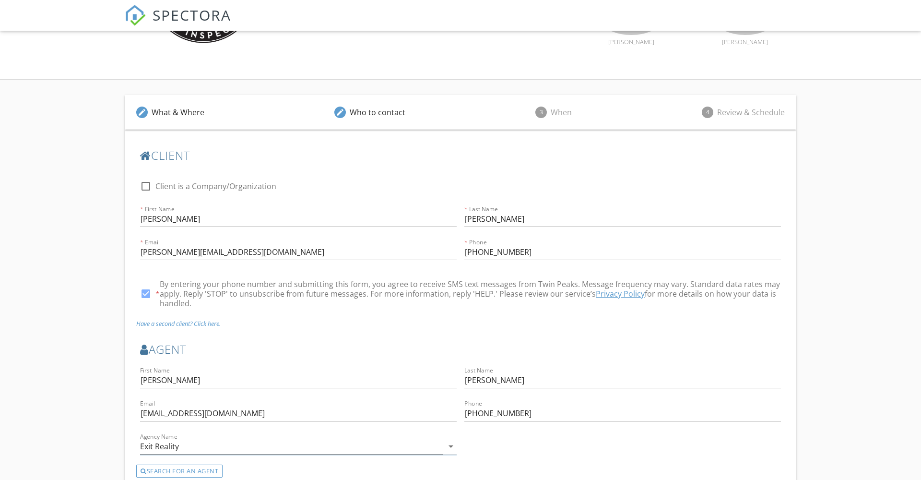
scroll to position [77, 0]
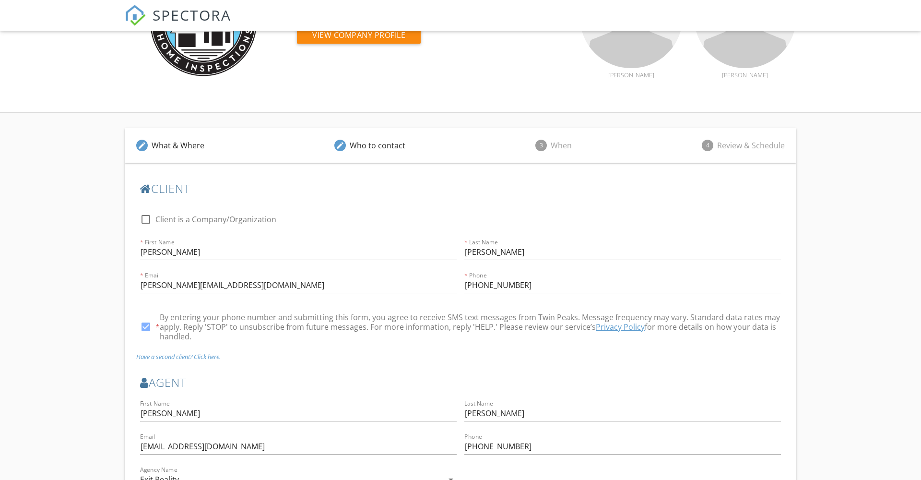
click at [299, 353] on div "Have a second client? Click here." at bounding box center [460, 357] width 648 height 8
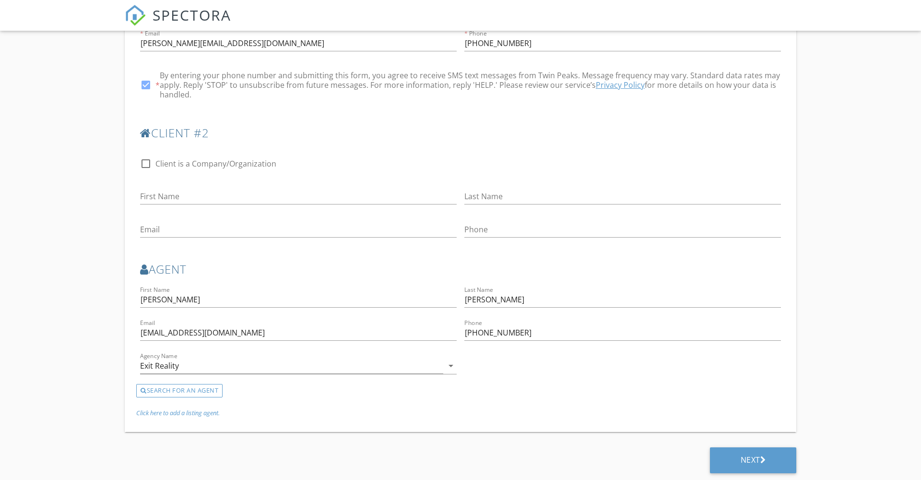
scroll to position [318, 0]
click at [747, 461] on div "Next" at bounding box center [753, 460] width 25 height 10
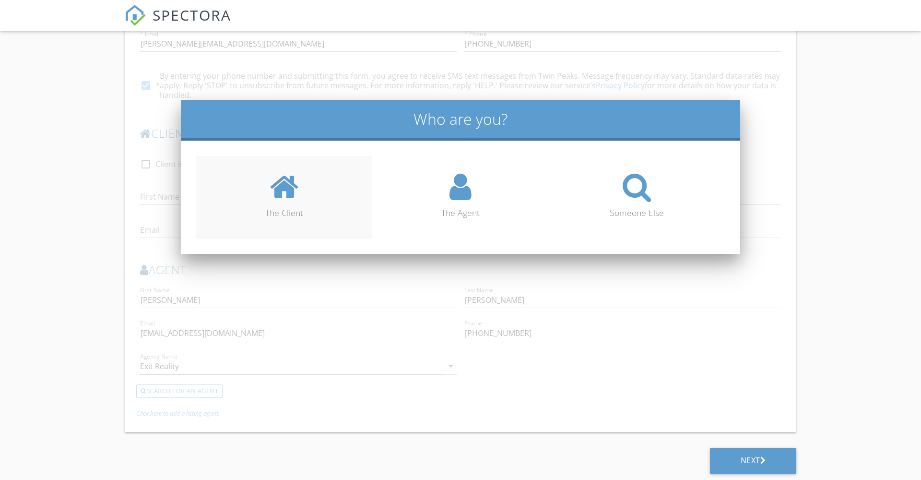
click at [284, 187] on icon at bounding box center [284, 186] width 28 height 31
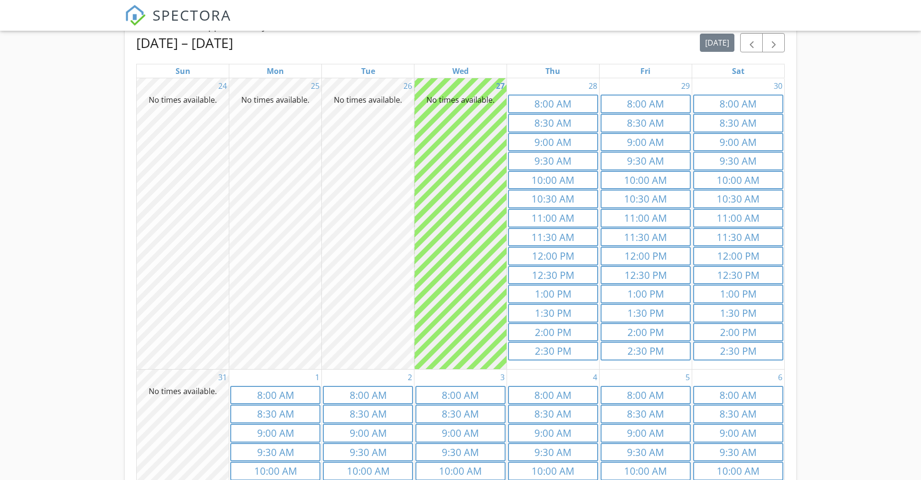
scroll to position [245, 0]
click at [542, 329] on link "2p 2:00 PM" at bounding box center [553, 333] width 90 height 19
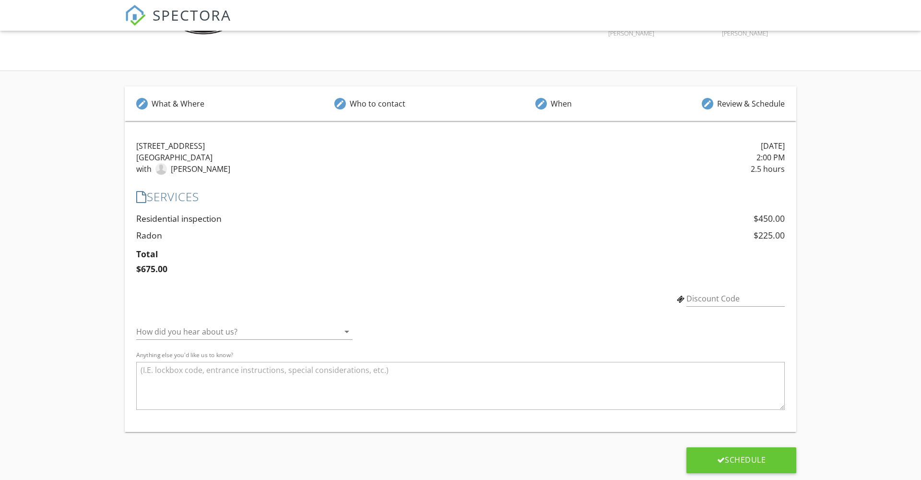
scroll to position [118, 0]
click at [348, 330] on icon "arrow_drop_down" at bounding box center [347, 333] width 12 height 12
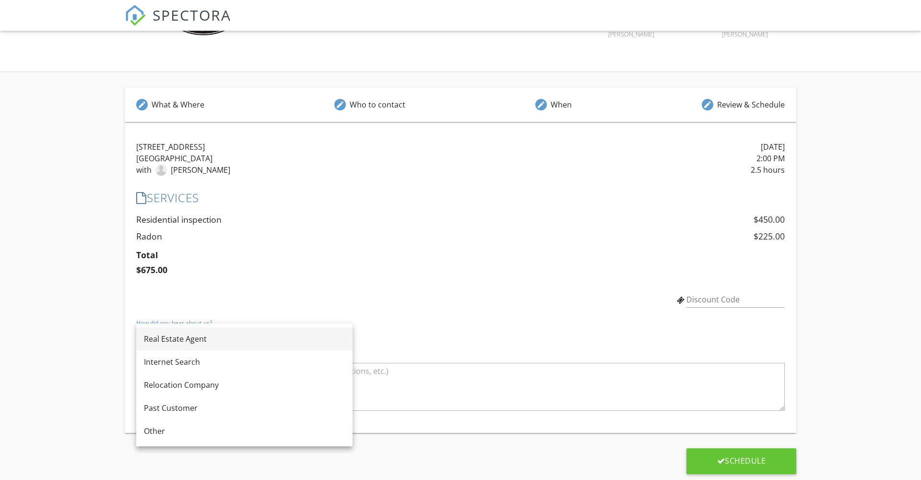
click at [185, 339] on div "Real Estate Agent" at bounding box center [244, 339] width 201 height 12
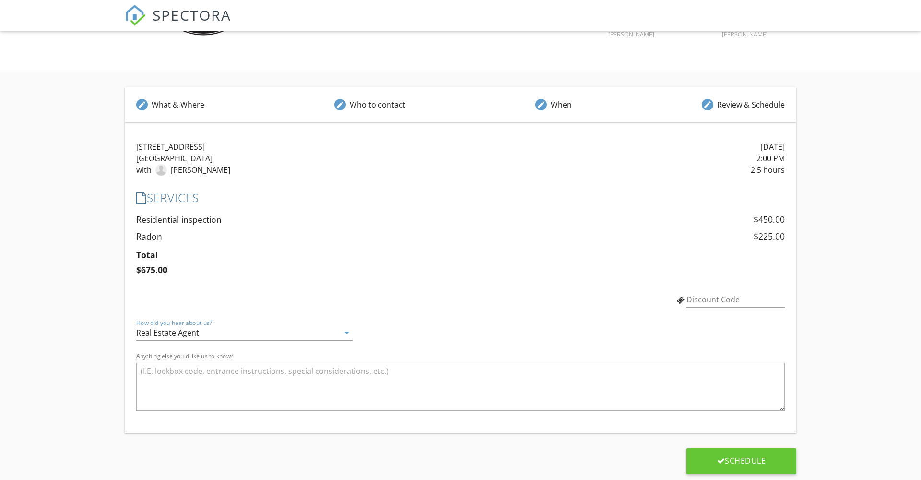
click at [163, 382] on textarea "Anything else you'd like us to know?" at bounding box center [460, 387] width 648 height 48
type textarea "This is a TEST FROM MY SELF"
click at [729, 461] on div "Schedule" at bounding box center [741, 461] width 49 height 10
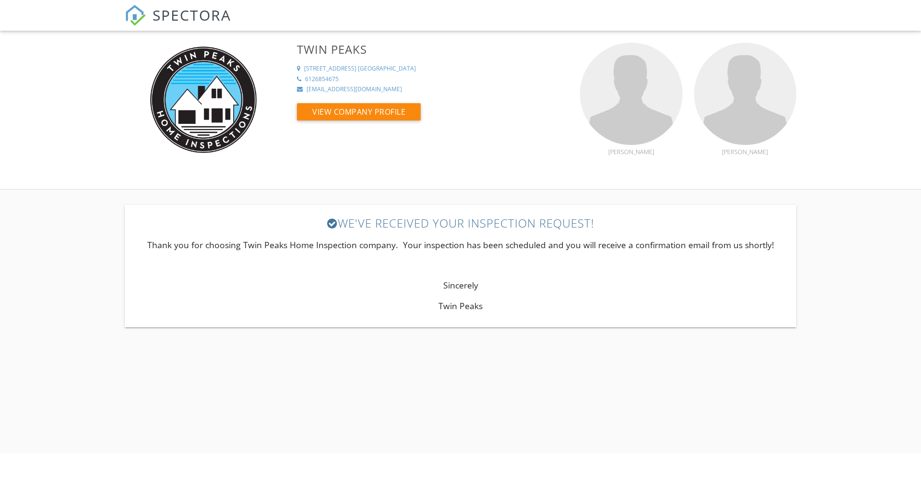
scroll to position [0, 0]
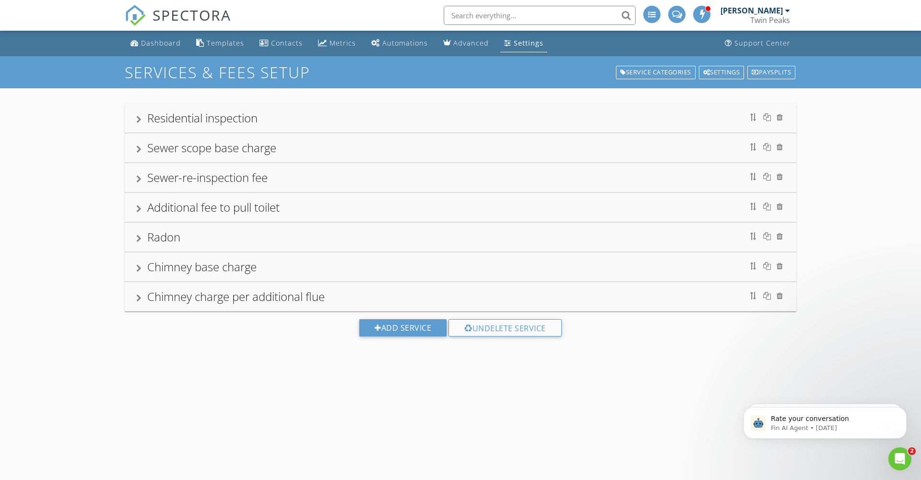
click at [138, 118] on div at bounding box center [138, 120] width 5 height 8
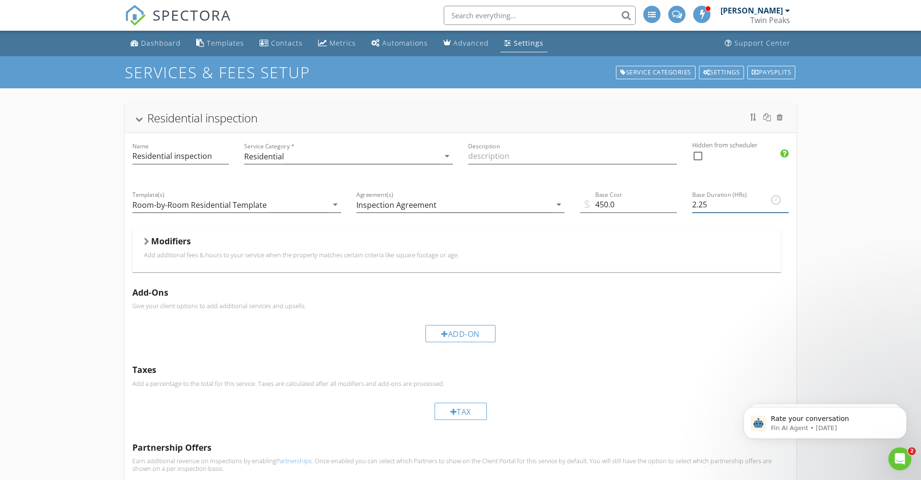
click at [785, 207] on input "2.25" at bounding box center [740, 205] width 96 height 16
click at [785, 207] on input "2" at bounding box center [740, 205] width 96 height 16
click at [786, 203] on input "2.25" at bounding box center [740, 205] width 96 height 16
click at [786, 203] on input "2.5" at bounding box center [740, 205] width 96 height 16
click at [786, 203] on input "2.75" at bounding box center [740, 205] width 96 height 16
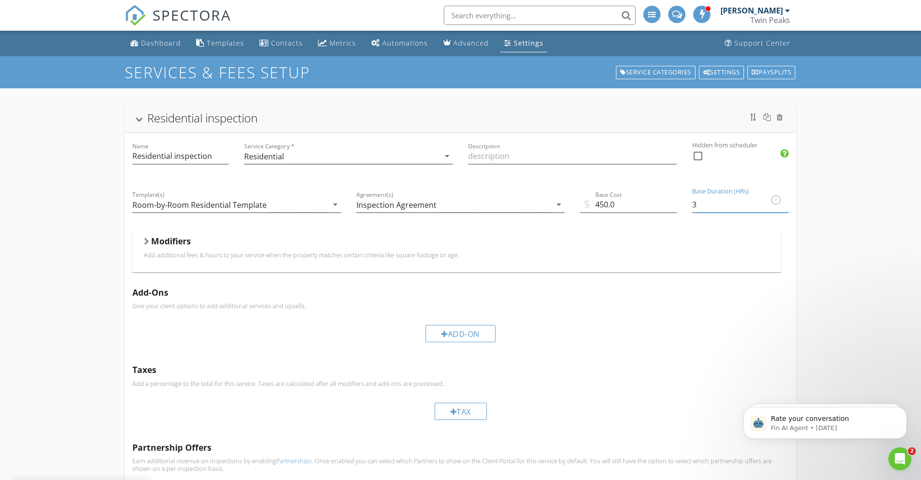
click at [786, 203] on input "3" at bounding box center [740, 205] width 96 height 16
click at [786, 203] on input "3.25" at bounding box center [740, 205] width 96 height 16
click at [786, 203] on input "3.5" at bounding box center [740, 205] width 96 height 16
click at [786, 203] on input "3.75" at bounding box center [740, 205] width 96 height 16
click at [786, 203] on input "4" at bounding box center [740, 205] width 96 height 16
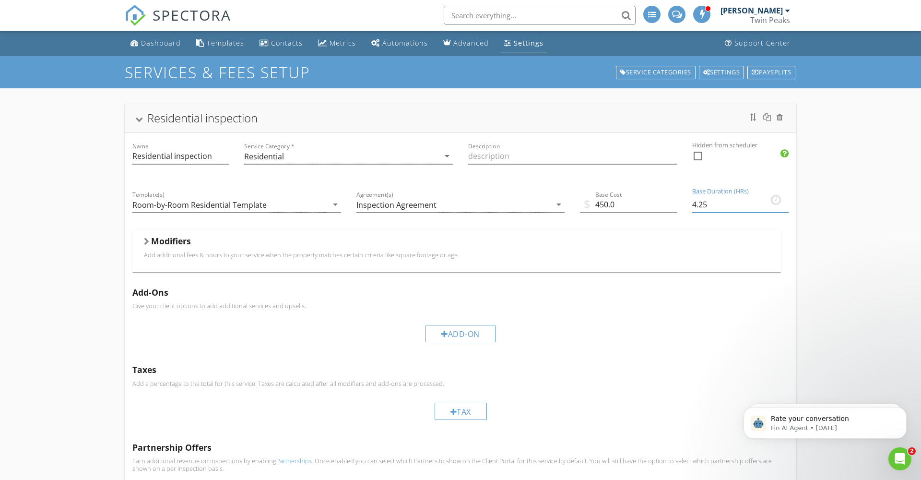
click at [786, 203] on input "4.25" at bounding box center [740, 205] width 96 height 16
type input "4.5"
click at [786, 203] on input "4.5" at bounding box center [740, 205] width 96 height 16
click at [75, 356] on div "Residential inspection Name Residential inspection Service Category * Residenti…" at bounding box center [460, 404] width 921 height 633
click at [139, 117] on div "Residential inspection" at bounding box center [460, 117] width 648 height 17
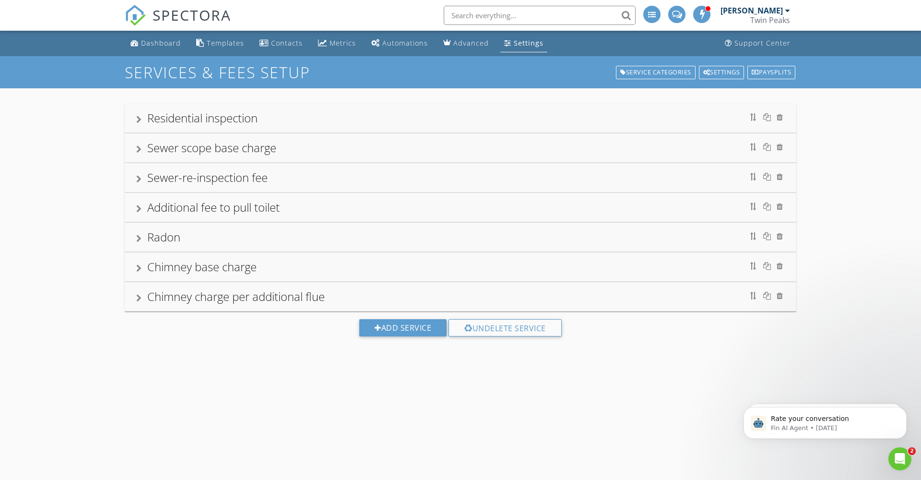
click at [139, 149] on div at bounding box center [138, 149] width 5 height 8
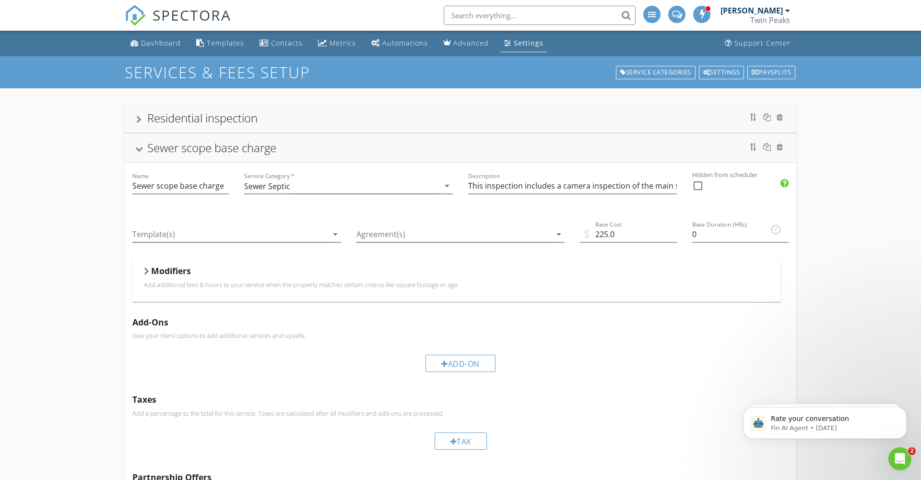
click at [139, 149] on div at bounding box center [139, 149] width 8 height 5
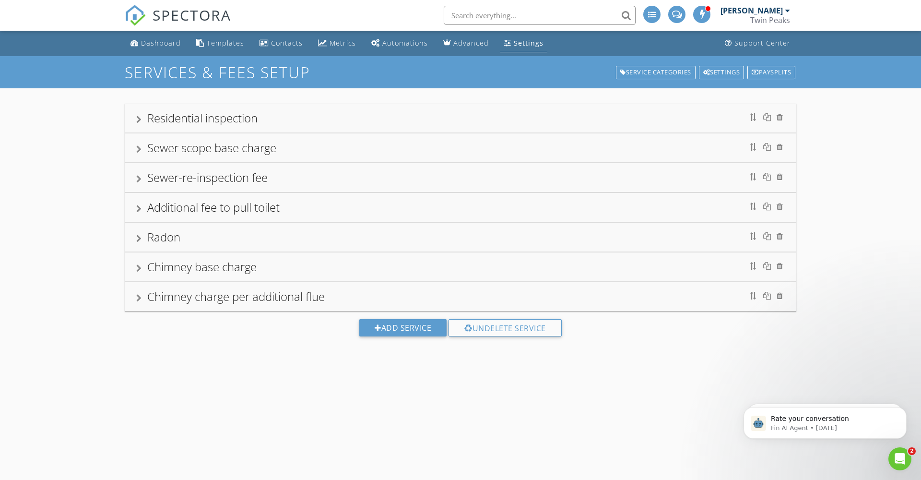
click at [139, 177] on div at bounding box center [138, 179] width 5 height 8
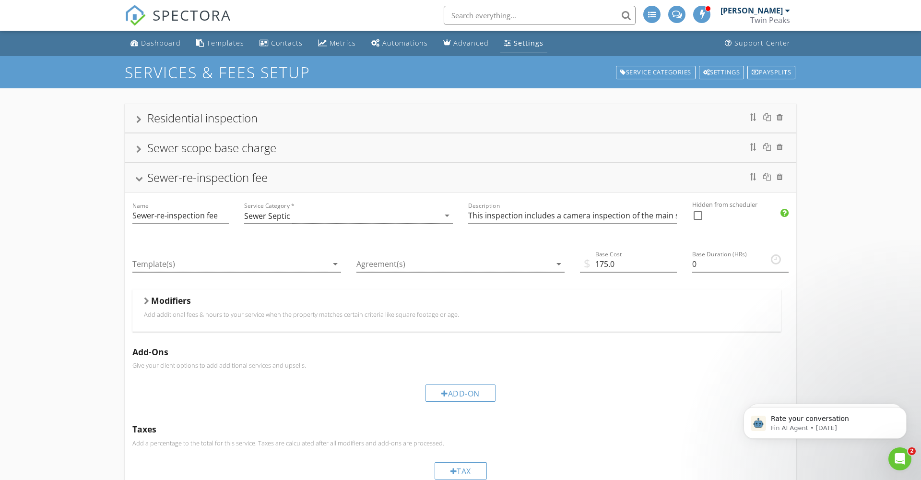
click at [139, 178] on div at bounding box center [139, 179] width 8 height 5
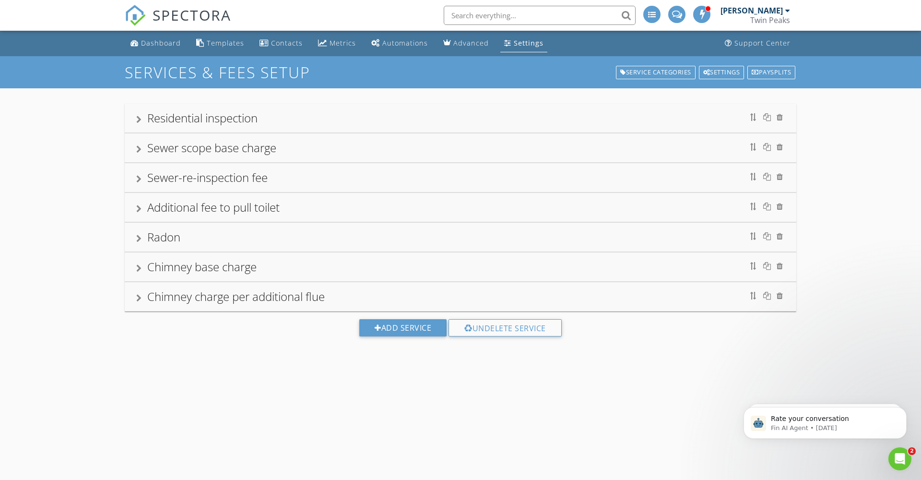
click at [141, 209] on div at bounding box center [138, 209] width 5 height 8
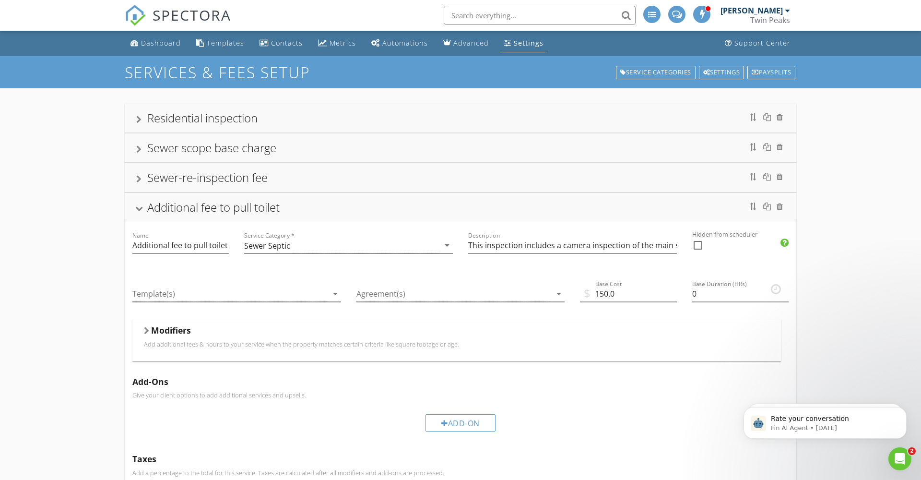
click at [141, 209] on div at bounding box center [139, 208] width 8 height 5
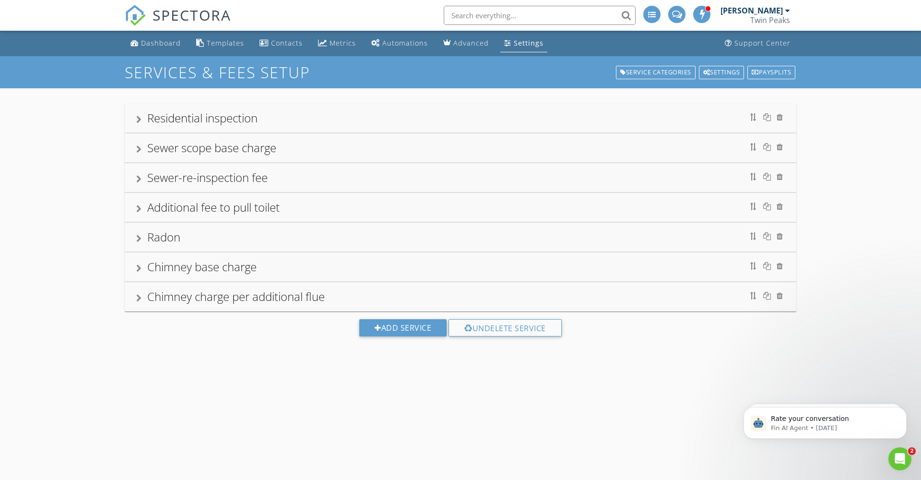
click at [139, 238] on div at bounding box center [138, 239] width 5 height 8
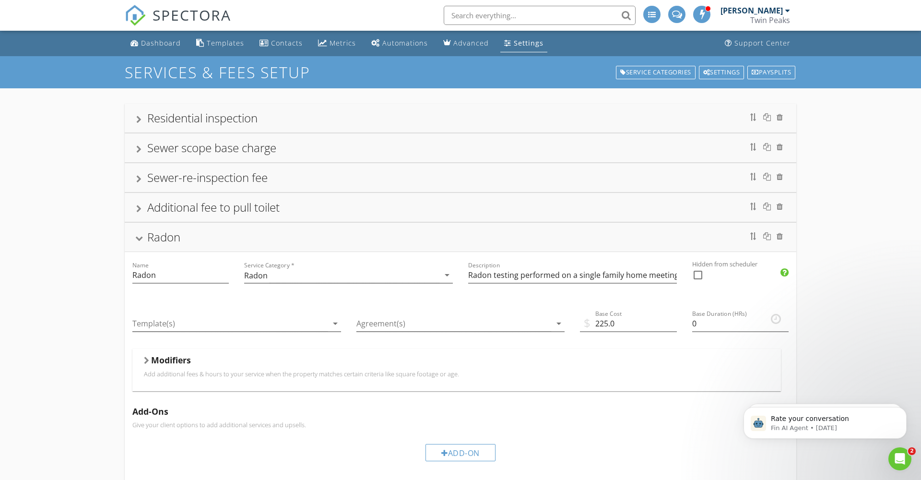
click at [139, 238] on div at bounding box center [139, 238] width 8 height 5
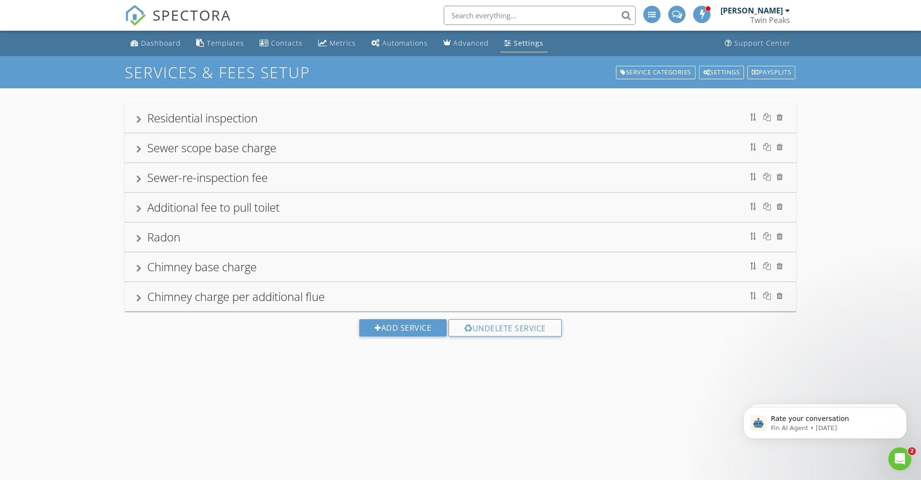
click at [138, 270] on div at bounding box center [138, 268] width 5 height 8
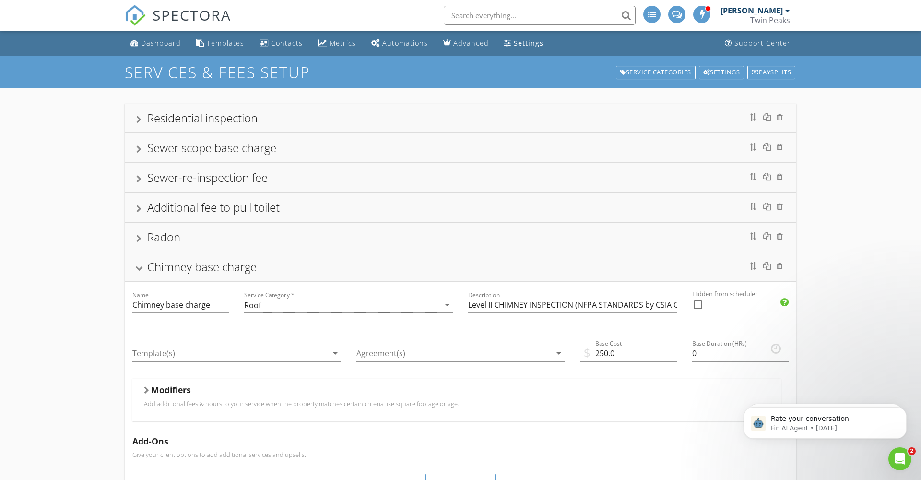
click at [138, 270] on div at bounding box center [139, 268] width 8 height 5
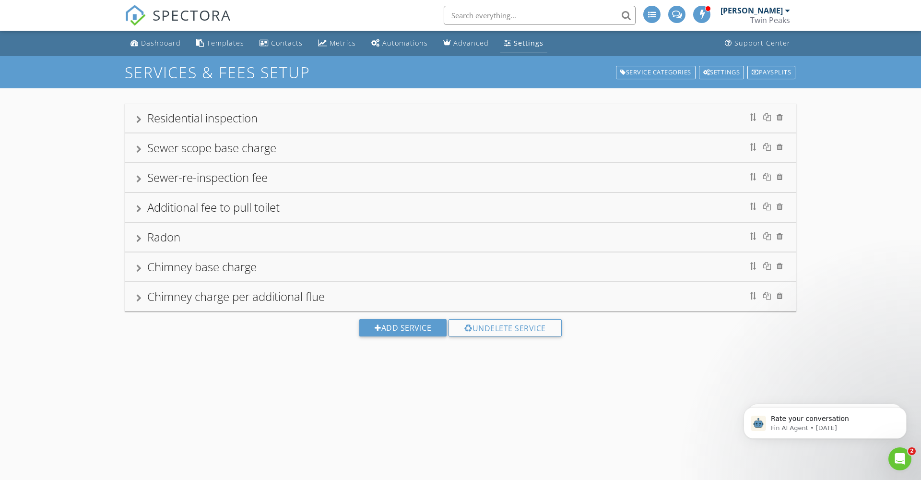
click at [138, 300] on div at bounding box center [138, 298] width 5 height 8
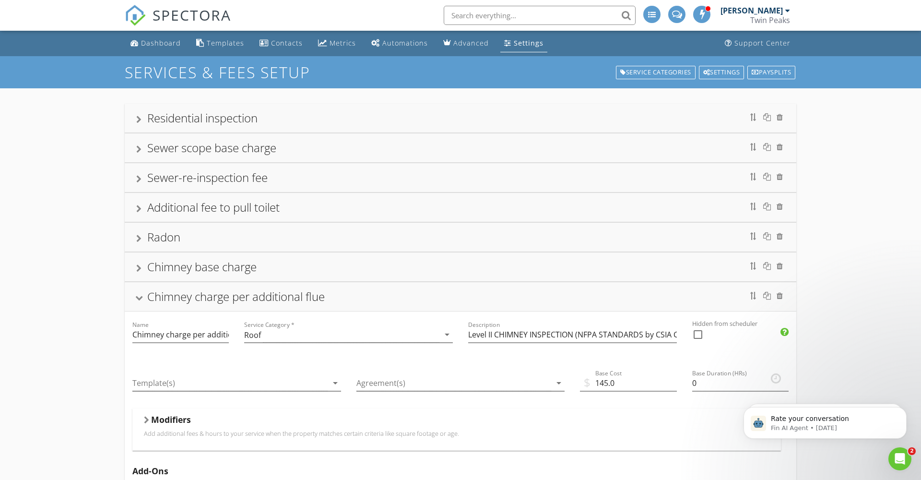
click at [138, 300] on div at bounding box center [139, 297] width 8 height 5
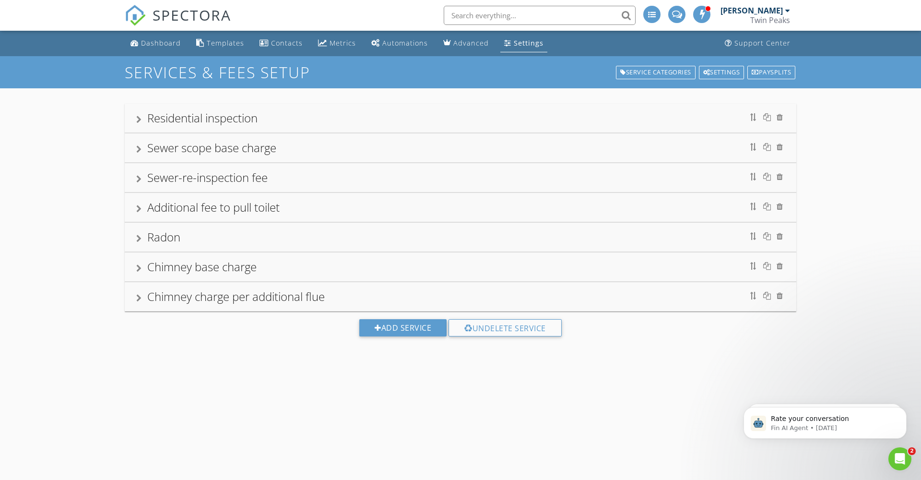
click at [140, 268] on div at bounding box center [138, 268] width 5 height 8
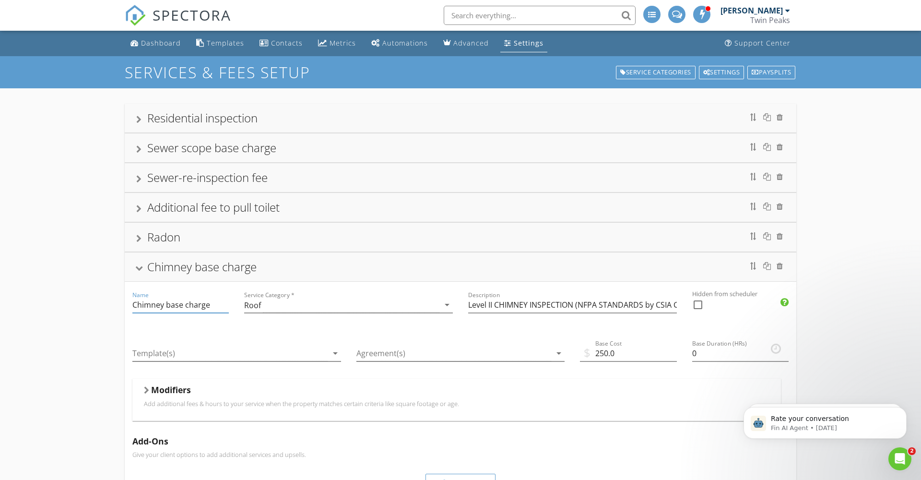
click at [133, 306] on input "Chimney base charge" at bounding box center [180, 305] width 96 height 16
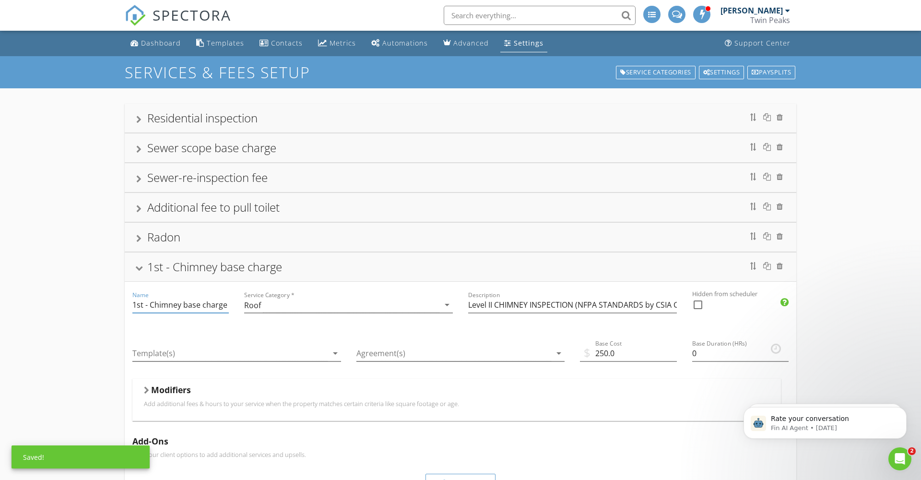
type input "1st - Chimney base charge"
click at [139, 269] on div at bounding box center [139, 268] width 8 height 5
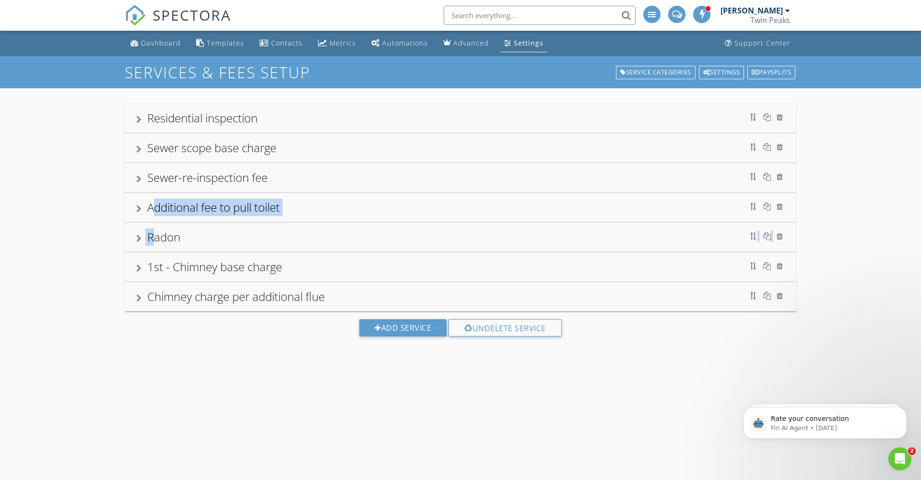
click at [153, 214] on div "Residential inspection Name Residential inspection Service Category * Residenti…" at bounding box center [460, 208] width 671 height 208
click at [138, 238] on div at bounding box center [138, 239] width 5 height 8
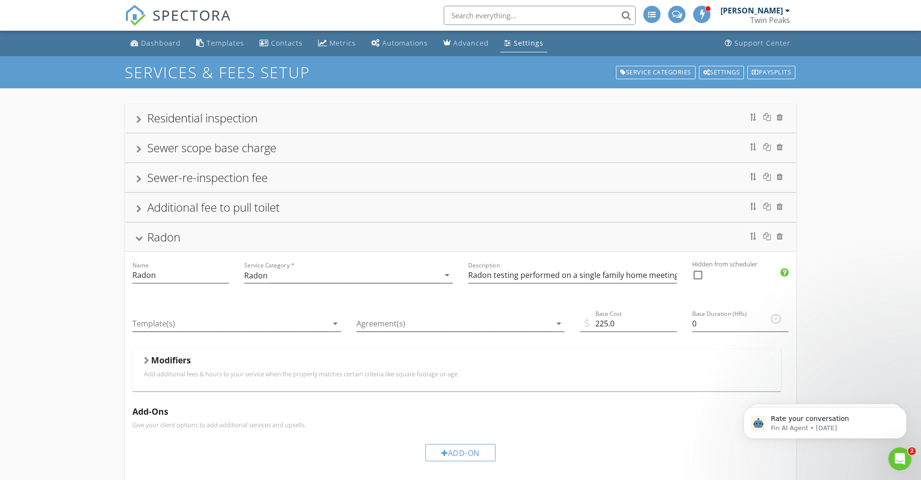
click at [139, 238] on div at bounding box center [139, 238] width 8 height 5
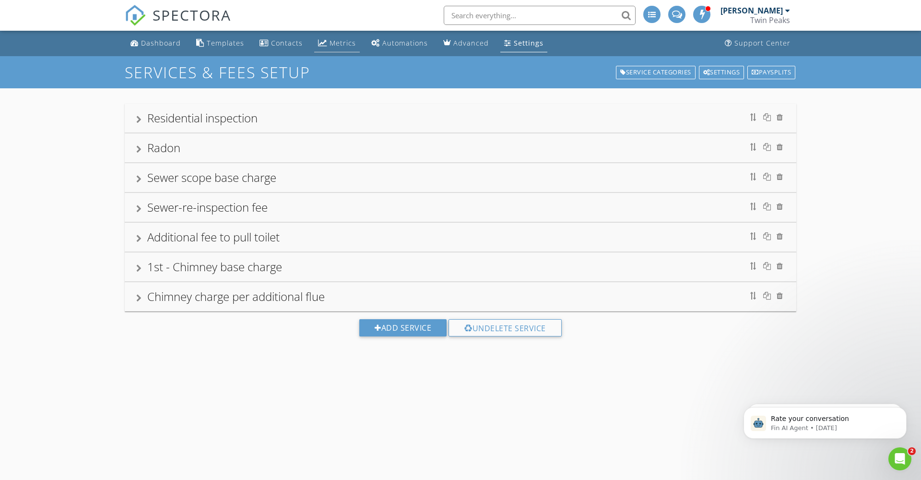
click at [342, 44] on div "Metrics" at bounding box center [343, 42] width 26 height 9
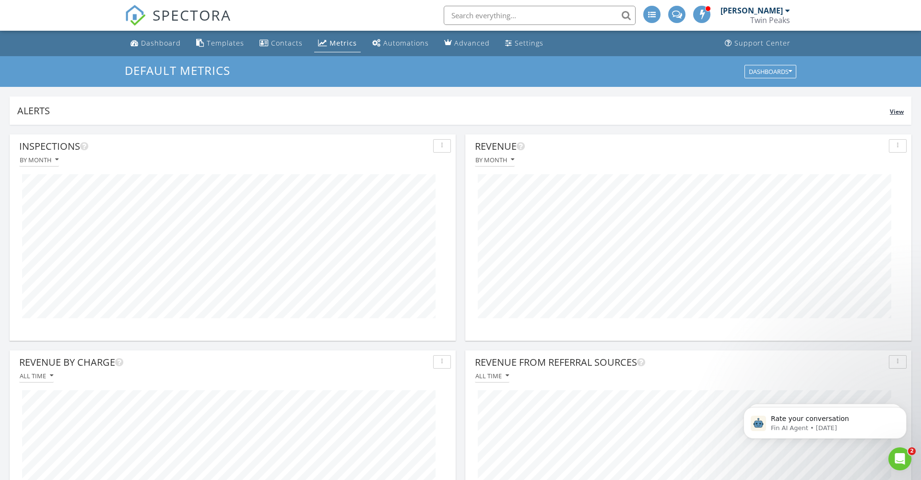
click at [189, 107] on div "Alerts" at bounding box center [453, 110] width 872 height 13
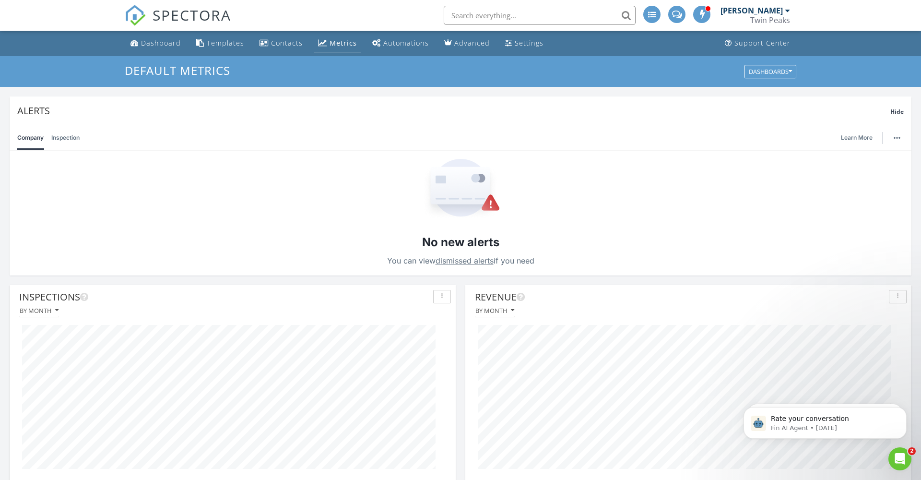
click at [323, 17] on div "SPECTORA [PERSON_NAME] [GEOGRAPHIC_DATA] Role: Inspector Change Role Dashboard …" at bounding box center [460, 15] width 671 height 31
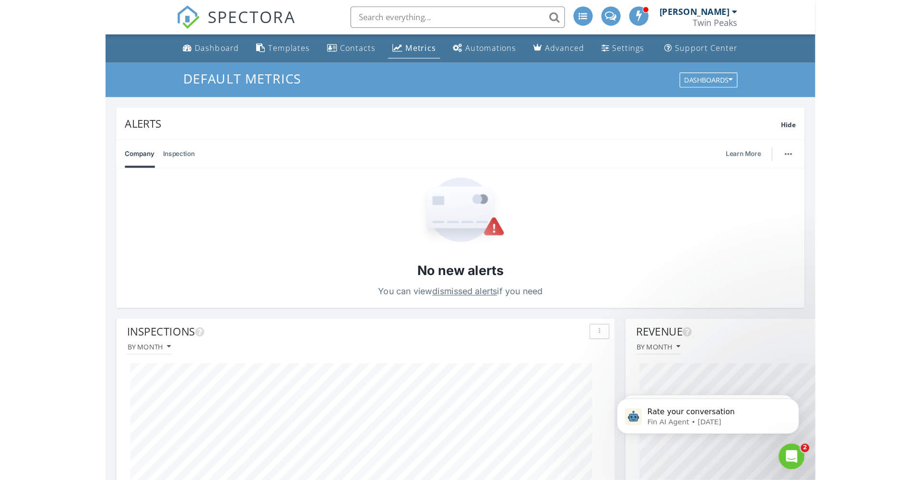
scroll to position [206, 446]
